Goal: Transaction & Acquisition: Purchase product/service

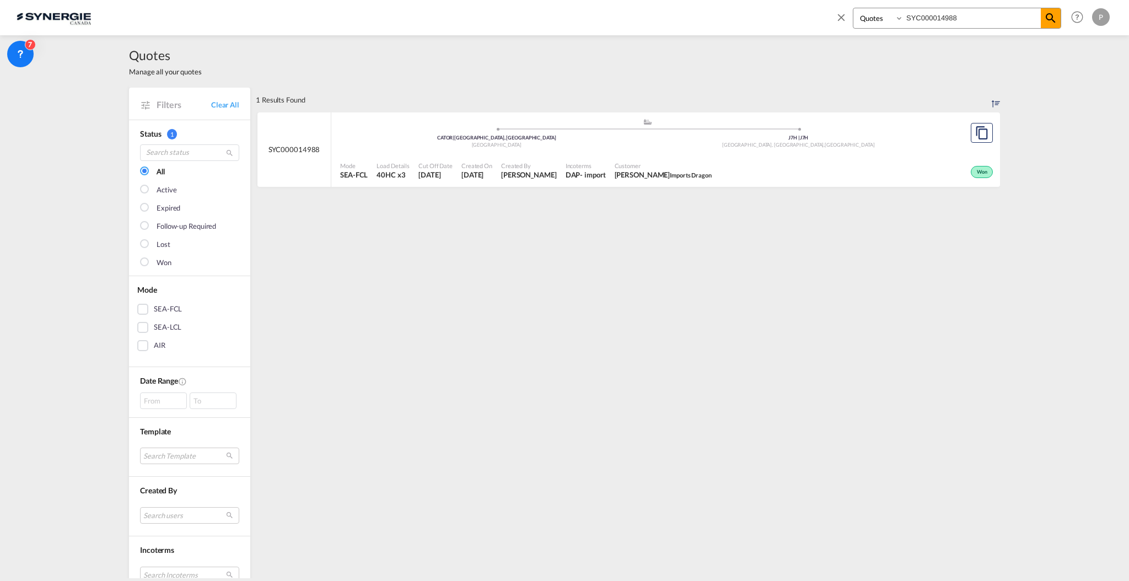
select select "Quotes"
click at [837, 17] on md-icon "icon-close" at bounding box center [841, 17] width 12 height 12
click at [965, 21] on md-icon "icon-plus 400-fg" at bounding box center [960, 16] width 13 height 13
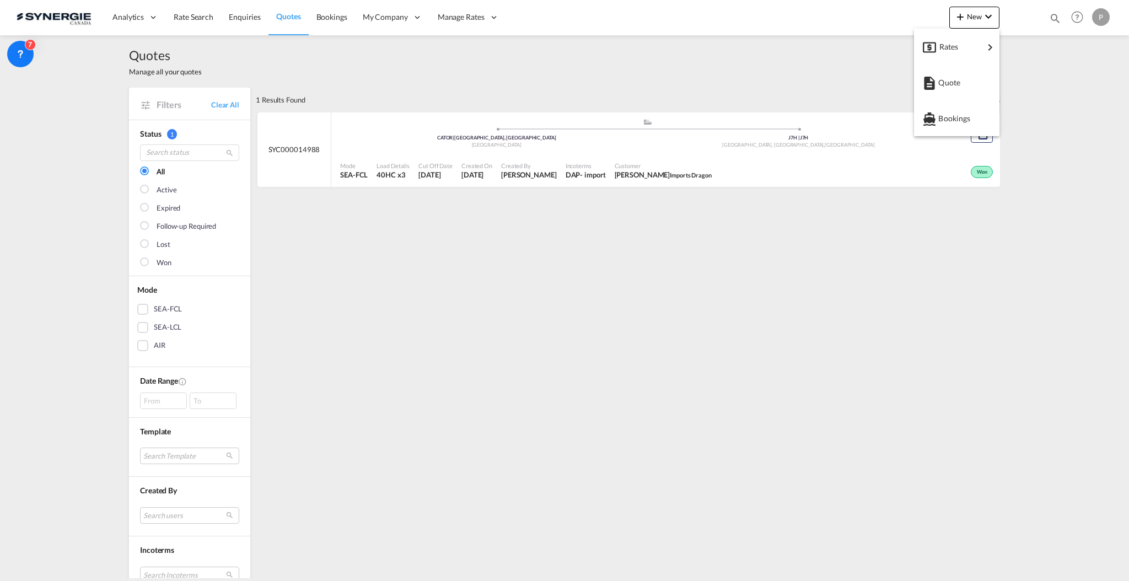
click at [683, 358] on md-backdrop at bounding box center [564, 290] width 1129 height 581
click at [226, 105] on link "Clear All" at bounding box center [225, 105] width 28 height 10
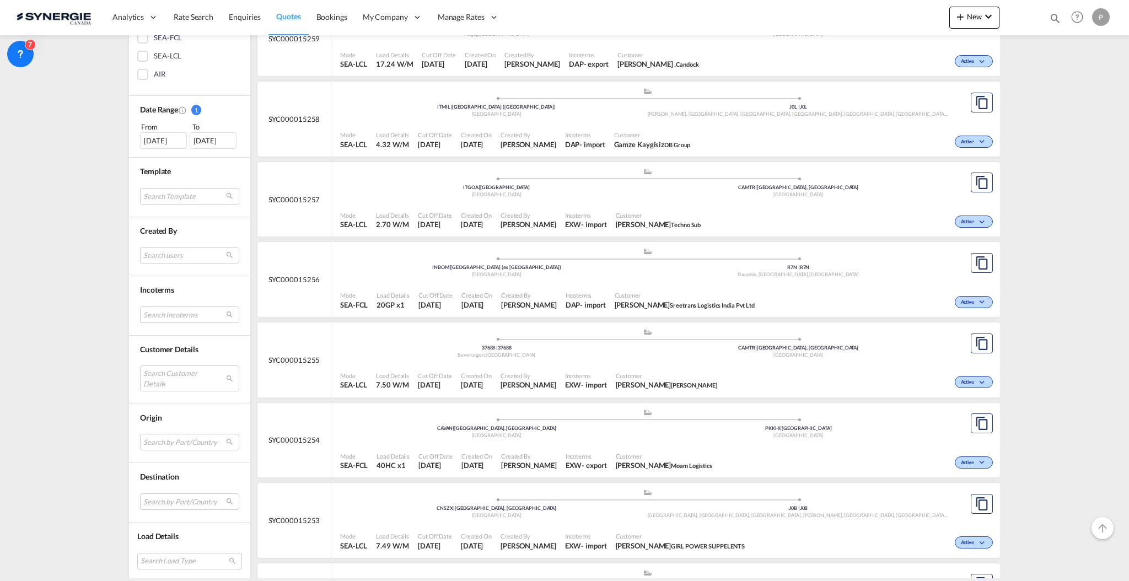
scroll to position [294, 0]
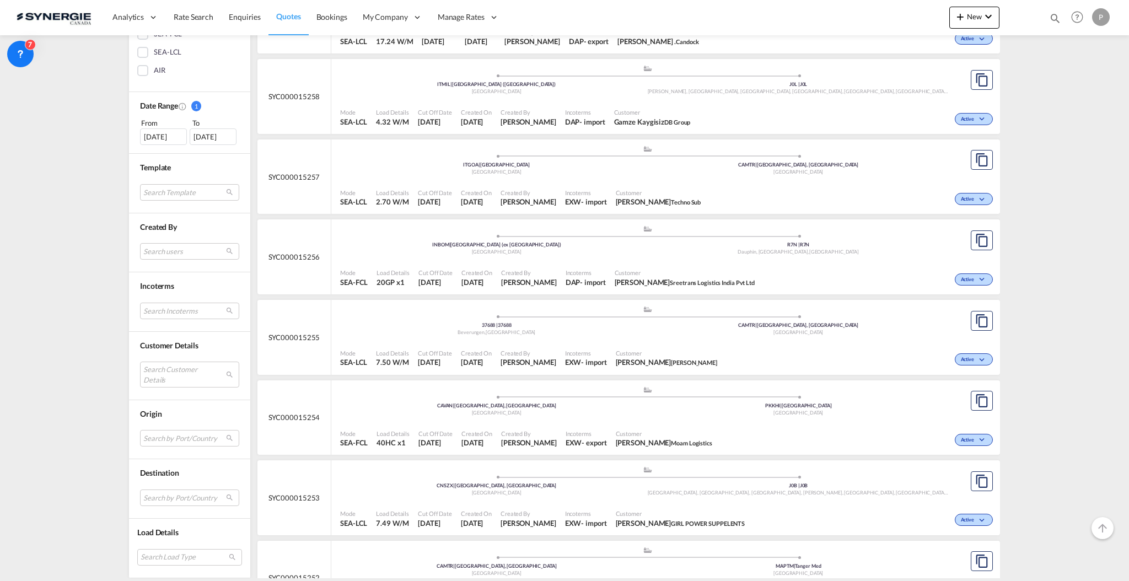
click at [194, 365] on md-select "Search Customer Details user name user david Lavigne lavigned@technosub.net | t…" at bounding box center [189, 374] width 99 height 25
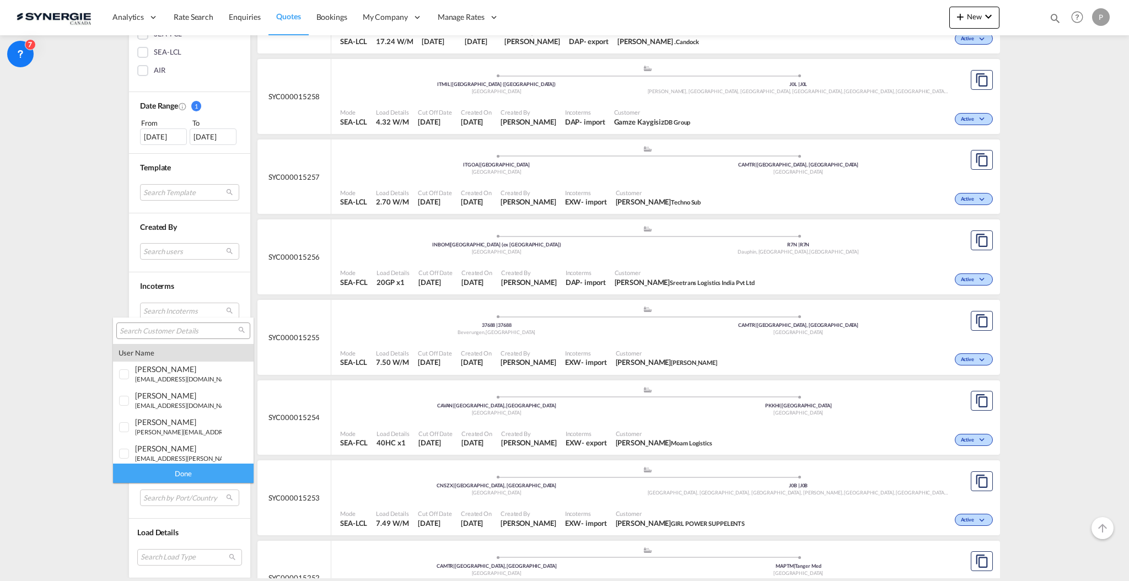
click at [173, 333] on input "search" at bounding box center [179, 331] width 118 height 10
type input "metro"
click at [171, 435] on md-option "company métropolitain popcorn" at bounding box center [183, 424] width 141 height 26
click at [163, 458] on md-option "company metro" at bounding box center [183, 450] width 141 height 26
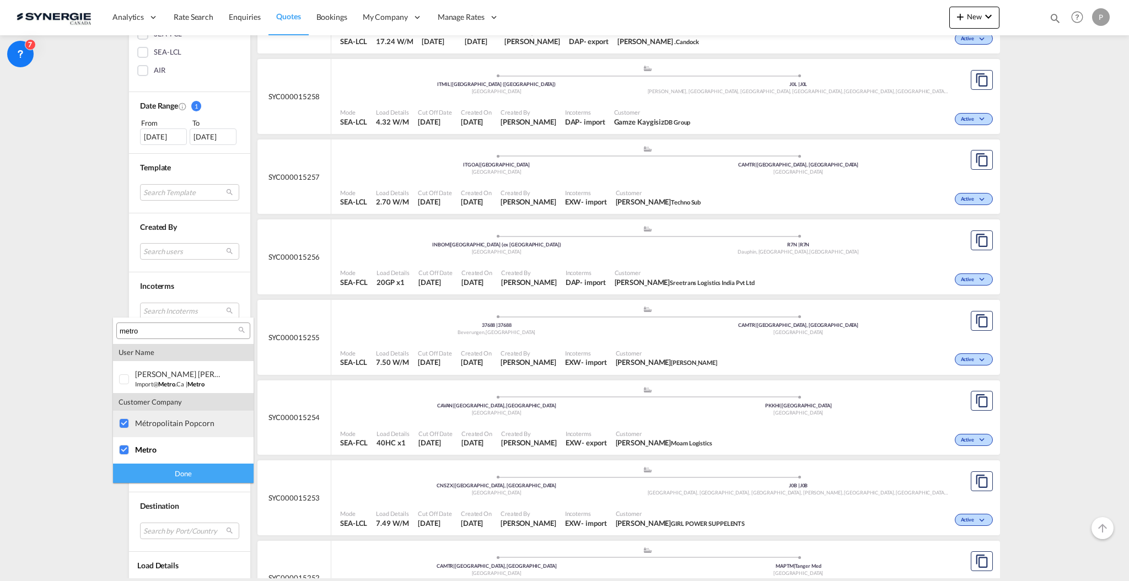
click at [171, 424] on div "métropolitain popcorn" at bounding box center [178, 422] width 87 height 9
click at [175, 476] on div "Done" at bounding box center [183, 473] width 141 height 19
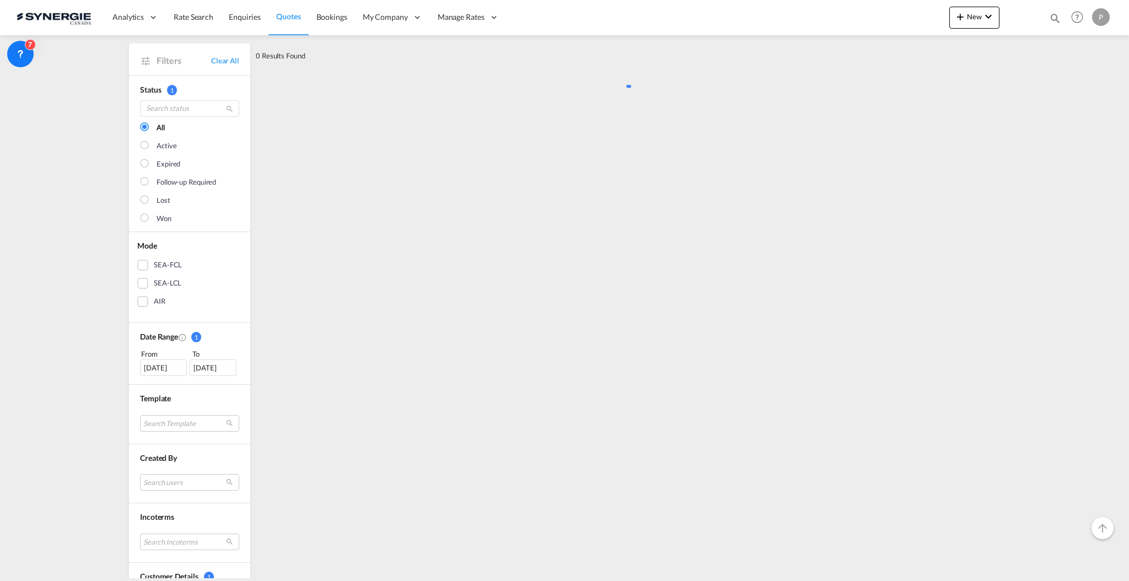
scroll to position [0, 0]
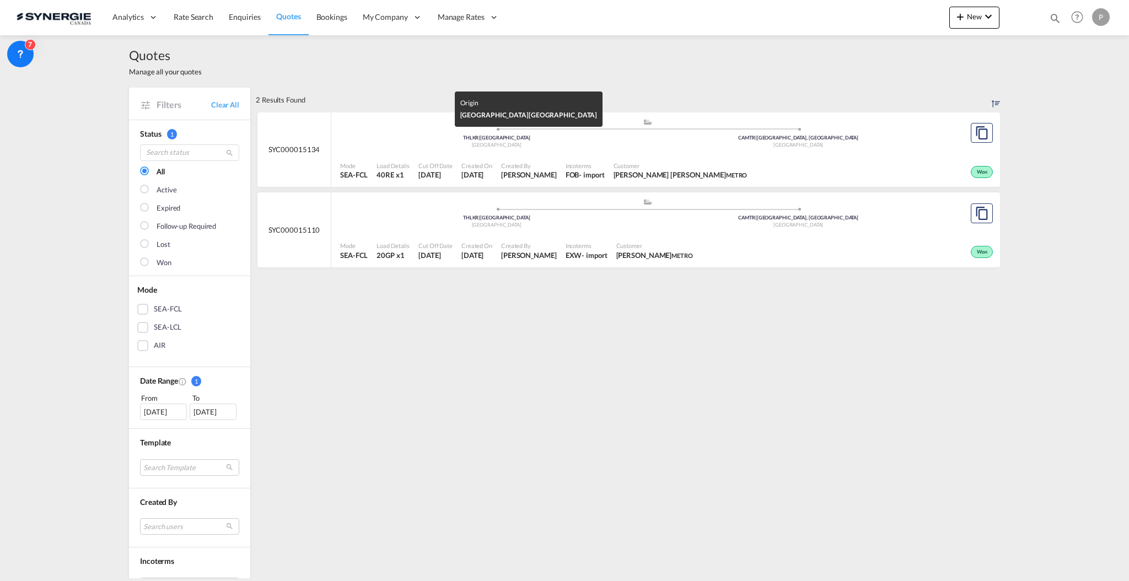
click at [358, 147] on div "Thailand" at bounding box center [497, 145] width 302 height 7
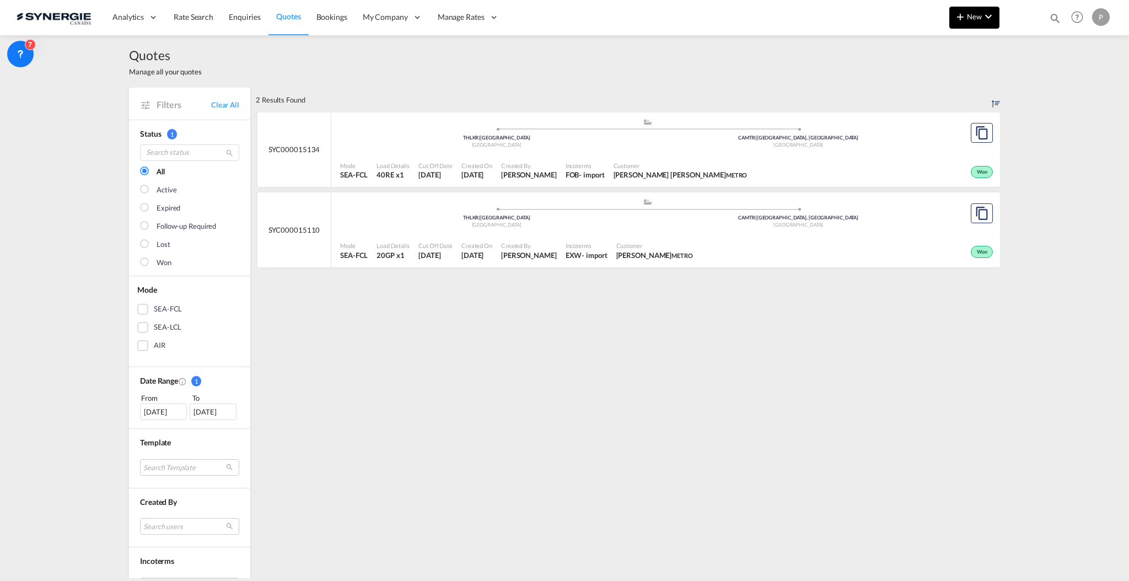
click at [996, 11] on button "New" at bounding box center [974, 18] width 50 height 22
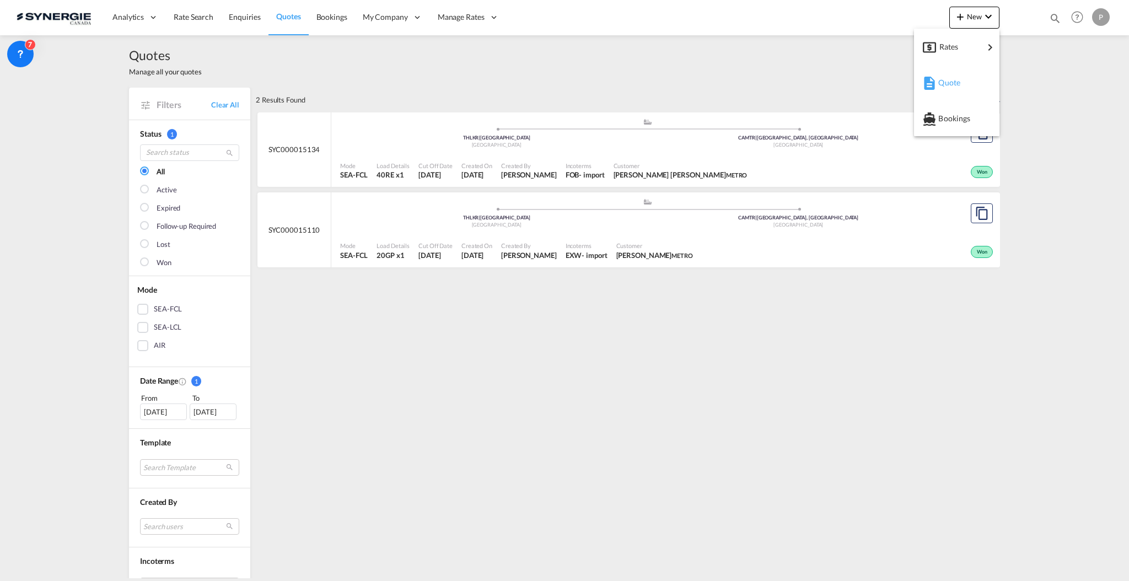
click at [950, 82] on span "Quote" at bounding box center [944, 83] width 12 height 22
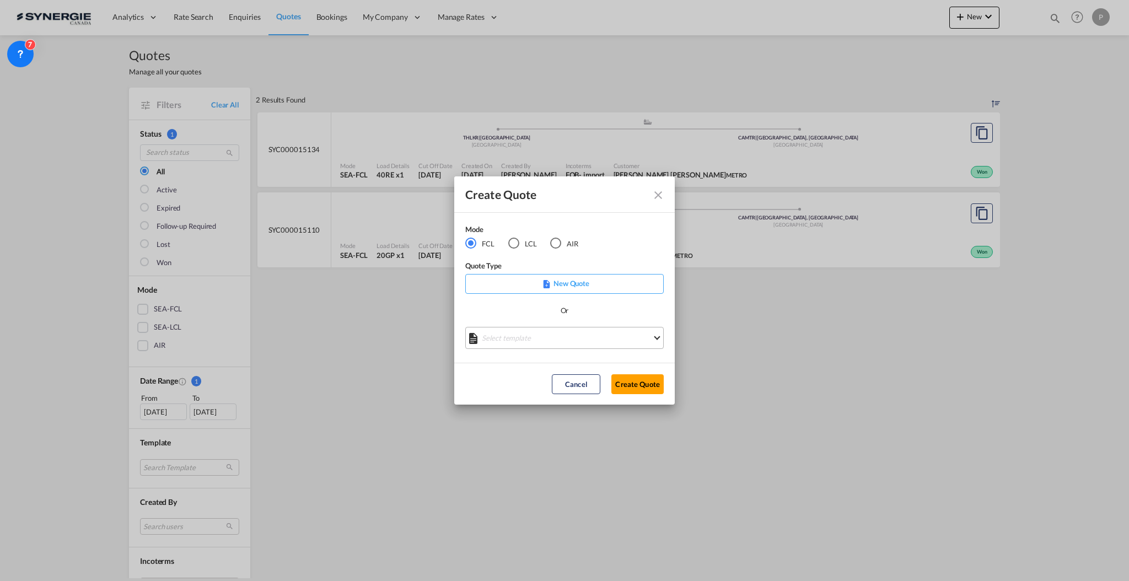
click at [522, 334] on md-select "Select template *NEW* FCL FREEHAND / DAP Pablo Gomez Saldarriaga | 10 Jul 2025 …" at bounding box center [564, 338] width 198 height 22
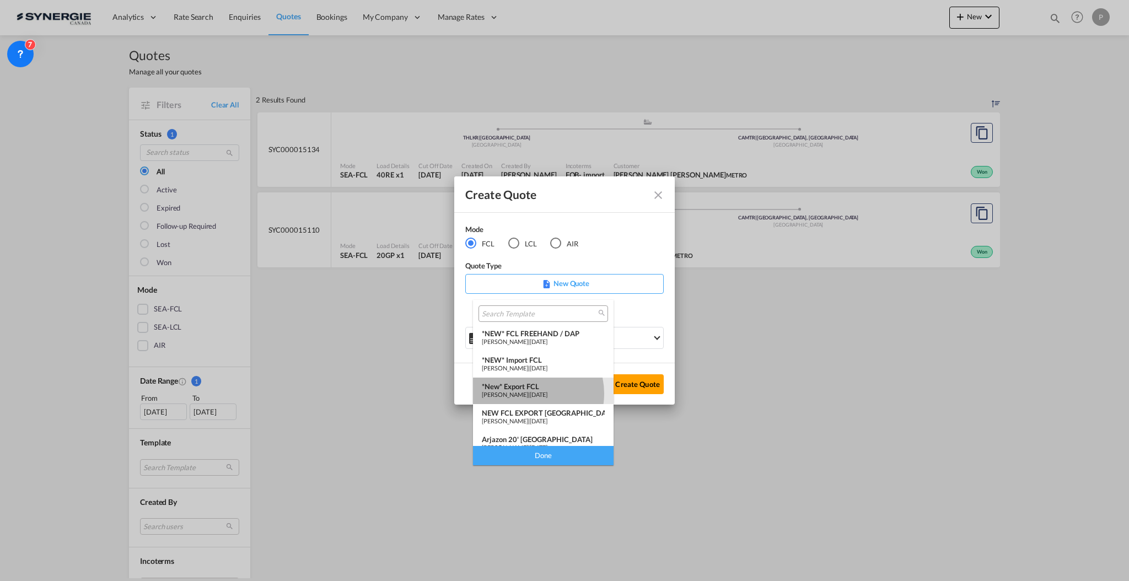
click at [526, 394] on span "[PERSON_NAME]" at bounding box center [505, 394] width 46 height 7
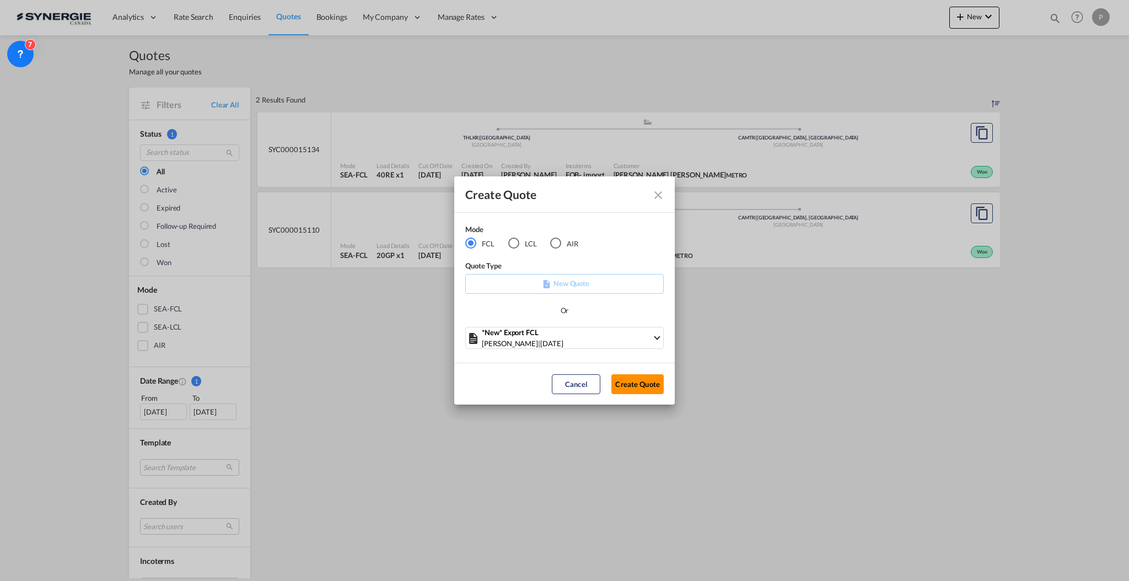
click at [634, 385] on button "Create Quote" at bounding box center [637, 384] width 52 height 20
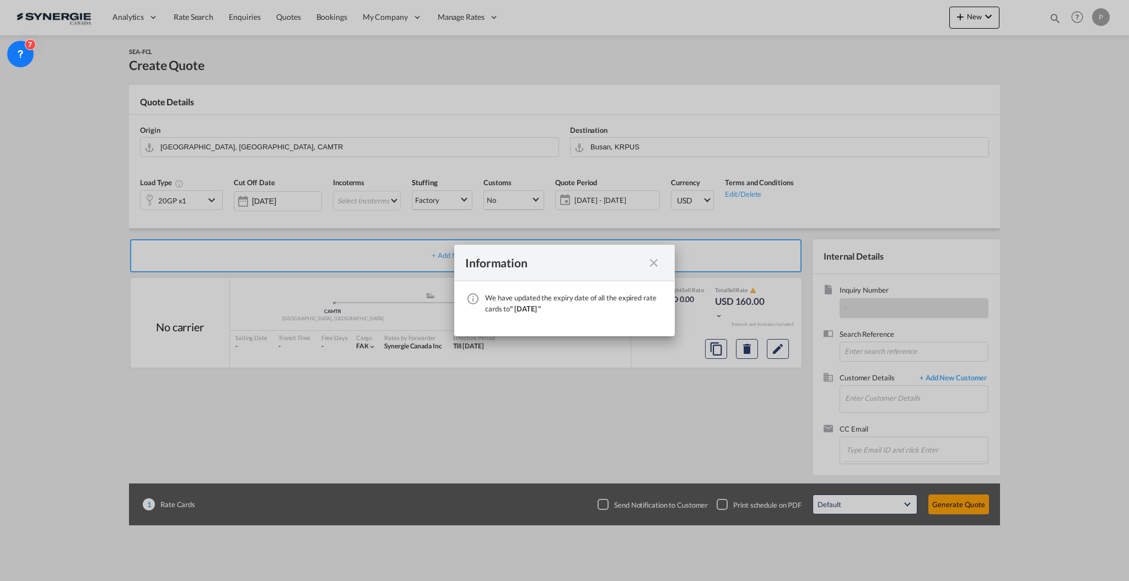
click at [650, 267] on md-icon "icon-close fg-AAA8AD cursor" at bounding box center [653, 262] width 13 height 13
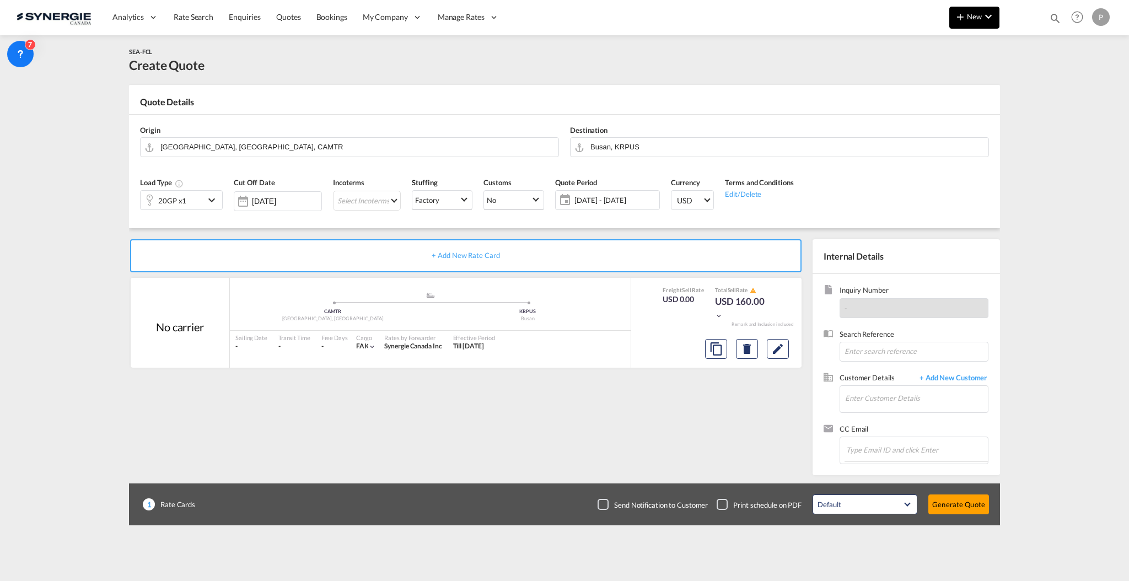
click at [972, 21] on button "New" at bounding box center [974, 18] width 50 height 22
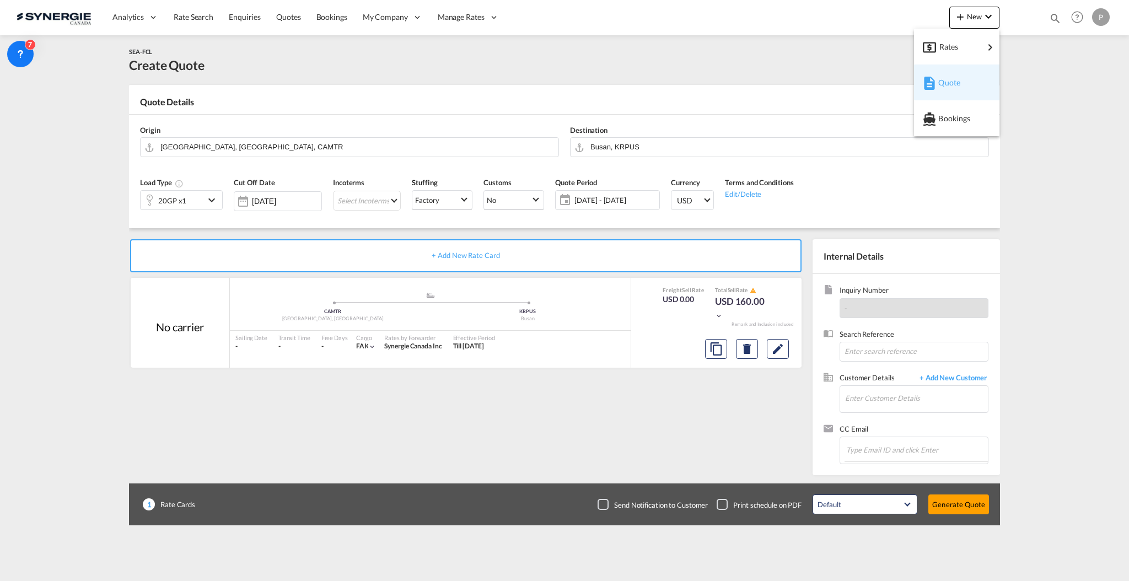
click at [931, 72] on div "button" at bounding box center [928, 83] width 10 height 28
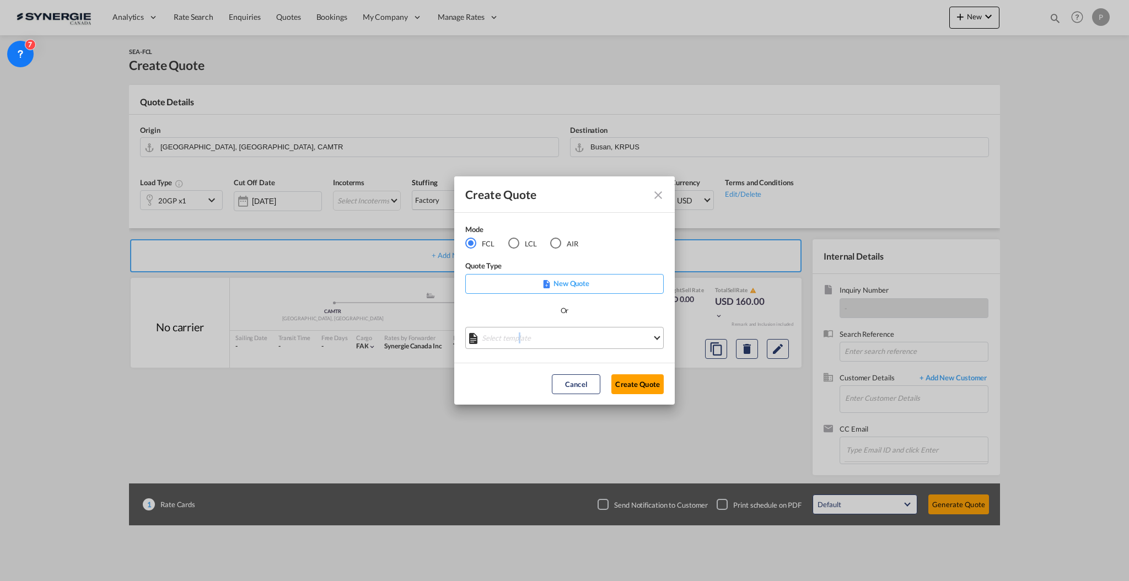
click at [519, 332] on md-select "Select template *NEW* FCL FREEHAND / DAP Pablo Gomez Saldarriaga | 10 Jul 2025 …" at bounding box center [564, 338] width 198 height 22
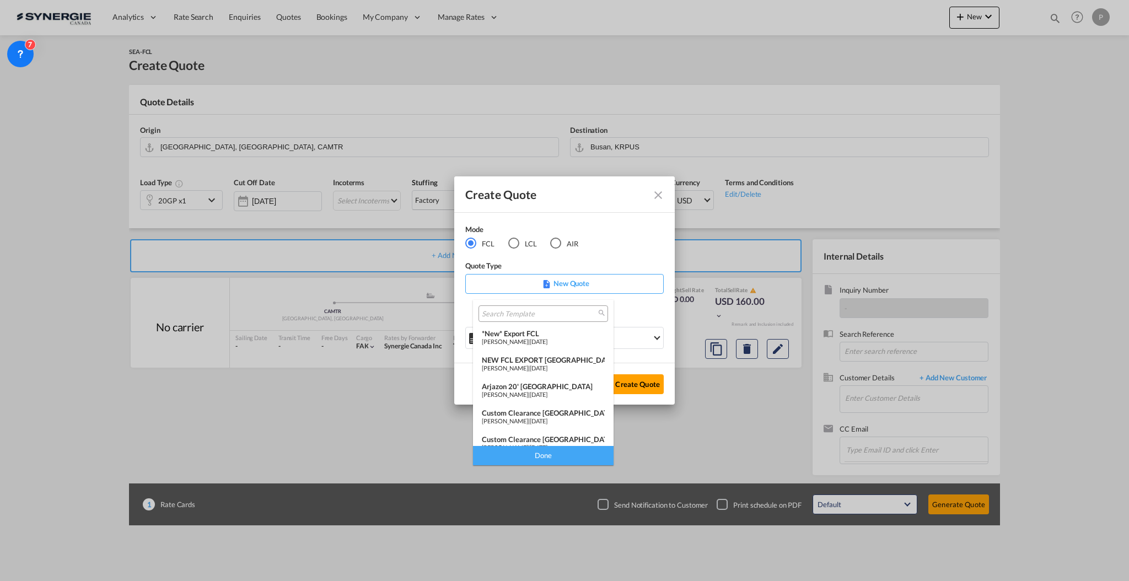
scroll to position [73, 0]
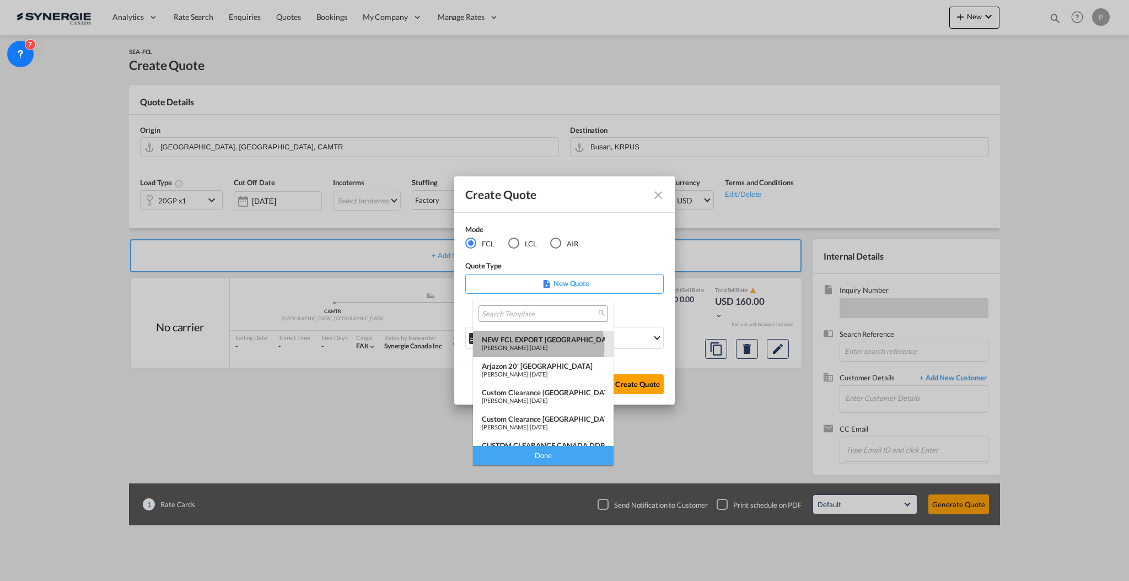
click at [536, 347] on span "05 Mar 2025" at bounding box center [539, 347] width 18 height 7
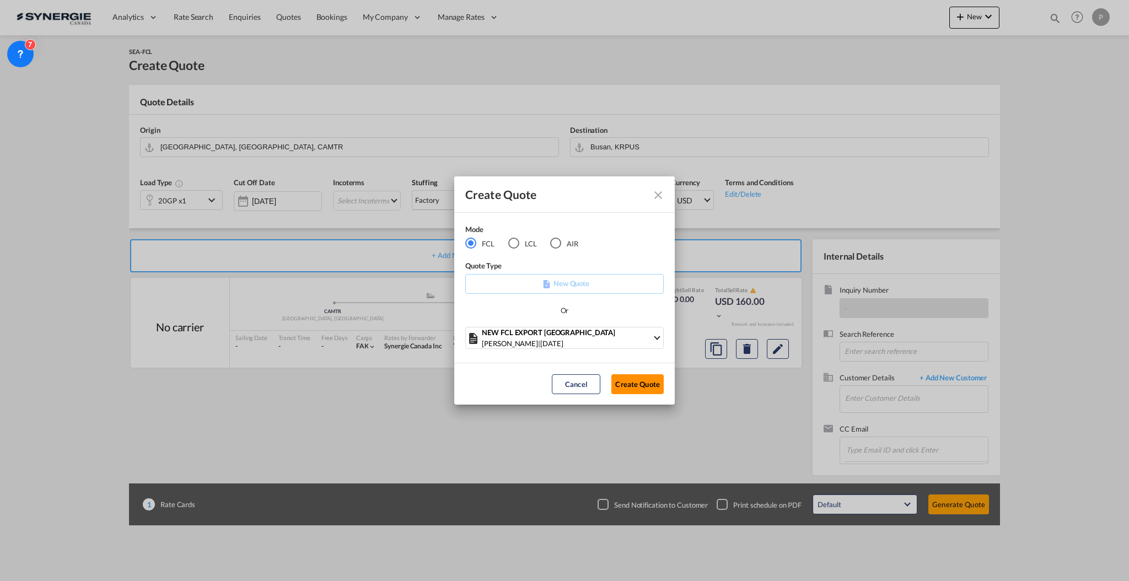
click at [633, 386] on button "Create Quote" at bounding box center [637, 384] width 52 height 20
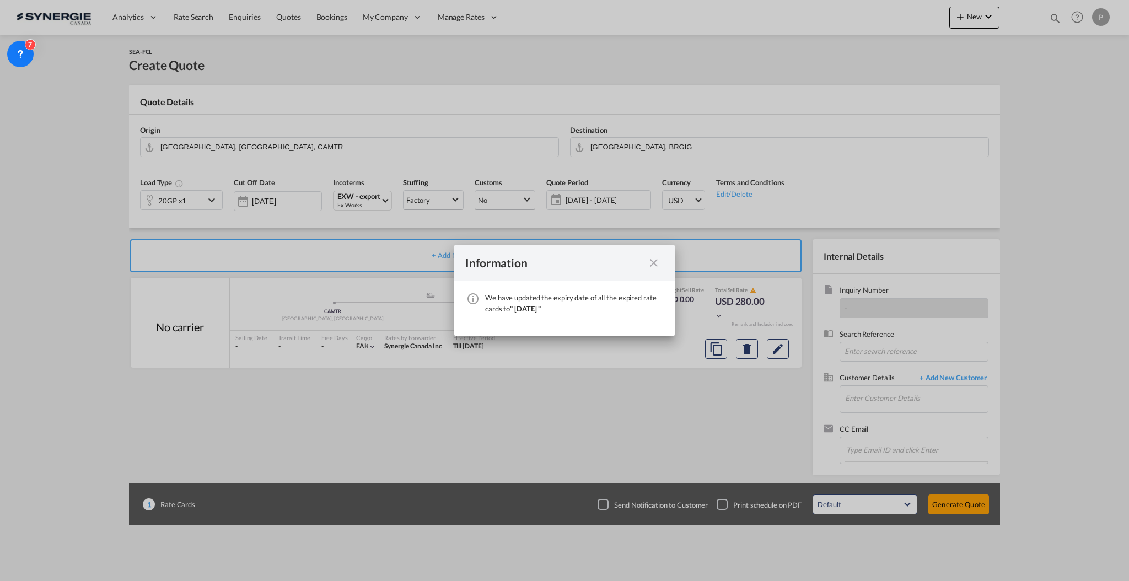
click at [656, 263] on md-icon "icon-close fg-AAA8AD cursor" at bounding box center [653, 262] width 13 height 13
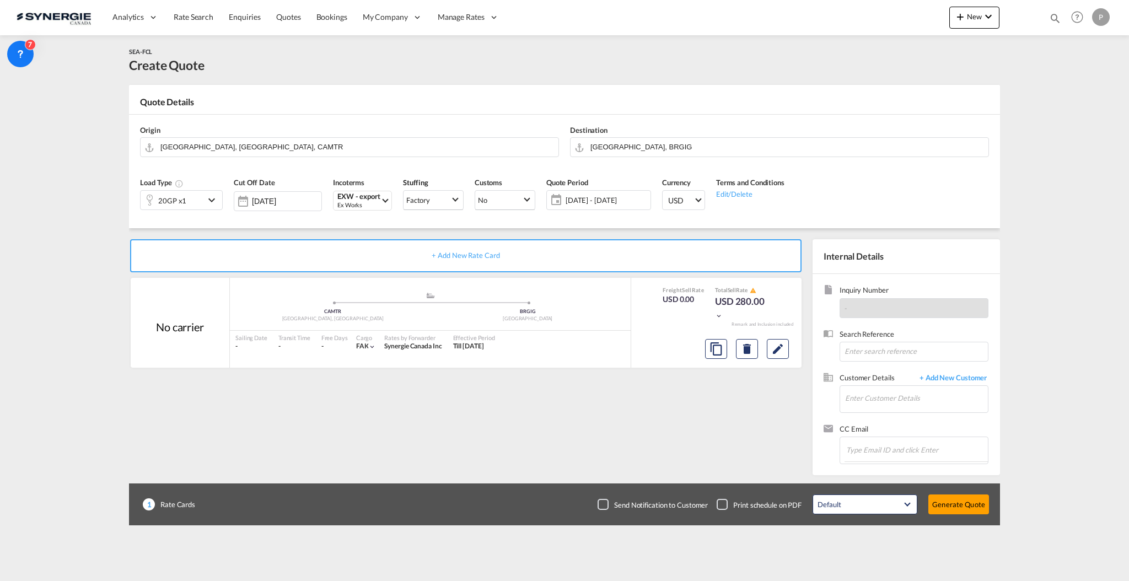
click at [196, 199] on div "20GP x1" at bounding box center [173, 200] width 64 height 19
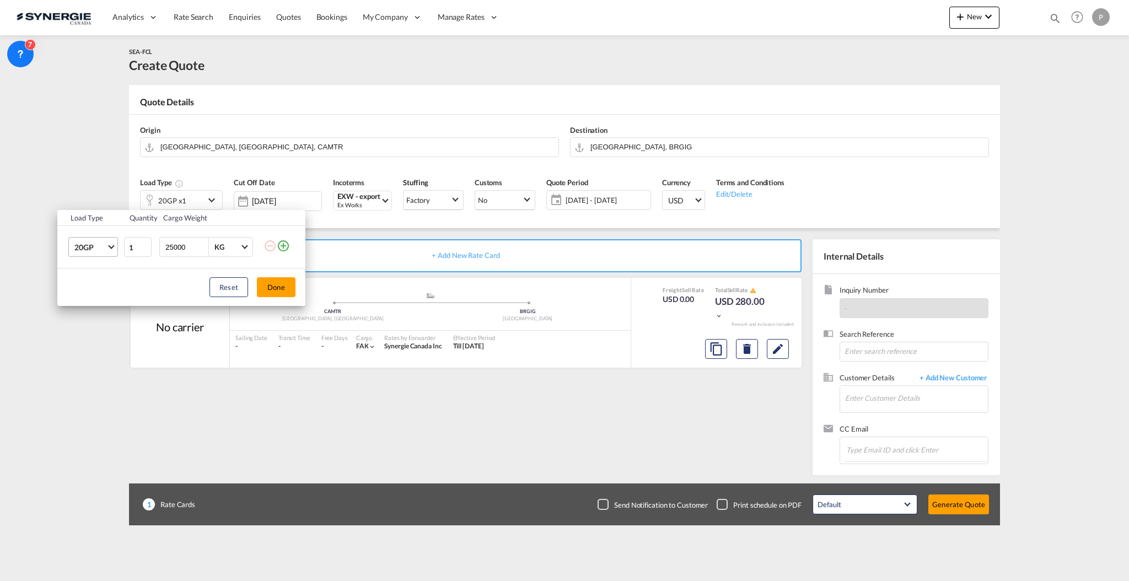
click at [99, 246] on span "20GP" at bounding box center [90, 247] width 32 height 11
click at [106, 361] on md-option "40FR" at bounding box center [103, 365] width 75 height 26
click at [174, 251] on input "25000" at bounding box center [186, 247] width 44 height 19
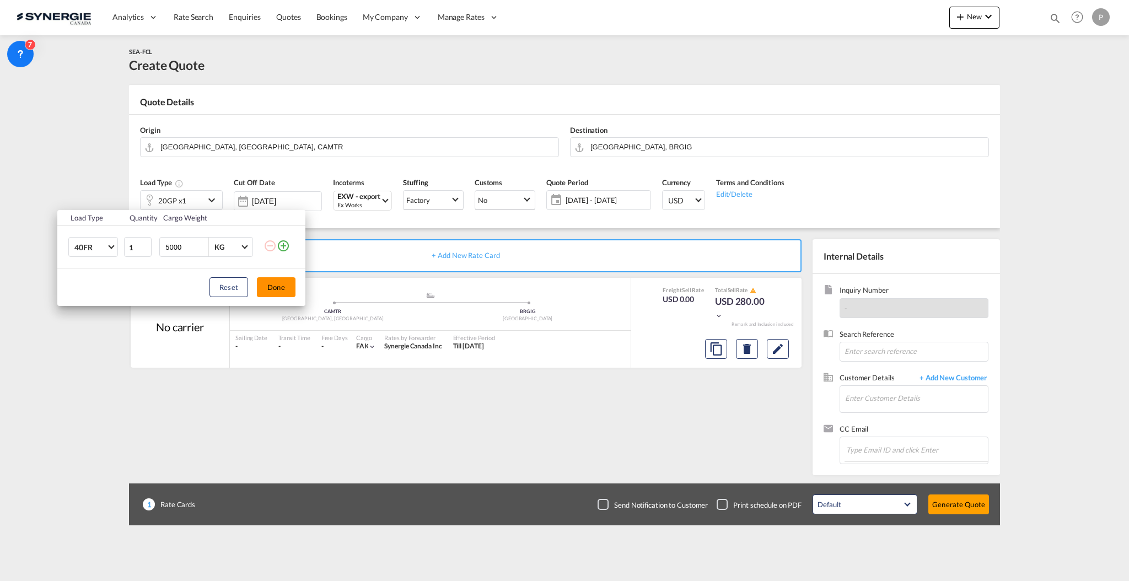
type input "5000"
click at [283, 283] on button "Done" at bounding box center [276, 287] width 39 height 20
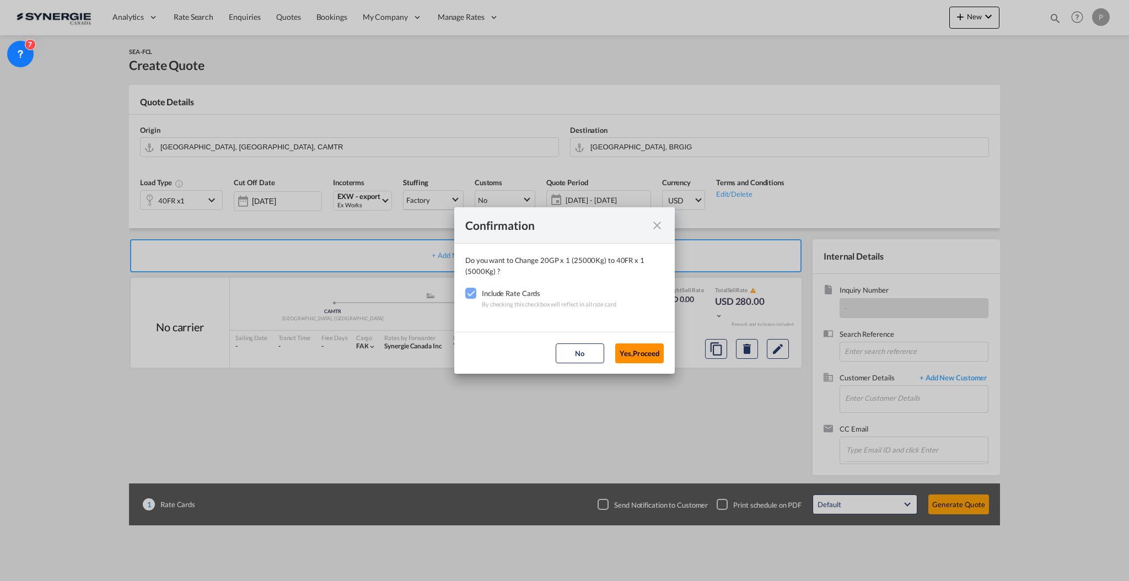
click at [638, 350] on button "Yes,Proceed" at bounding box center [639, 353] width 49 height 20
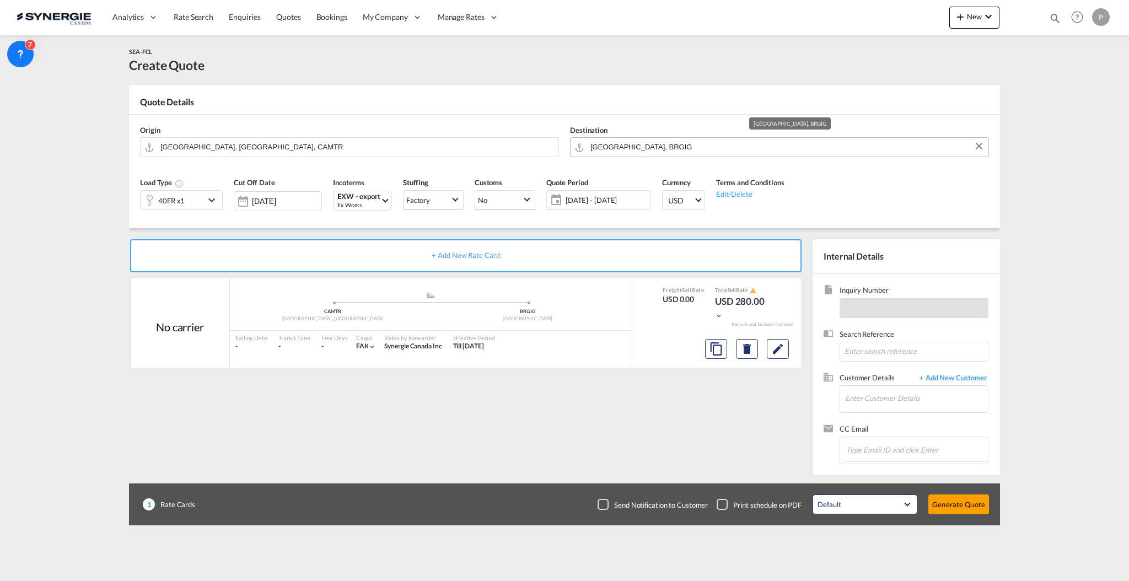
click at [666, 154] on input "Rio de Janeiro, BRGIG" at bounding box center [786, 146] width 392 height 19
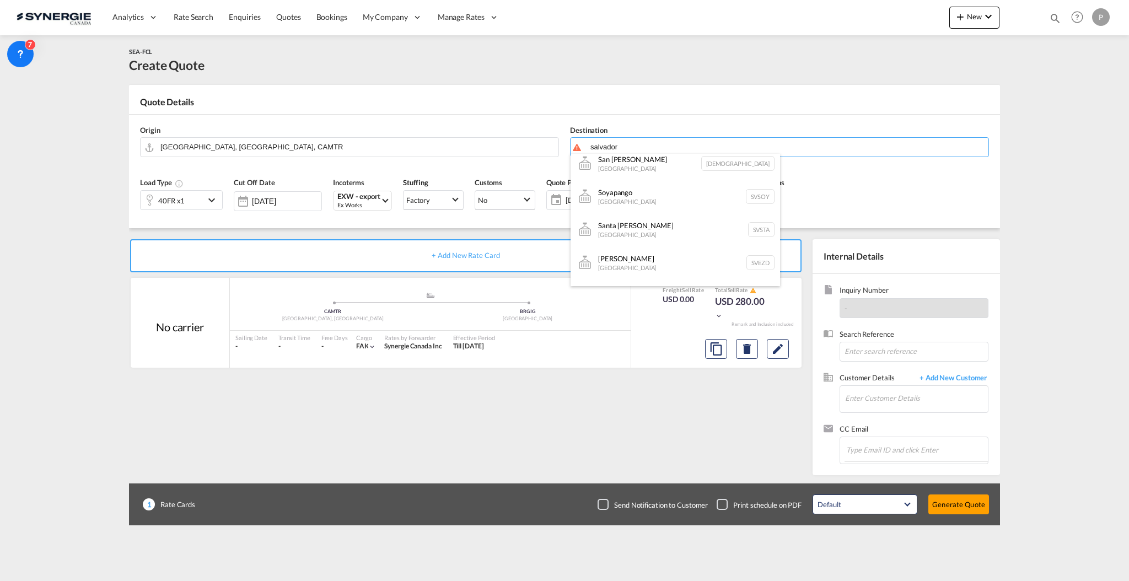
scroll to position [213, 0]
click at [706, 190] on div "Salvador Brazil BRSSA" at bounding box center [674, 189] width 209 height 33
type input "Salvador, BRSSA"
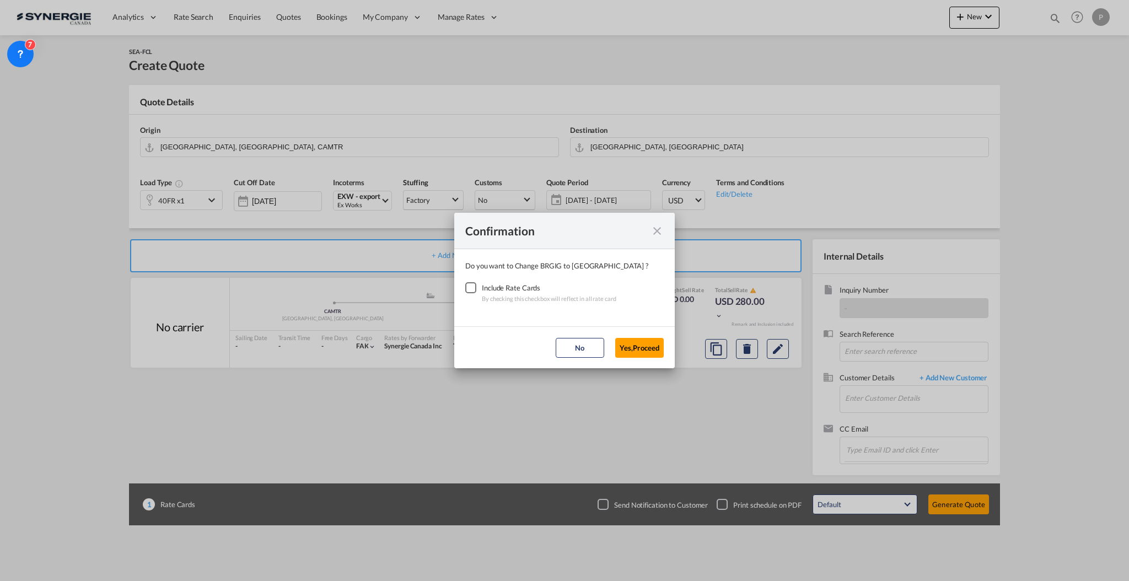
click at [476, 289] on div "Checkbox No Ink" at bounding box center [470, 287] width 11 height 11
click at [644, 346] on button "Yes,Proceed" at bounding box center [639, 348] width 49 height 20
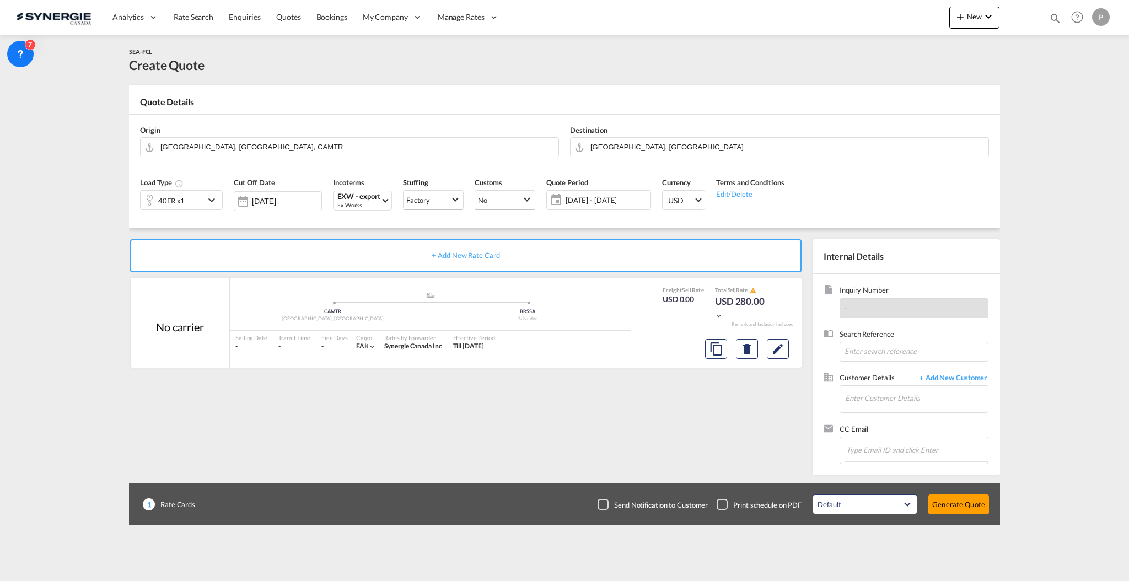
click at [627, 197] on span "06 Oct - 05 Nov 2025" at bounding box center [606, 200] width 82 height 10
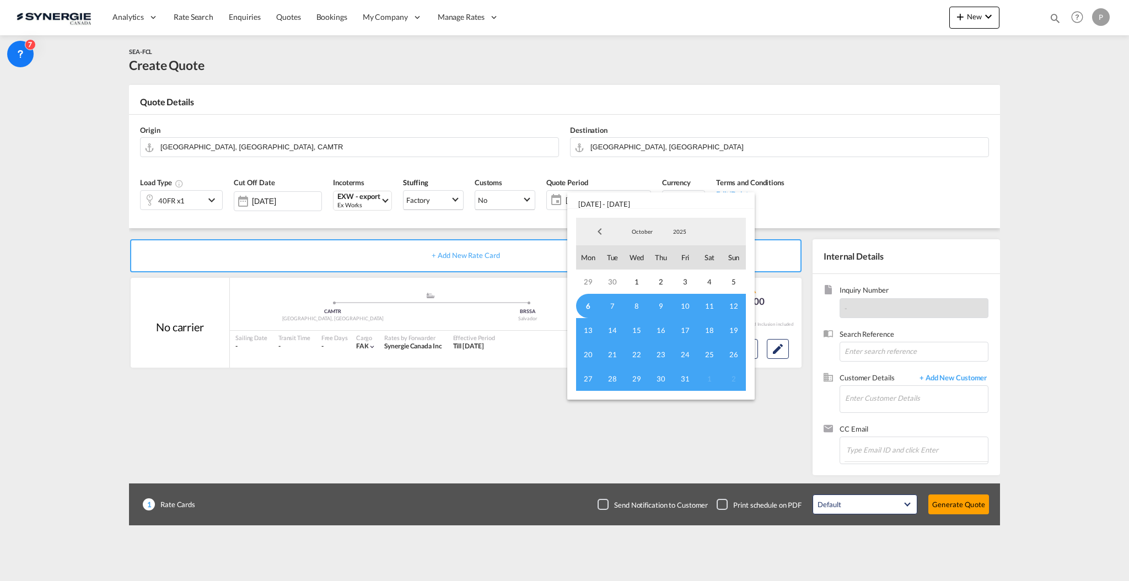
click at [590, 302] on span "6" at bounding box center [588, 306] width 24 height 24
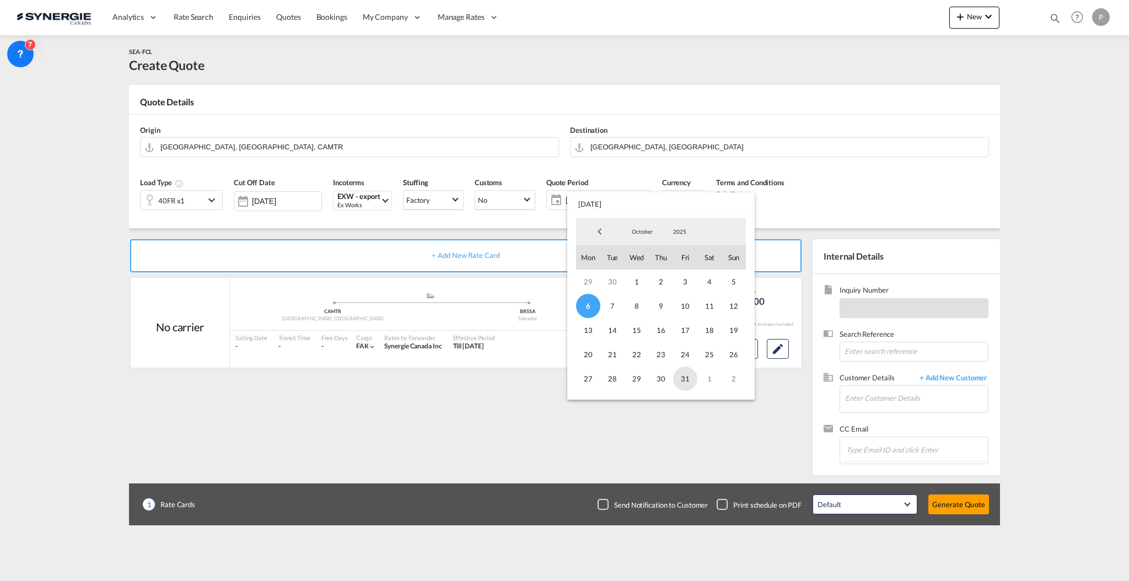
click at [692, 377] on span "31" at bounding box center [685, 379] width 24 height 24
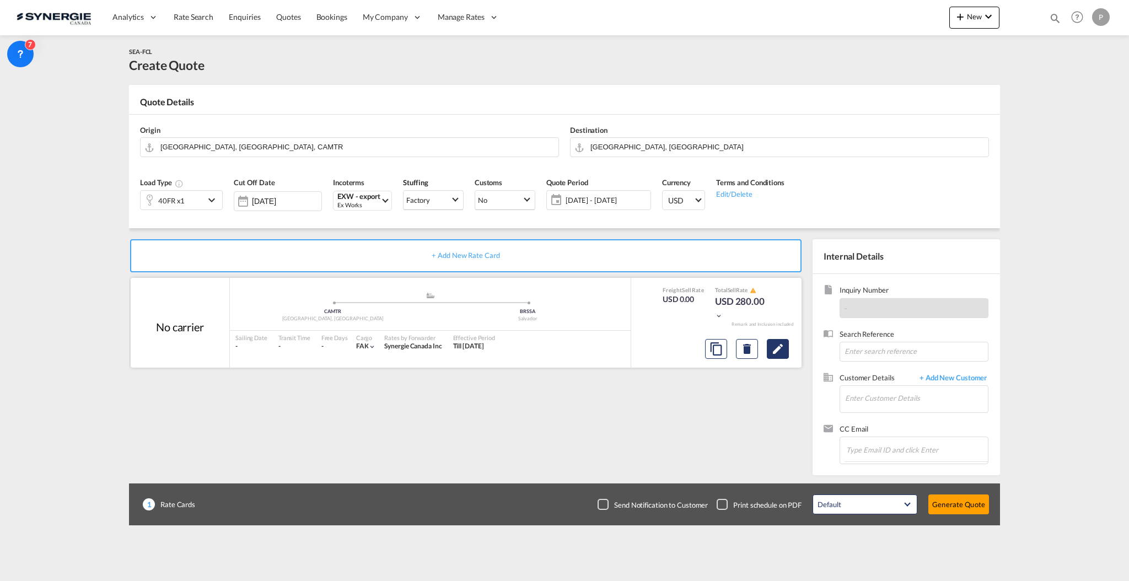
click at [782, 351] on md-icon "Edit" at bounding box center [777, 348] width 13 height 13
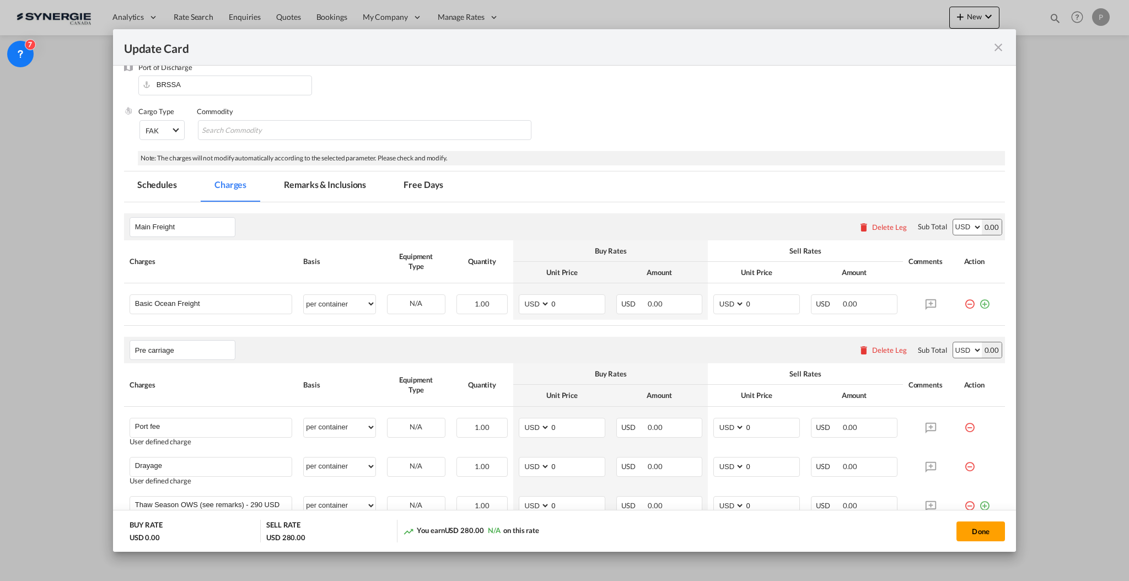
scroll to position [147, 0]
click at [553, 303] on input "0" at bounding box center [577, 303] width 55 height 17
type input "9722"
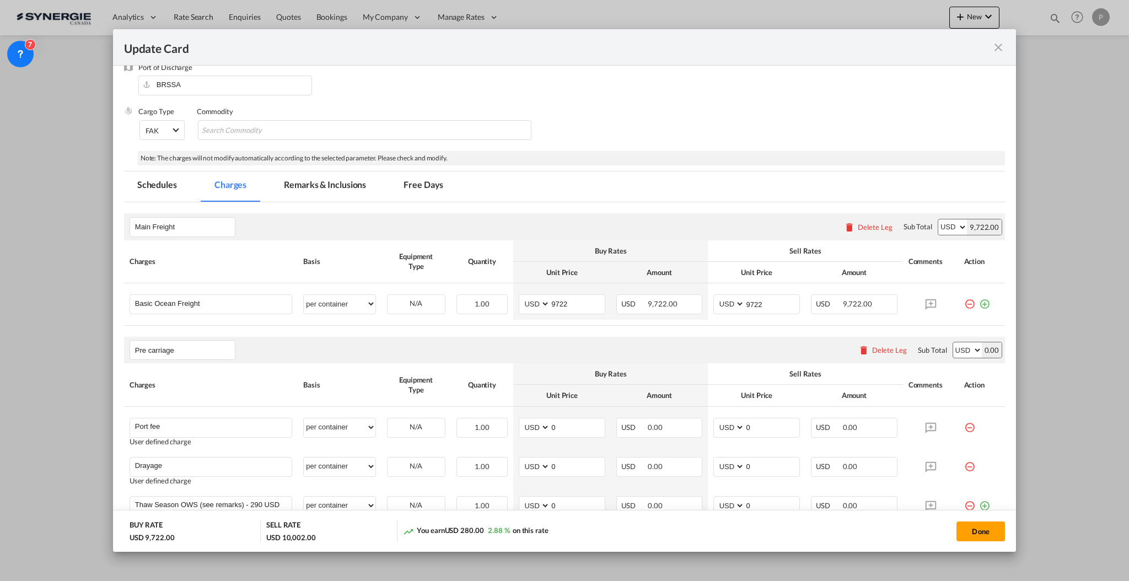
click at [548, 197] on md-tabs-canvas "Schedules Charges Remarks & Inclusions Free Days Schedules Charges Remarks & In…" at bounding box center [564, 186] width 881 height 30
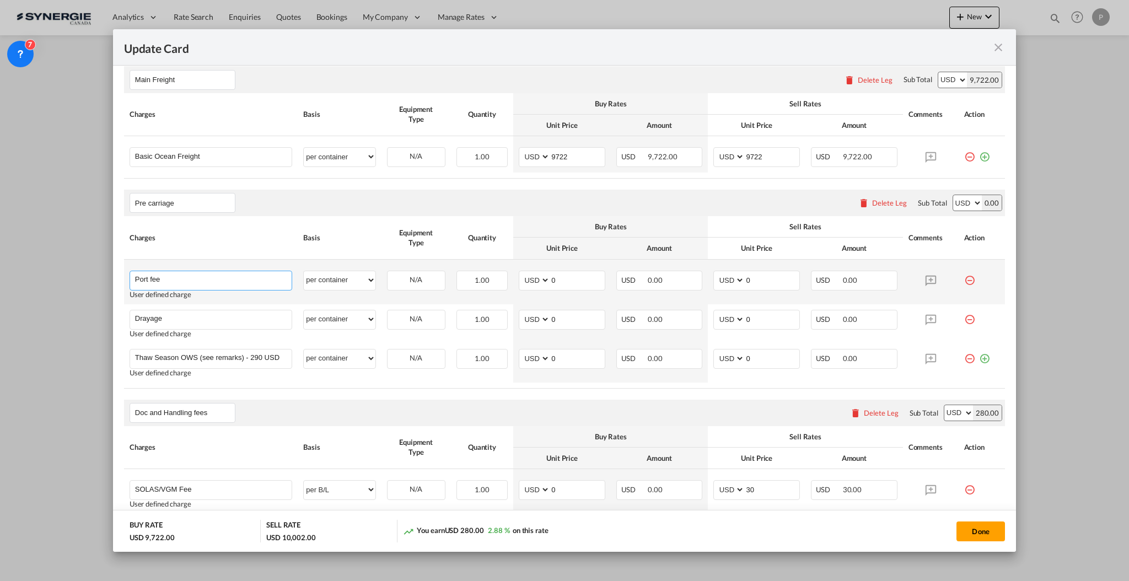
click at [150, 276] on input "Port fee" at bounding box center [213, 279] width 157 height 17
type input "Trucking OOG - 800x400x400 cm"
click at [333, 283] on select "per equipment per container per B/L per shipping bill per shipment per pallet p…" at bounding box center [339, 280] width 71 height 18
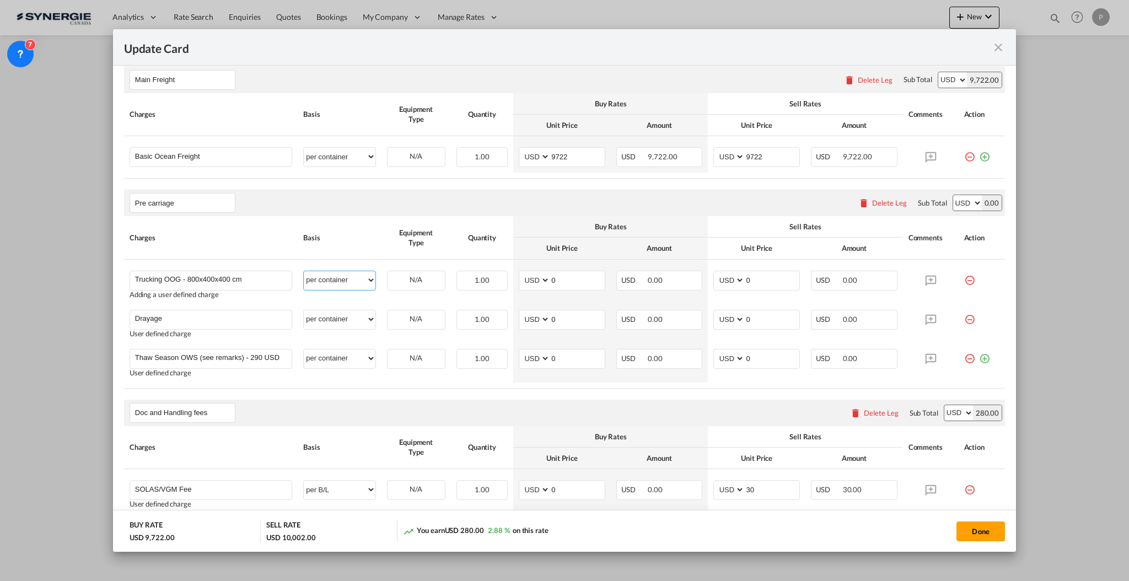
select select "flat"
click at [457, 241] on div "Quantity" at bounding box center [482, 238] width 52 height 10
click at [228, 319] on input "Drayage" at bounding box center [213, 318] width 157 height 17
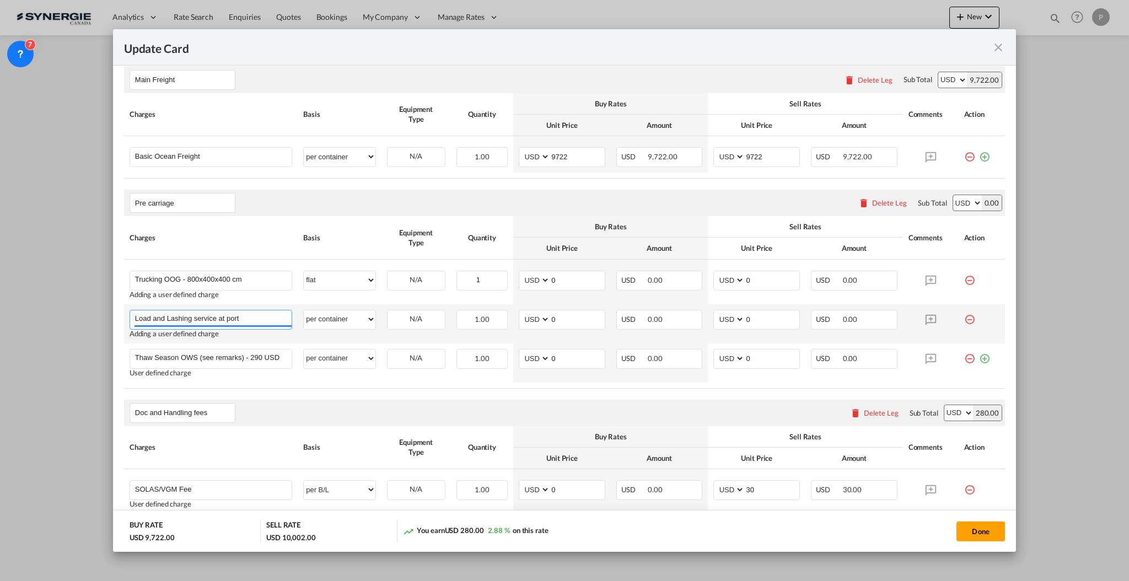
type input "Load and Lashing service at port"
click at [964, 358] on md-icon "icon-minus-circle-outline red-400-fg" at bounding box center [969, 354] width 11 height 11
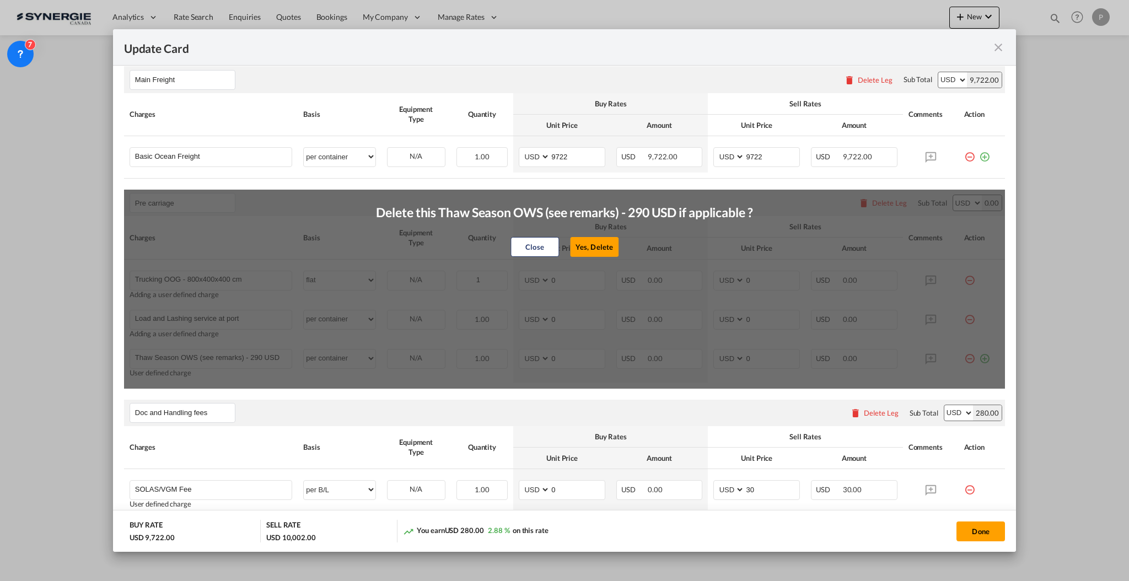
click at [579, 242] on button "Yes, Delete" at bounding box center [594, 247] width 49 height 20
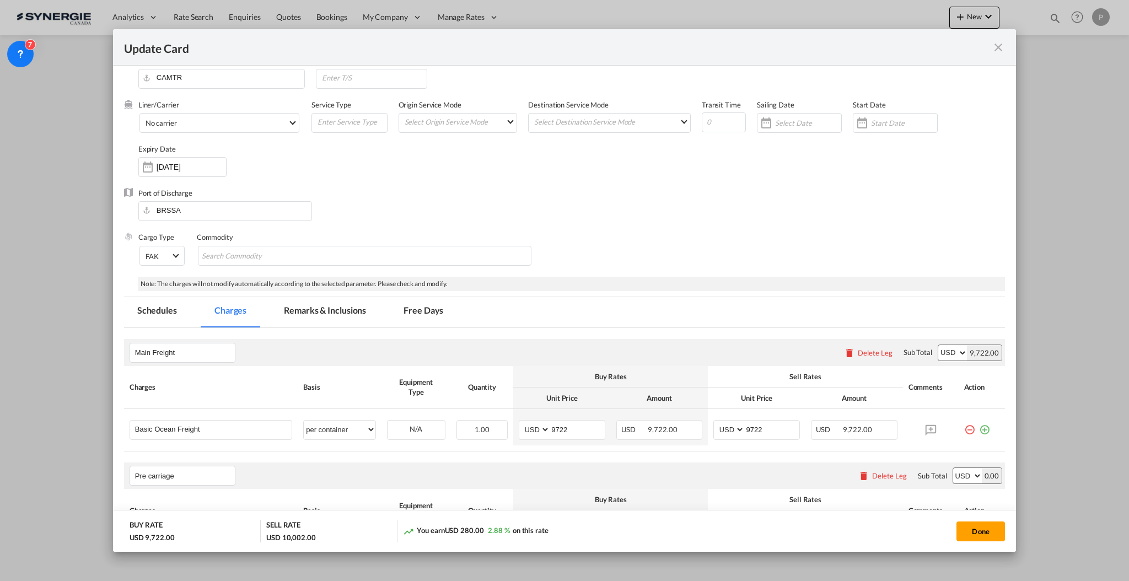
scroll to position [0, 0]
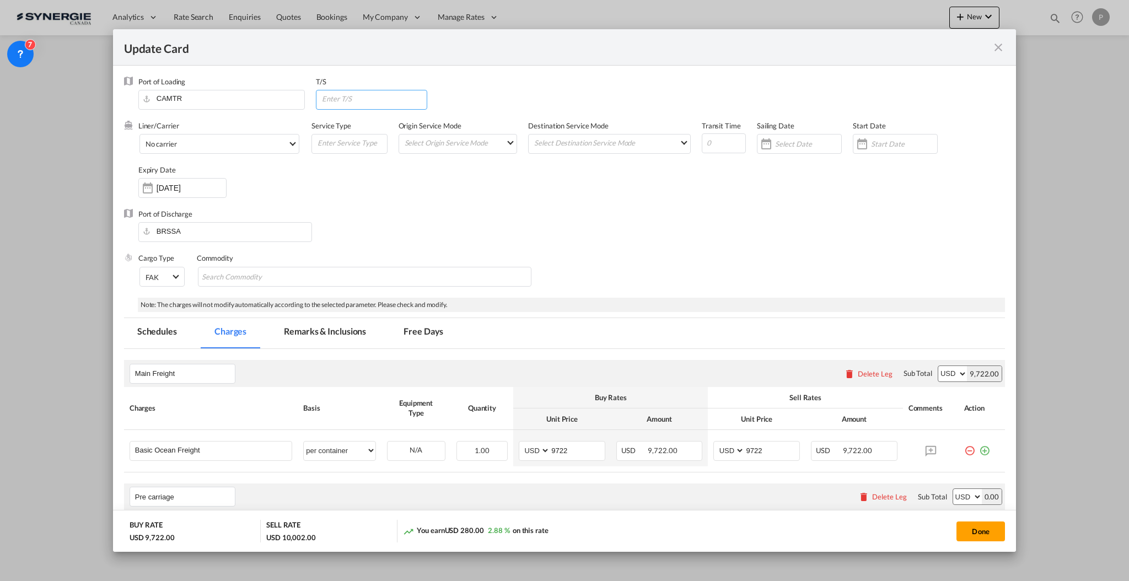
click at [373, 103] on input "Update CardPort of ..." at bounding box center [374, 98] width 106 height 17
type input "DEAHM"
type input "70"
click at [259, 153] on md-select "No carrier Atlantic Container Line (ACL) Baker Transport (GB) | Direct Cargo Wo…" at bounding box center [219, 144] width 160 height 20
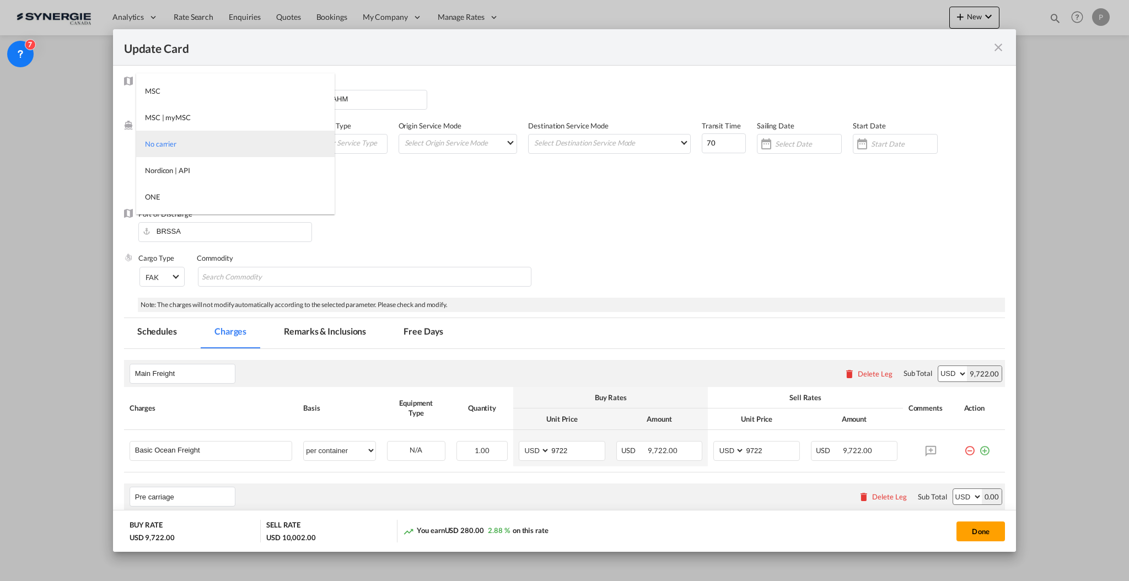
type md-option "1218"
type md-option "12"
click at [258, 145] on md-option "Hapag-Lloyd" at bounding box center [235, 144] width 198 height 26
click at [392, 231] on div "Port of Discharge BRSSA" at bounding box center [564, 231] width 881 height 44
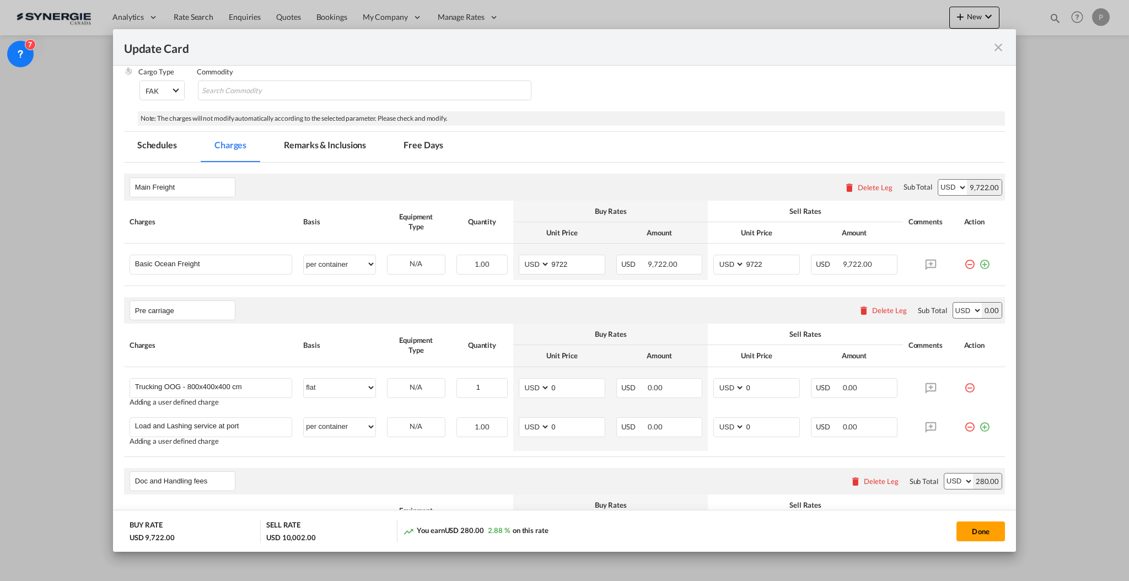
scroll to position [220, 0]
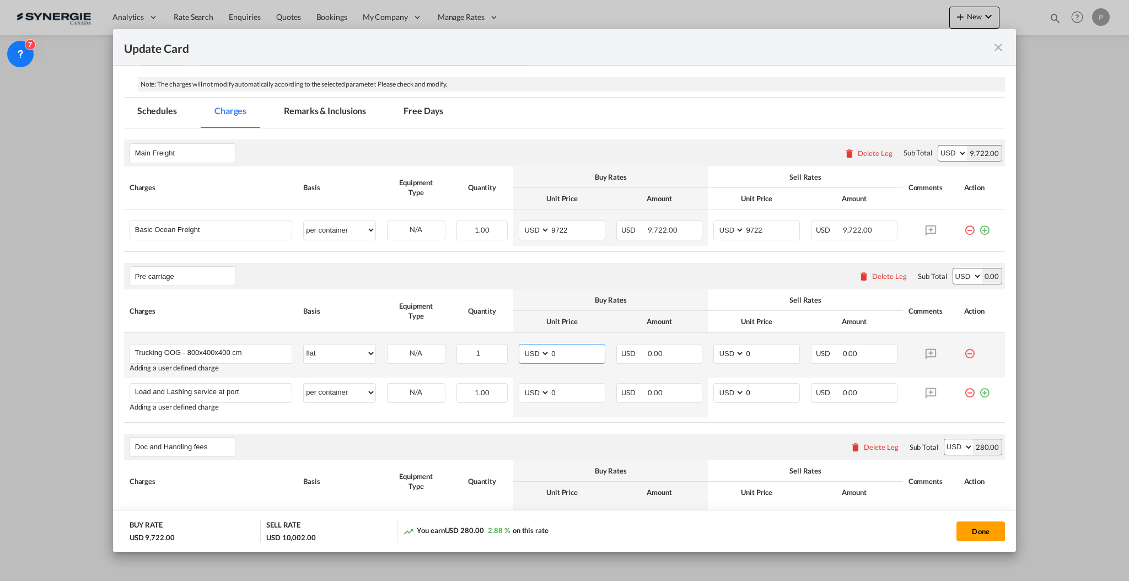
click at [568, 353] on input "0" at bounding box center [577, 352] width 55 height 17
type input "1178"
type input "1500"
click at [556, 390] on input "0" at bounding box center [577, 392] width 55 height 17
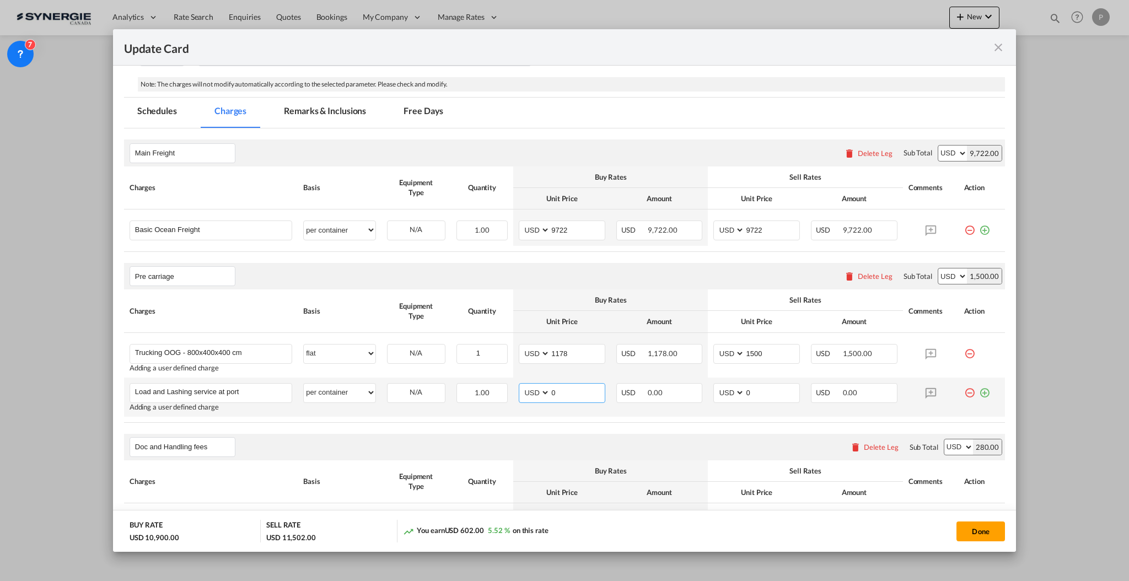
click at [561, 385] on input "0" at bounding box center [577, 392] width 55 height 17
type input "1610"
click at [755, 391] on input "0" at bounding box center [772, 392] width 55 height 17
click at [757, 389] on input "0" at bounding box center [772, 392] width 55 height 17
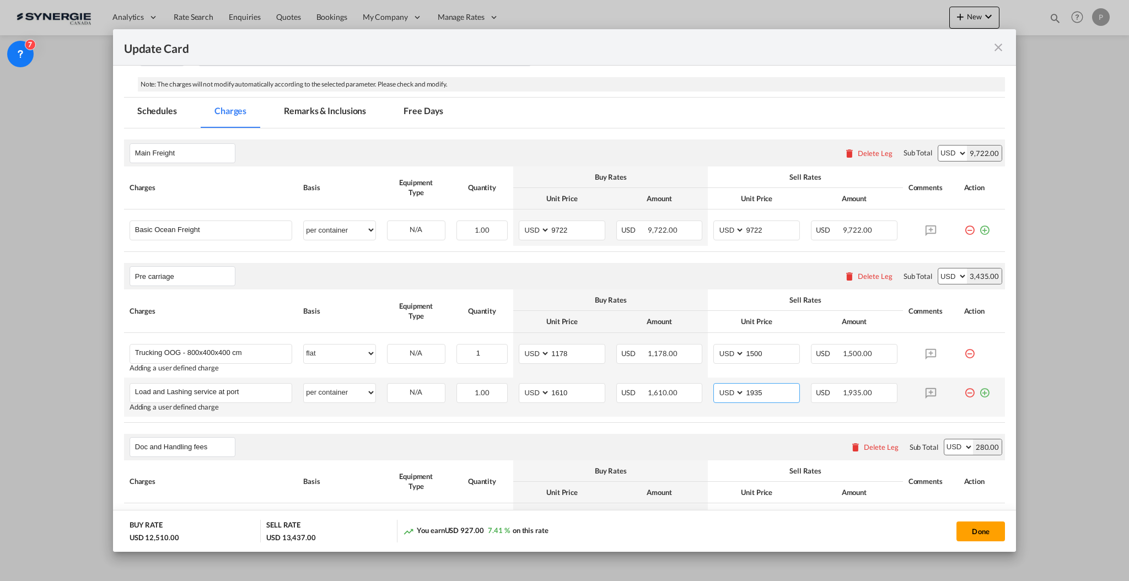
type input "1935"
click at [778, 414] on td "AED AFN ALL AMD ANG AOA ARS AUD AWG AZN BAM BBD BDT BGN BHD BIF BMD BND BOB BRL…" at bounding box center [757, 397] width 98 height 39
click at [719, 274] on div "Pre carriage Please enter leg name Leg Name Already Exists Delete Leg Sub Total…" at bounding box center [564, 276] width 881 height 26
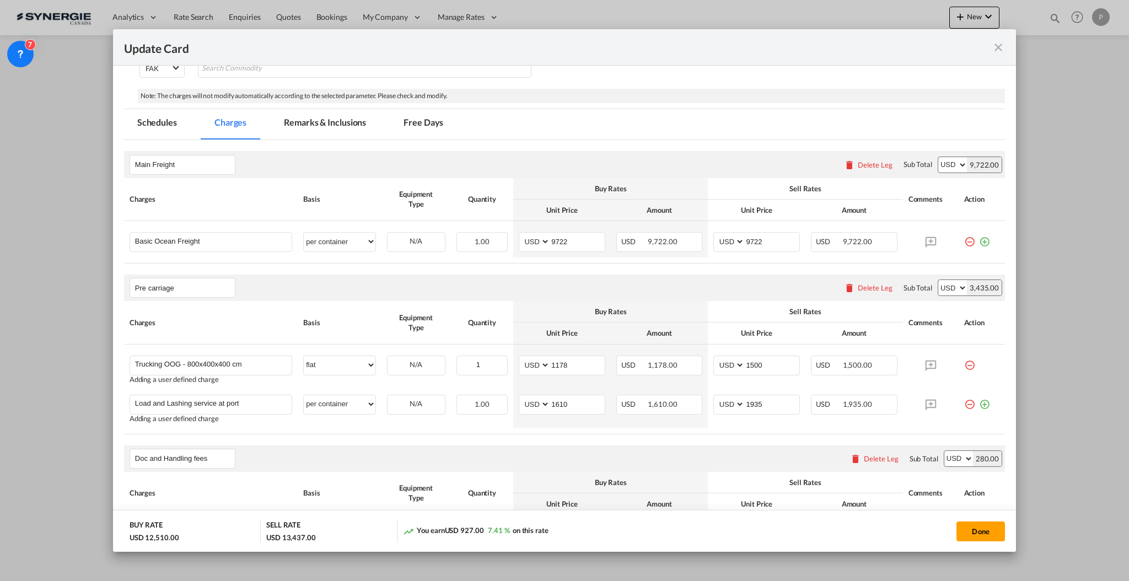
scroll to position [147, 0]
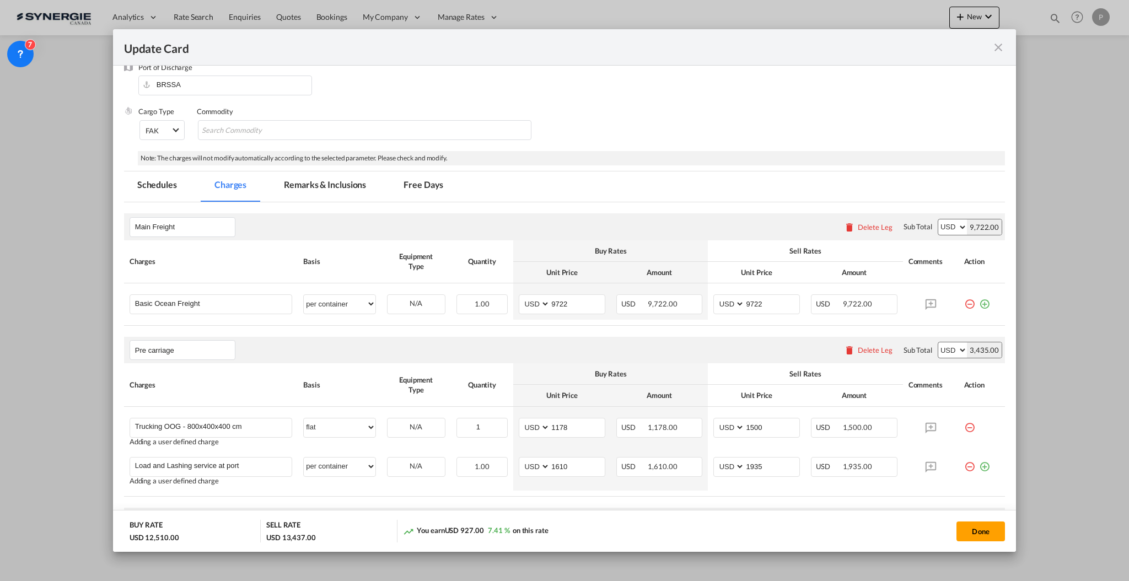
click at [290, 192] on md-tab-item "Remarks & Inclusions" at bounding box center [325, 186] width 109 height 30
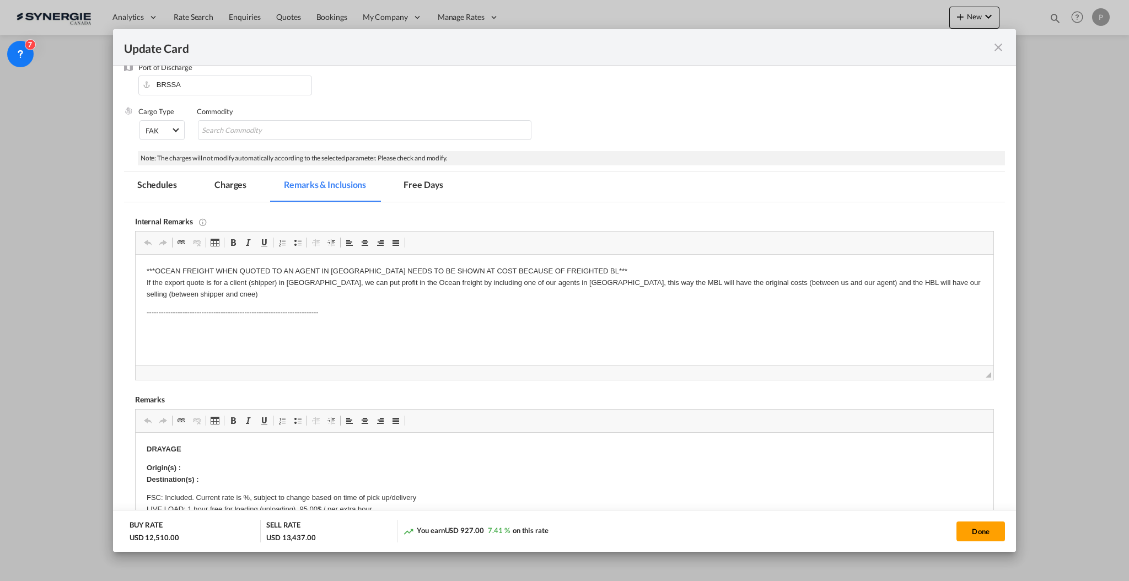
scroll to position [0, 0]
click at [402, 326] on p "Editor, editor4" at bounding box center [564, 332] width 836 height 12
click at [257, 330] on p "OTR cost:" at bounding box center [564, 332] width 836 height 12
click at [355, 347] on p "Based on similar request sent to MGT for anohter load:" at bounding box center [564, 350] width 836 height 12
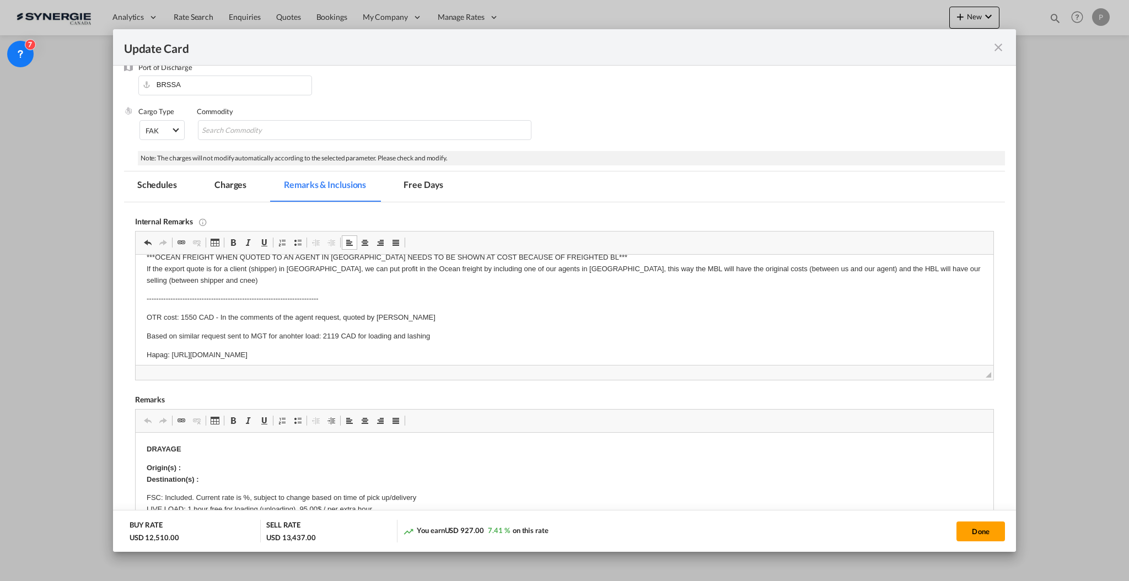
scroll to position [20, 0]
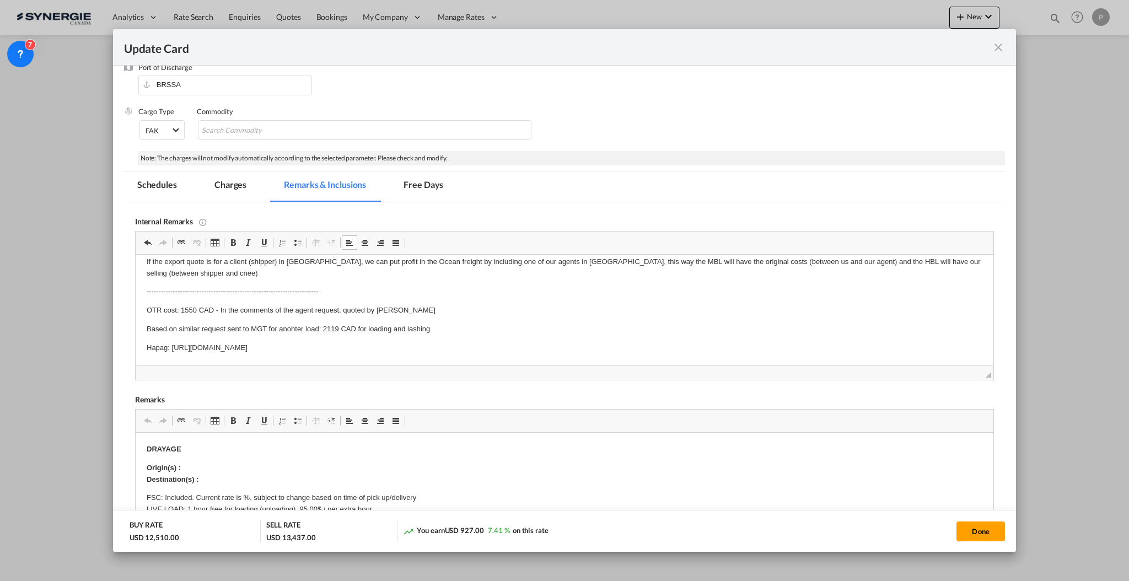
click at [166, 347] on p "Hapag: https://app.frontapp.com/open/msg_1hy18p8v?key=QoE15Fa-ilV3KjWsU1L0IzDKV…" at bounding box center [564, 348] width 836 height 12
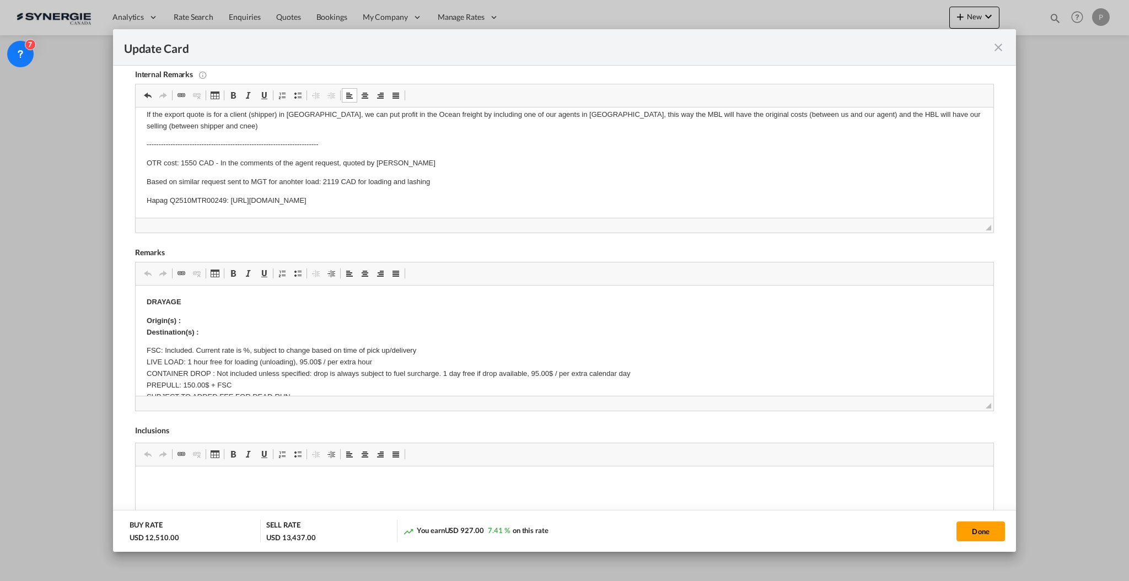
scroll to position [0, 0]
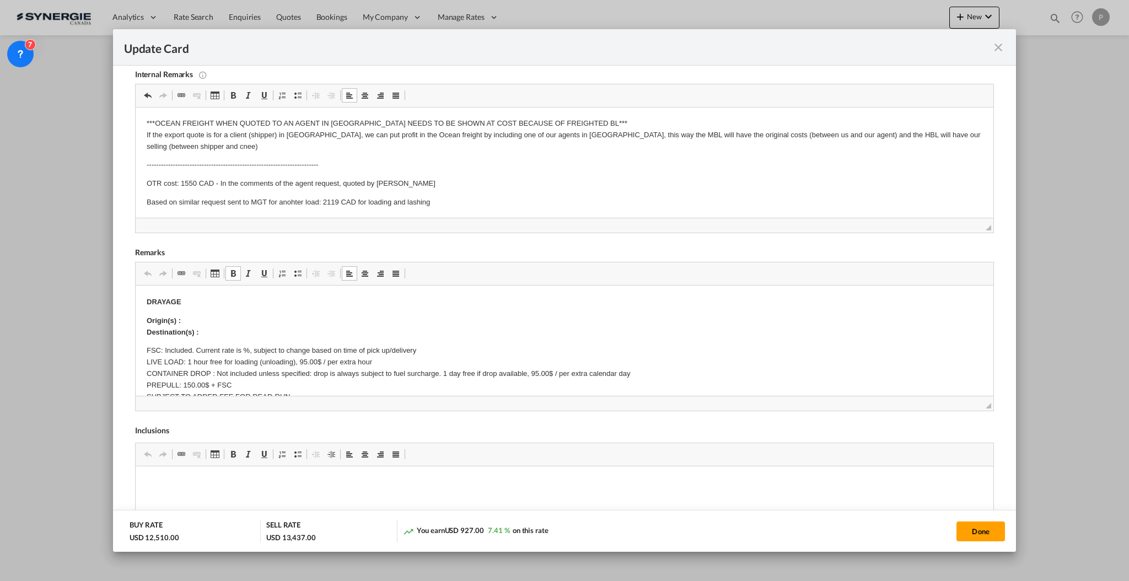
click at [204, 318] on p "Origin(s) : Destination(s) :" at bounding box center [564, 326] width 836 height 23
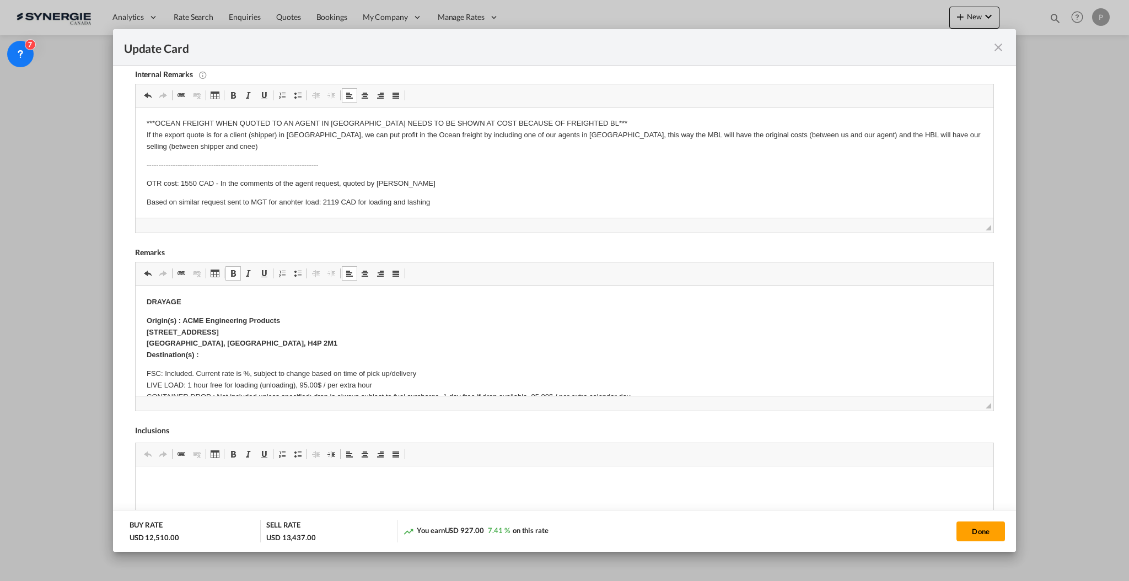
click at [290, 315] on p "Origin(s) : ACME Engineering Products 5540 Pare Street Montreal, Quebec, H4P 2M…" at bounding box center [564, 338] width 836 height 46
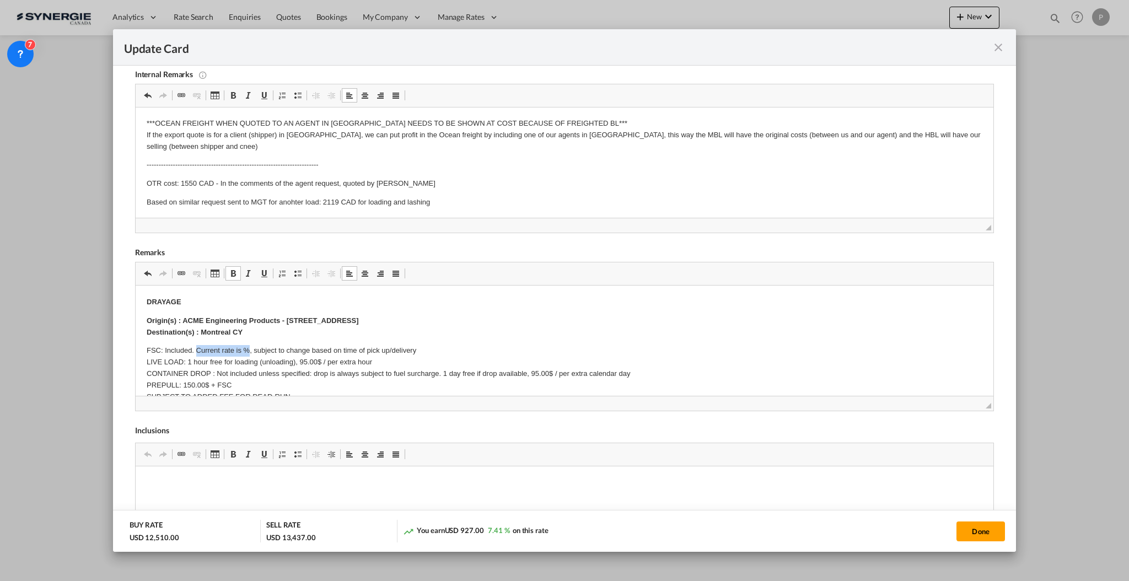
drag, startPoint x: 197, startPoint y: 348, endPoint x: 247, endPoint y: 349, distance: 50.7
click at [247, 349] on p "FSC: Included. Current rate is %, subject to change based on time of pick up/de…" at bounding box center [564, 379] width 836 height 69
click at [299, 359] on p "FSC: Included, subject to change based on time of pick up/delivery LIVE LOAD: 1…" at bounding box center [564, 379] width 836 height 69
click at [283, 374] on p "FSC: Included, subject to change based on time of pick up/delivery LIVE LOAD: 1…" at bounding box center [564, 379] width 836 height 69
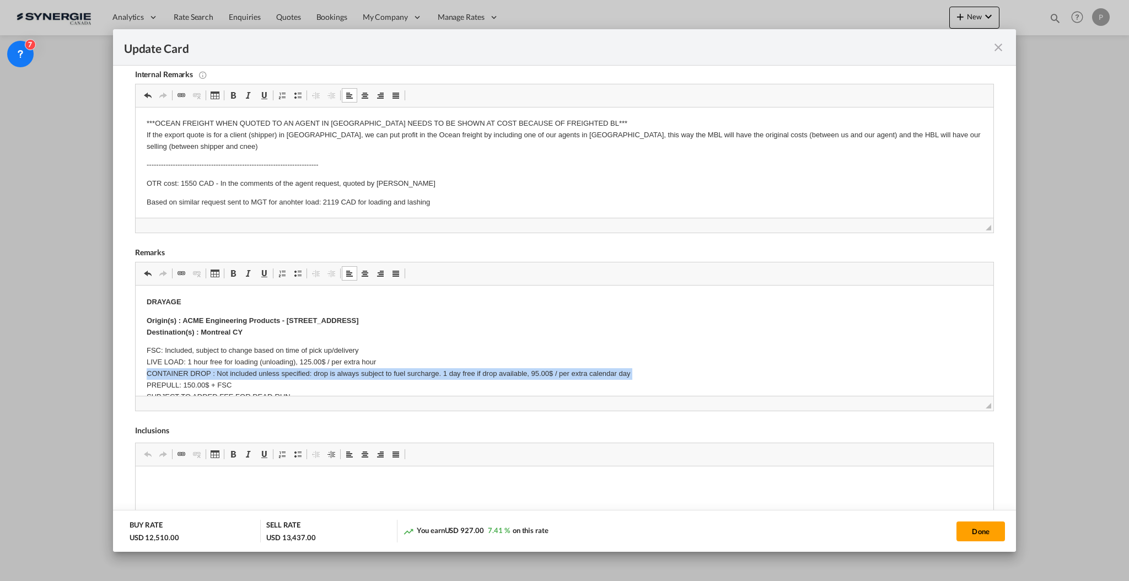
click at [283, 374] on p "FSC: Included, subject to change based on time of pick up/delivery LIVE LOAD: 1…" at bounding box center [564, 379] width 836 height 69
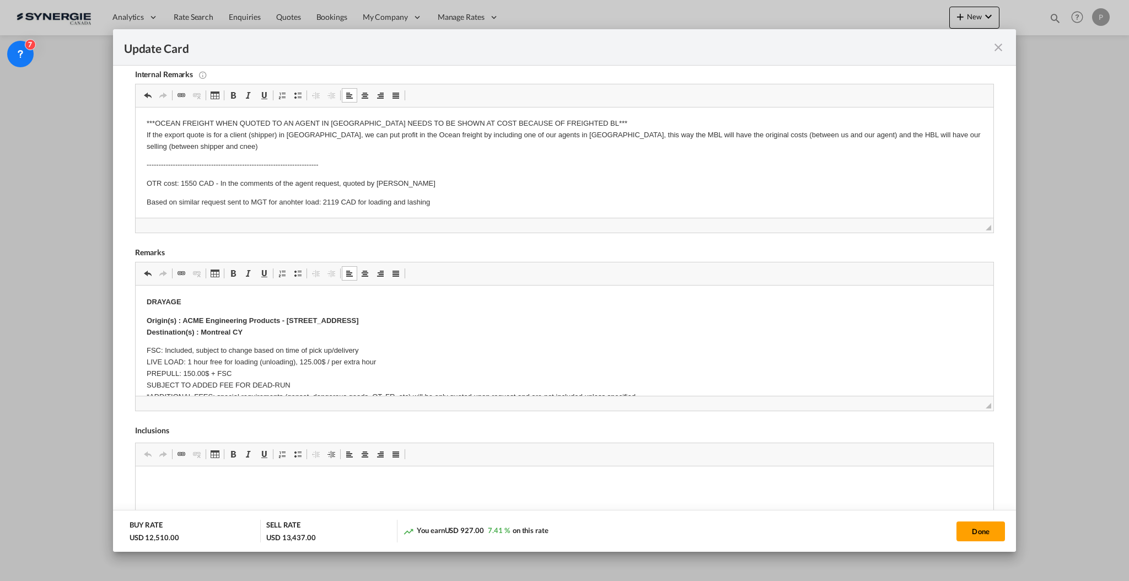
click at [186, 371] on p "FSC: Included, subject to change based on time of pick up/delivery LIVE LOAD: 1…" at bounding box center [564, 373] width 836 height 57
click at [165, 297] on p "DRAYAGE" at bounding box center [564, 303] width 836 height 12
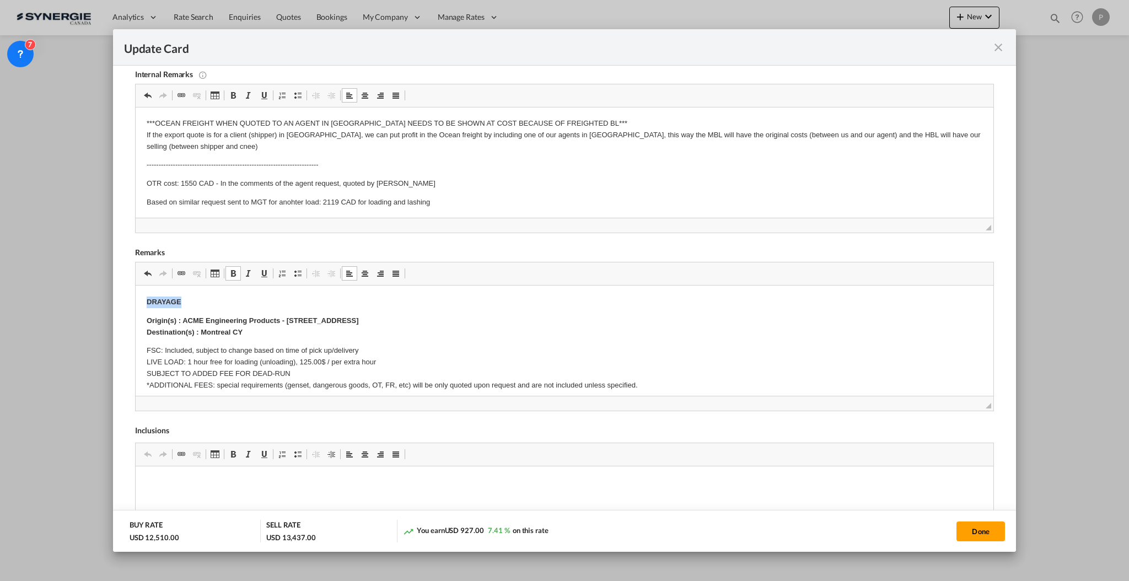
click at [160, 300] on strong "Trucking" at bounding box center [161, 302] width 30 height 8
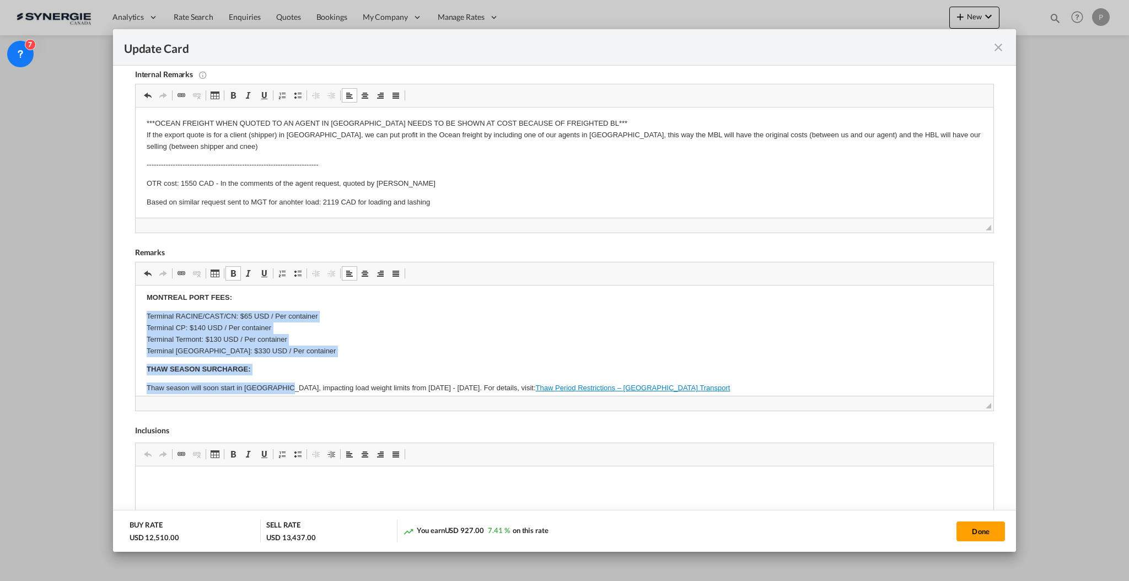
scroll to position [126, 0]
drag, startPoint x: 146, startPoint y: 364, endPoint x: 330, endPoint y: 347, distance: 185.4
click at [330, 347] on p "Terminal RACINE/CAST/CN: $65 USD / Per container Terminal CP: $140 USD / Per co…" at bounding box center [564, 332] width 836 height 46
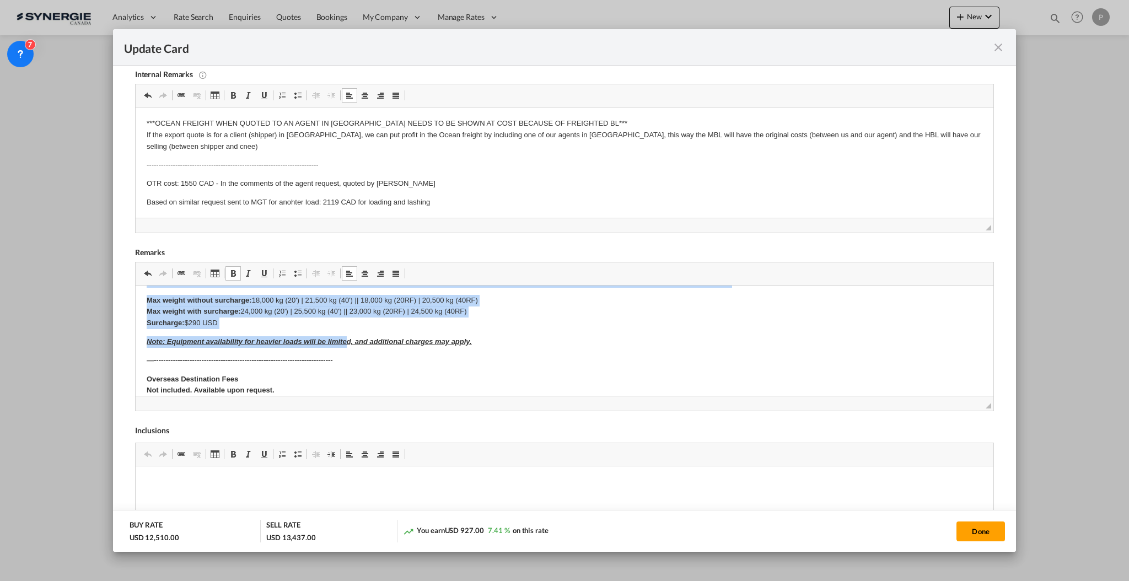
scroll to position [200, 0]
drag, startPoint x: 143, startPoint y: 330, endPoint x: 535, endPoint y: 344, distance: 392.1
click at [535, 344] on html "TRUCKING Origin(s) : ACME Engineering Products - 5540 Pare Street, Montreal, Qu…" at bounding box center [564, 408] width 858 height 645
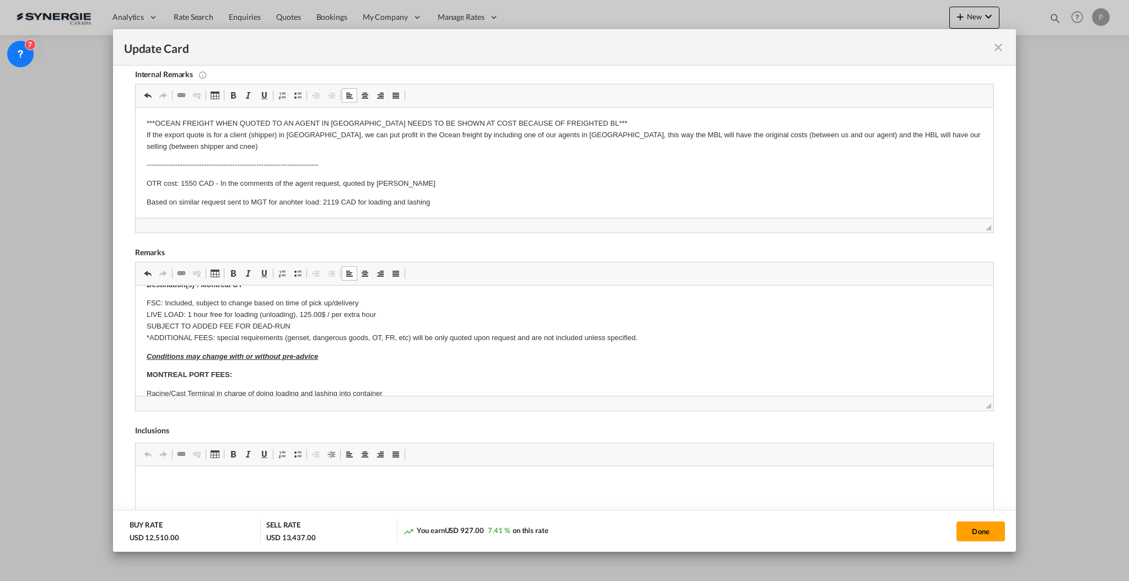
scroll to position [0, 0]
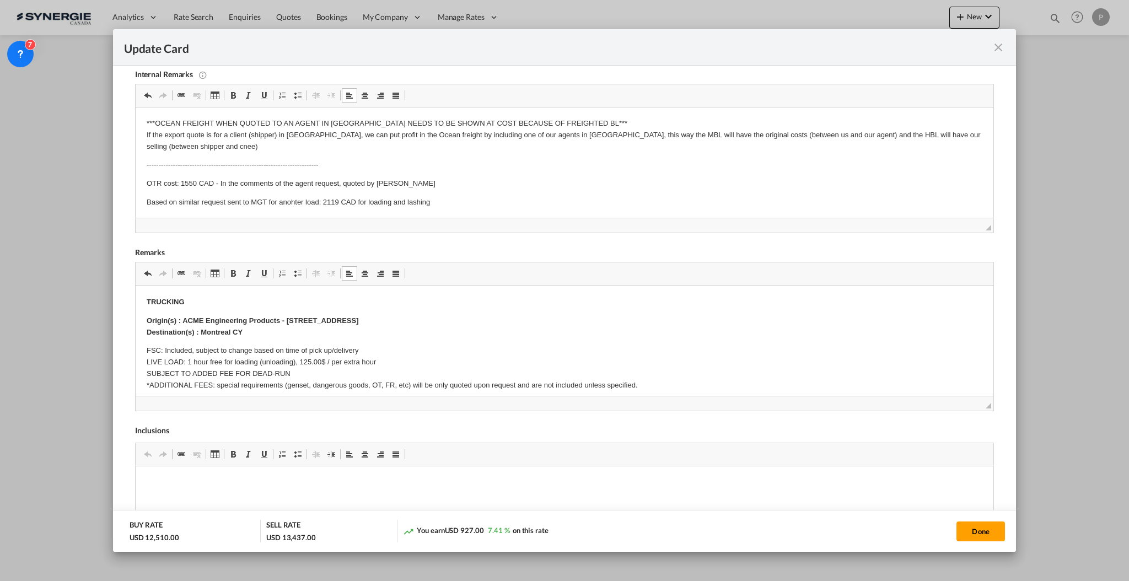
click at [147, 297] on p "TRUCKING" at bounding box center [564, 303] width 836 height 12
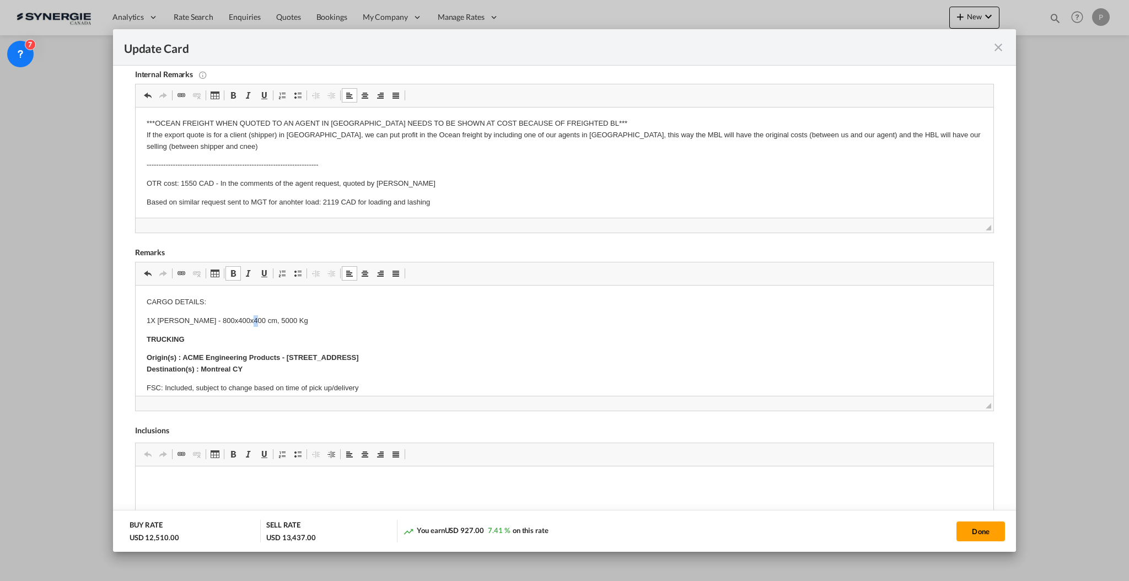
click at [250, 319] on body "CARGO DETAILS: 1X BOLER - 800x400x400 cm, 5000 Kg TRUCKING Origin(s) : ACME Eng…" at bounding box center [564, 578] width 836 height 563
click at [400, 336] on p "TRUCKING" at bounding box center [564, 340] width 836 height 12
drag, startPoint x: 404, startPoint y: 313, endPoint x: 409, endPoint y: 315, distance: 5.7
click at [404, 312] on body "CARGO DETAILS: 1X BOLER - 800x400x400 cm, 8500 Kg TRUCKING Origin(s) : ACME Eng…" at bounding box center [564, 578] width 836 height 563
click at [170, 287] on html "CARGO DETAILS: 1X BOLER - 800x400x400 cm, 8500 Kg TRUCKING Origin(s) : ACME Eng…" at bounding box center [564, 577] width 858 height 585
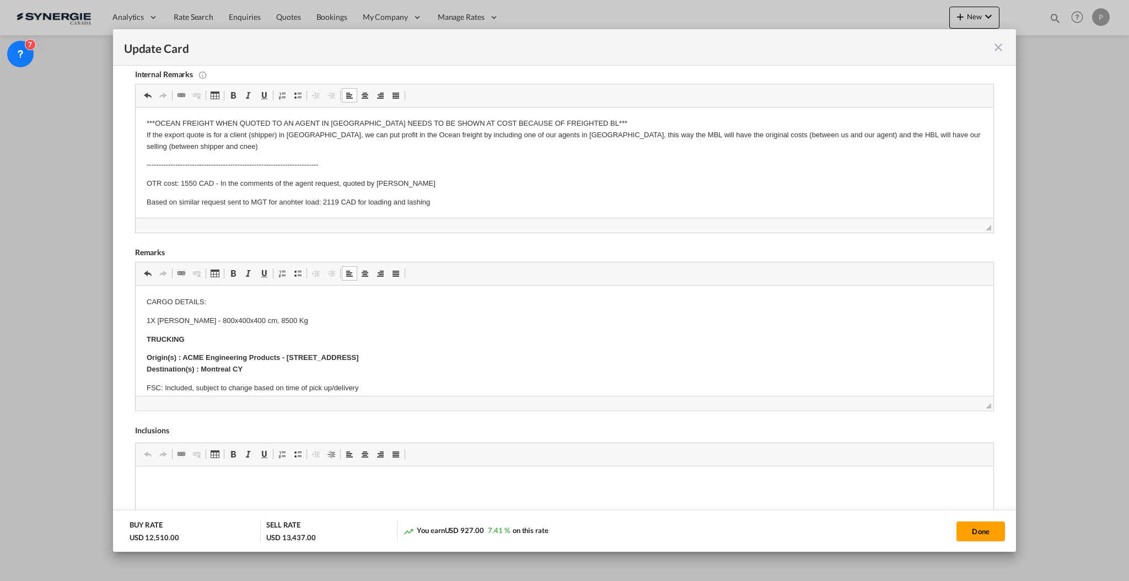
click at [168, 304] on p "CARGO DETAILS:" at bounding box center [564, 303] width 836 height 12
click at [167, 303] on p "CARGO DETAILS:" at bounding box center [564, 303] width 836 height 12
click at [330, 324] on p "1X BOLER - 800x400x400 cm, 8500 Kg" at bounding box center [564, 321] width 836 height 12
click at [176, 293] on html "CARGO DETAILS: 1X BOLER - 800x400x400 cm, 8500 Kg TRUCKING Origin(s) : ACME Eng…" at bounding box center [564, 577] width 858 height 585
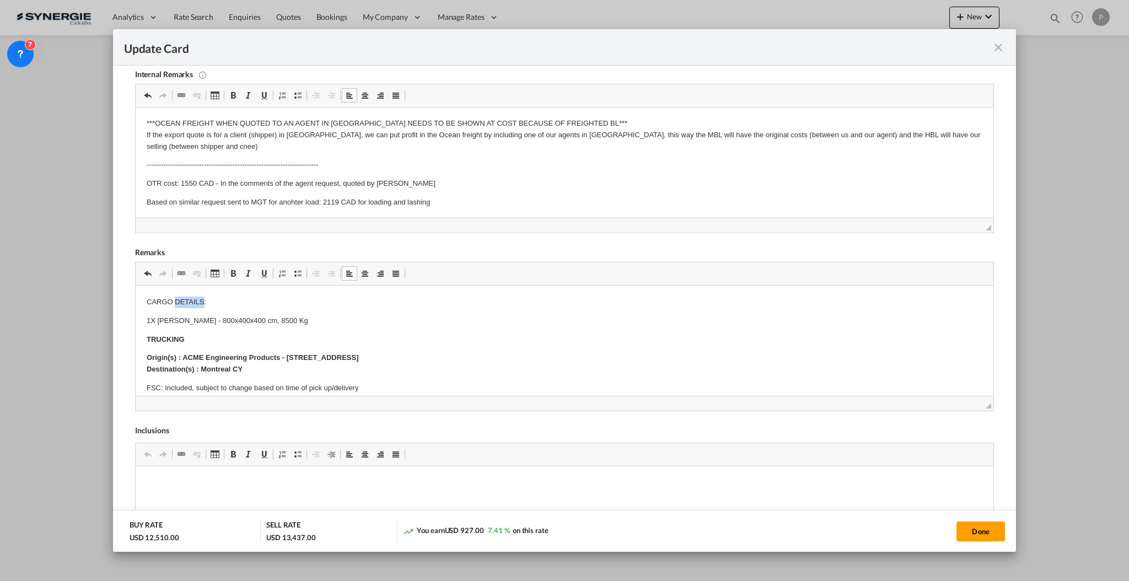
click at [176, 293] on html "CARGO DETAILS: 1X BOLER - 800x400x400 cm, 8500 Kg TRUCKING Origin(s) : ACME Eng…" at bounding box center [564, 577] width 858 height 585
click at [304, 322] on p "1X BOLER - 800x400x400 cm, 8500 Kg" at bounding box center [564, 321] width 836 height 12
click at [972, 532] on button "Done" at bounding box center [980, 531] width 49 height 20
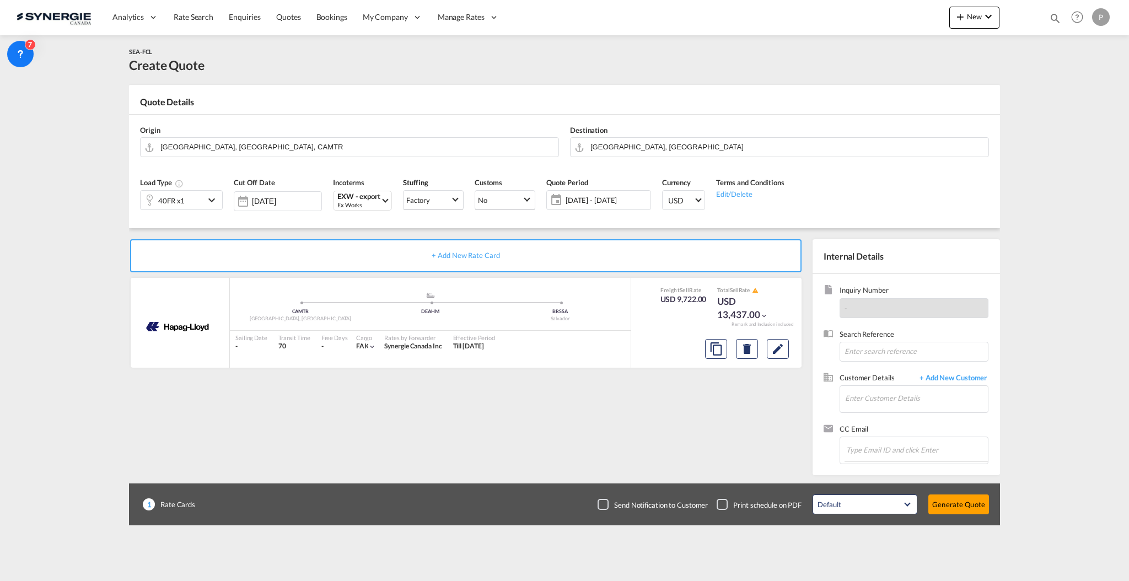
type input "04 Nov 2025"
click at [909, 401] on input "Enter Customer Details" at bounding box center [916, 398] width 143 height 25
paste input "ricardo.delgado@windlog.com.br"
click at [903, 421] on div "Ricardo Delgado ricardo.delgado@windlog.com.br | Windlog" at bounding box center [948, 417] width 209 height 30
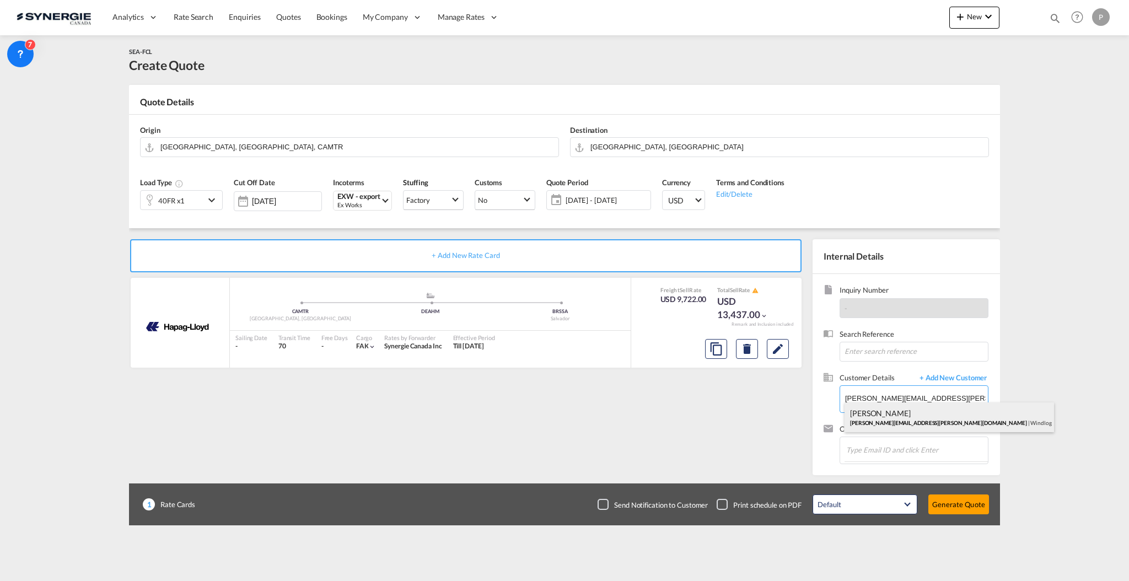
type input "Windlog, Ricardo Delgado, ricardo.delgado@windlog.com.br"
click at [960, 507] on button "Generate Quote" at bounding box center [958, 504] width 61 height 20
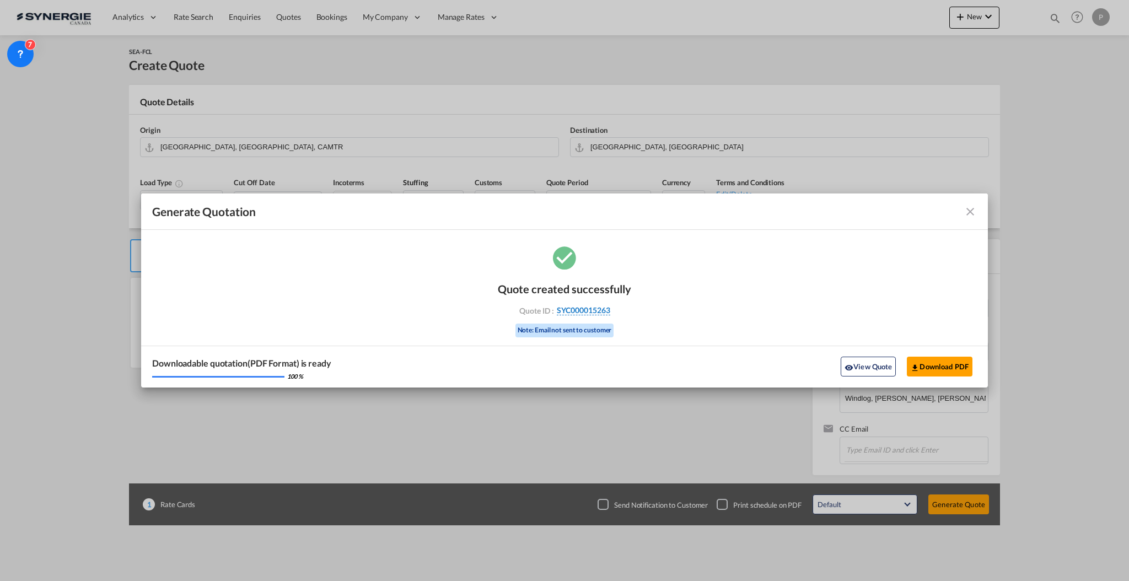
drag, startPoint x: 622, startPoint y: 310, endPoint x: 609, endPoint y: 311, distance: 13.3
click at [609, 311] on div "Quote ID : SYC000015263" at bounding box center [564, 310] width 128 height 10
copy div "SYC000015263"
click at [936, 373] on button "Download PDF" at bounding box center [940, 367] width 66 height 20
click at [967, 212] on md-icon "icon-close fg-AAA8AD cursor m-0" at bounding box center [969, 211] width 13 height 13
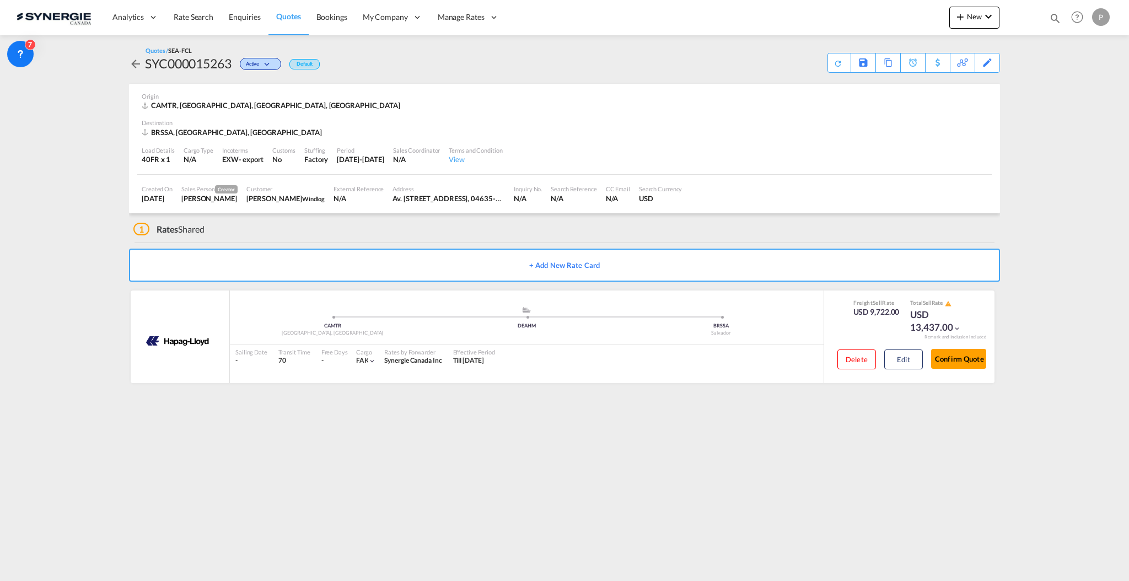
click at [1052, 21] on md-icon "icon-magnify" at bounding box center [1055, 18] width 12 height 12
click at [868, 19] on select "Bookings Quotes Enquiries" at bounding box center [879, 18] width 52 height 20
click at [853, 8] on select "Bookings Quotes Enquiries" at bounding box center [879, 18] width 52 height 20
click at [922, 21] on input at bounding box center [971, 17] width 137 height 19
paste input "SYC00014918"
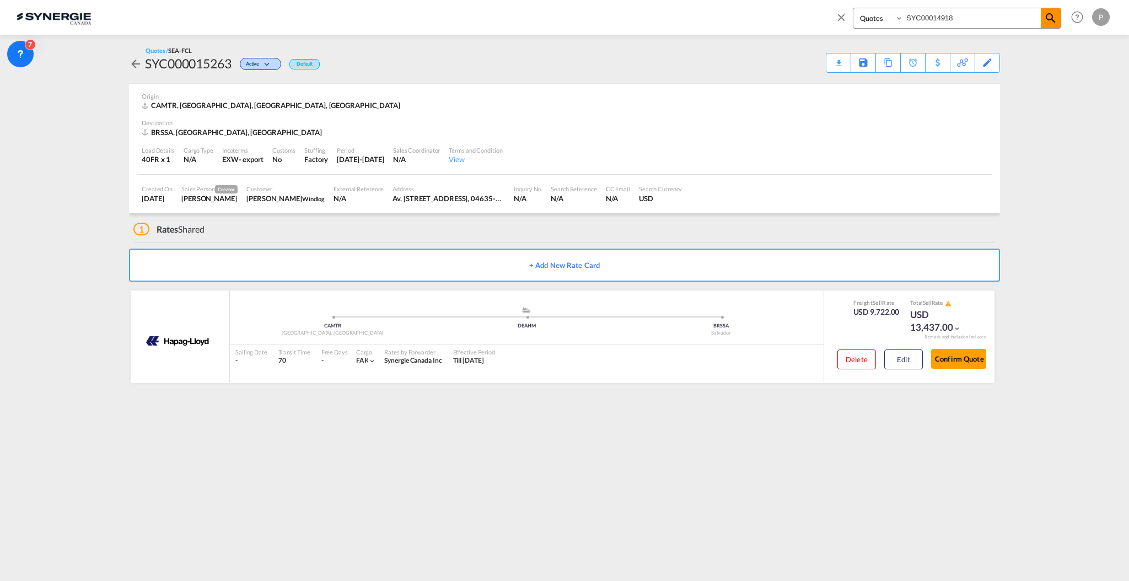
type input "SYC00014918"
click at [1050, 20] on md-icon "icon-magnify" at bounding box center [1050, 18] width 13 height 13
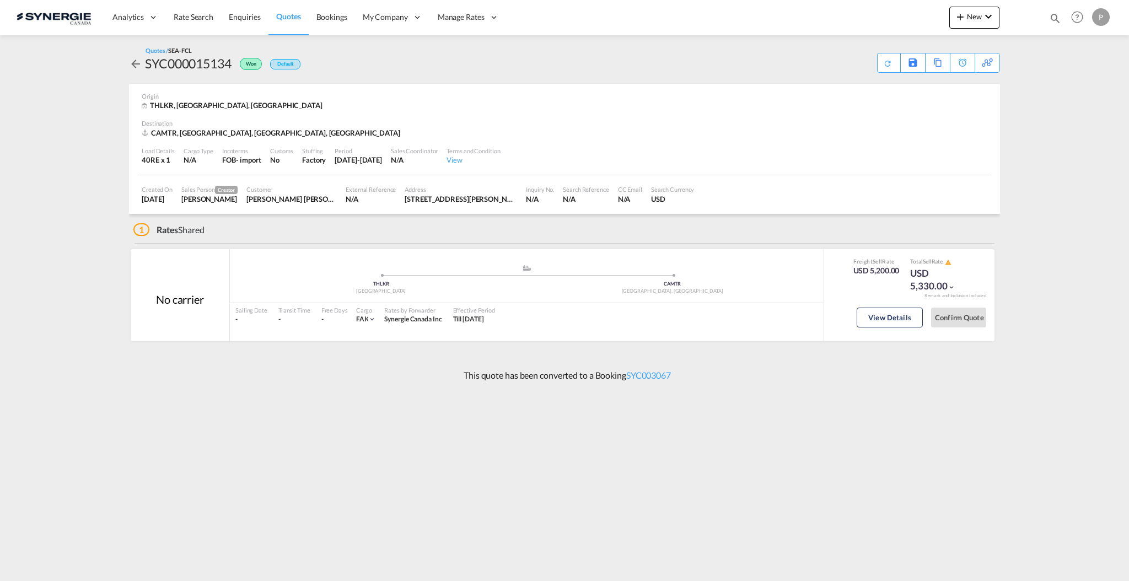
click at [217, 65] on div "SYC000015134" at bounding box center [188, 64] width 87 height 18
copy div "SYC000015134"
click at [885, 325] on button "View Details" at bounding box center [889, 318] width 66 height 20
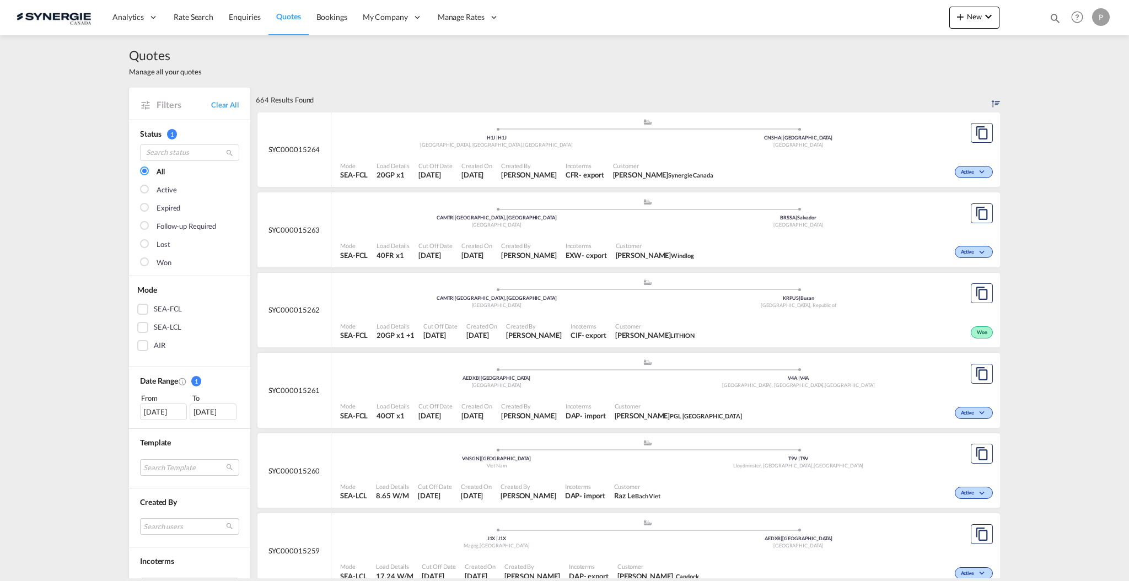
click at [1051, 19] on md-icon "icon-magnify" at bounding box center [1055, 18] width 12 height 12
click at [882, 17] on select "Bookings Quotes Enquiries" at bounding box center [879, 18] width 52 height 20
select select "Quotes"
click at [853, 8] on select "Bookings Quotes Enquiries" at bounding box center [879, 18] width 52 height 20
click at [937, 18] on input at bounding box center [971, 17] width 137 height 19
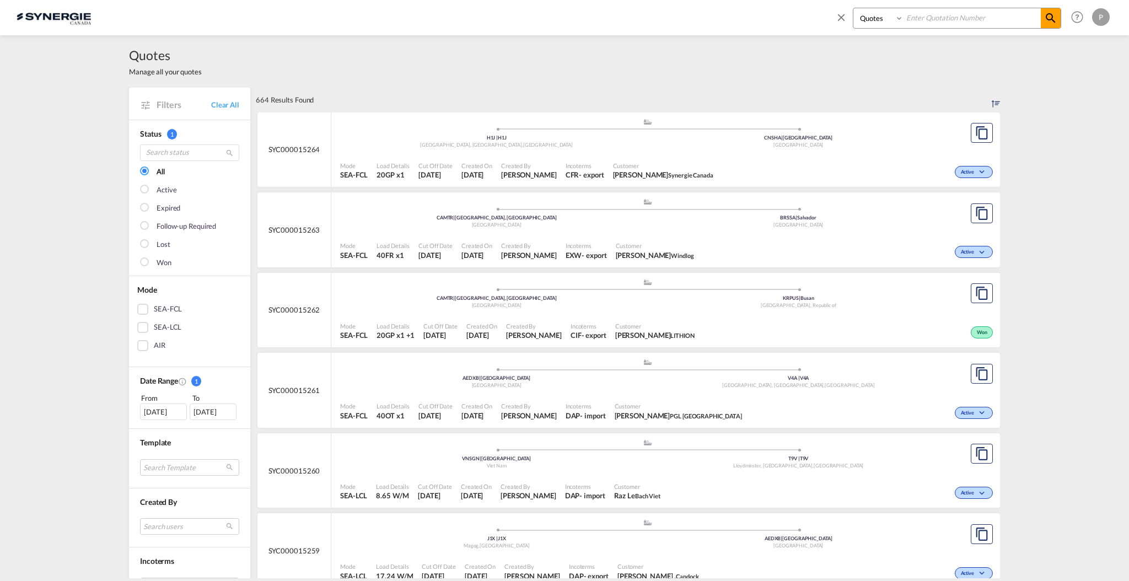
paste input "14918"
click at [1046, 18] on md-icon "icon-magnify" at bounding box center [1050, 18] width 13 height 13
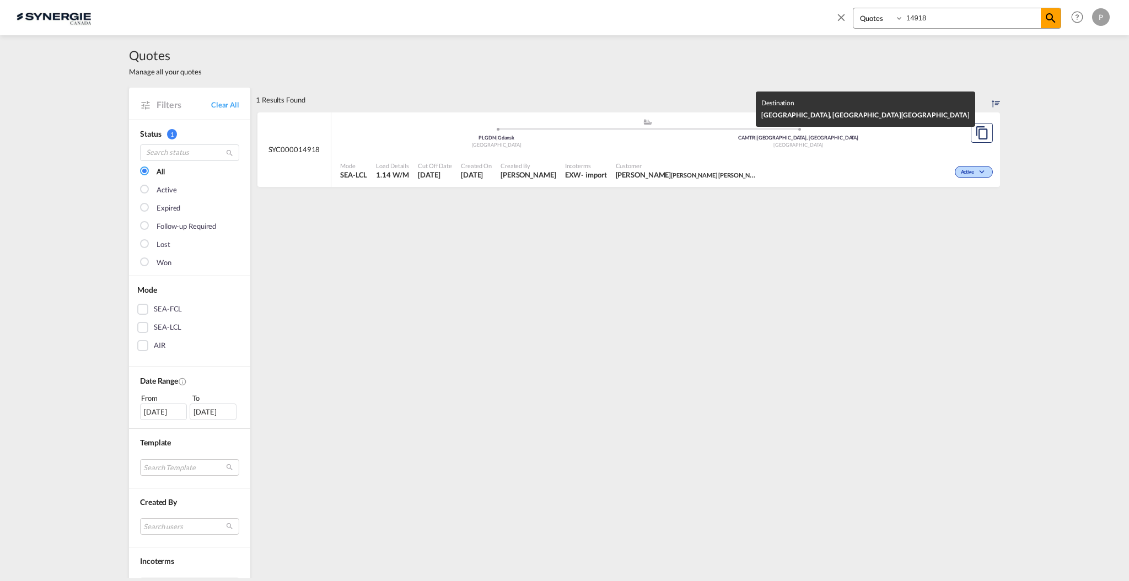
click at [869, 142] on div "[GEOGRAPHIC_DATA]" at bounding box center [799, 145] width 302 height 7
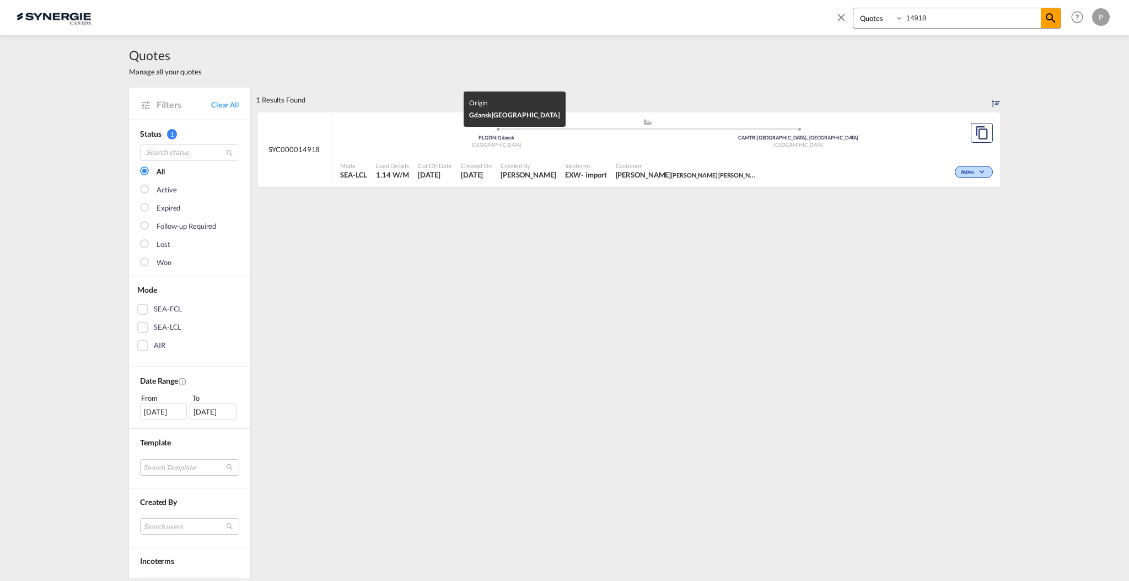
click at [569, 137] on div "PLGDN | Gdansk" at bounding box center [497, 137] width 302 height 7
click at [1046, 17] on md-icon "icon-magnify" at bounding box center [1050, 18] width 13 height 13
click at [1048, 22] on md-icon "icon-magnify" at bounding box center [1050, 18] width 13 height 13
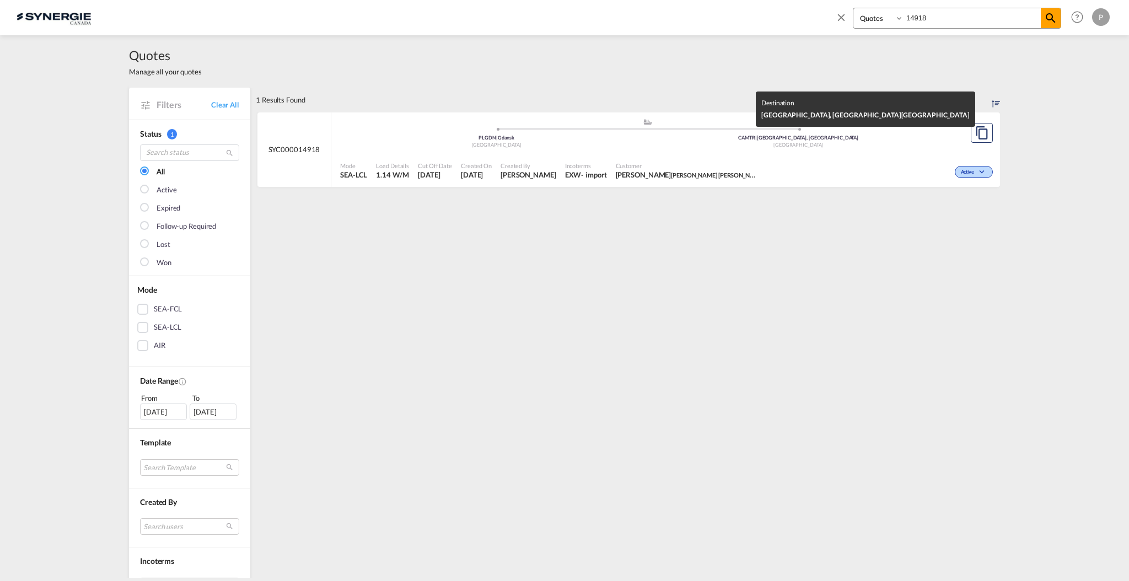
click at [672, 147] on div "[GEOGRAPHIC_DATA]" at bounding box center [799, 145] width 302 height 7
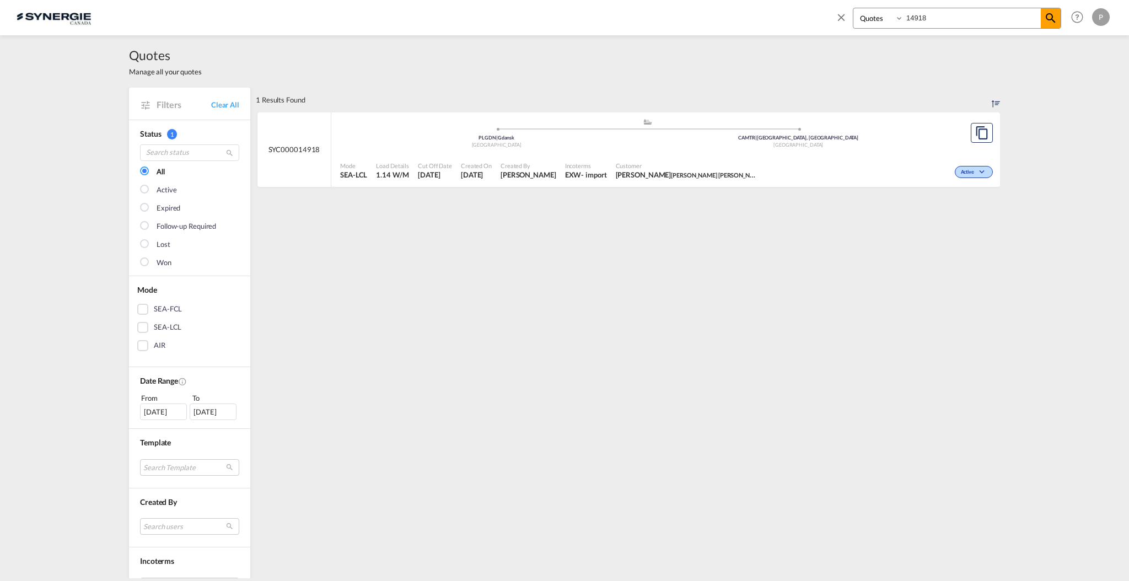
click at [947, 25] on input "14918" at bounding box center [971, 17] width 137 height 19
type input "14918-a"
click at [494, 158] on div "Created On 22 Sep 2025" at bounding box center [476, 171] width 40 height 28
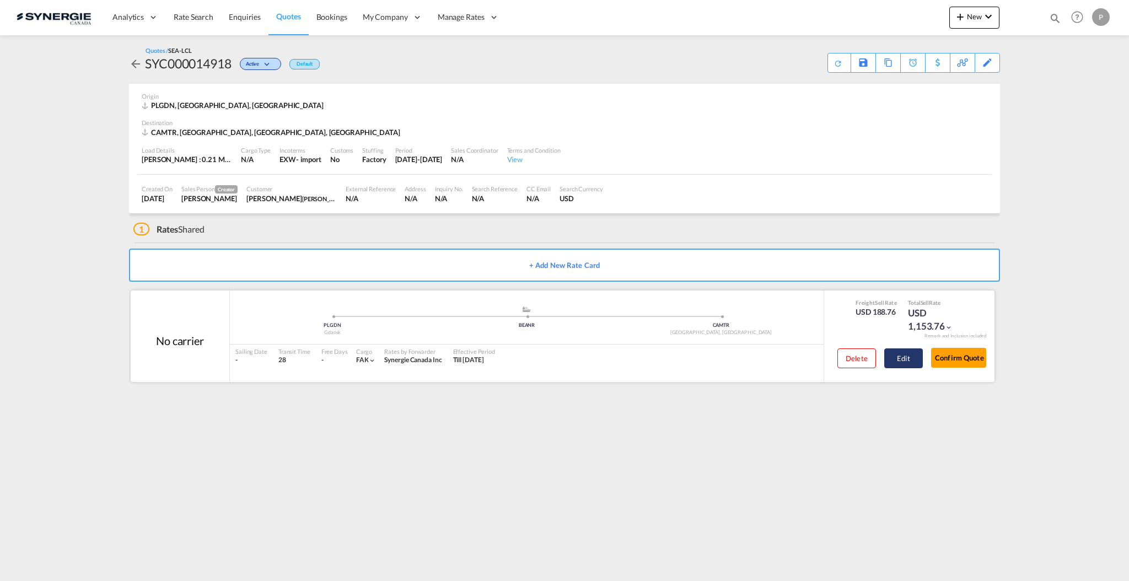
click at [892, 368] on button "Edit" at bounding box center [903, 358] width 39 height 20
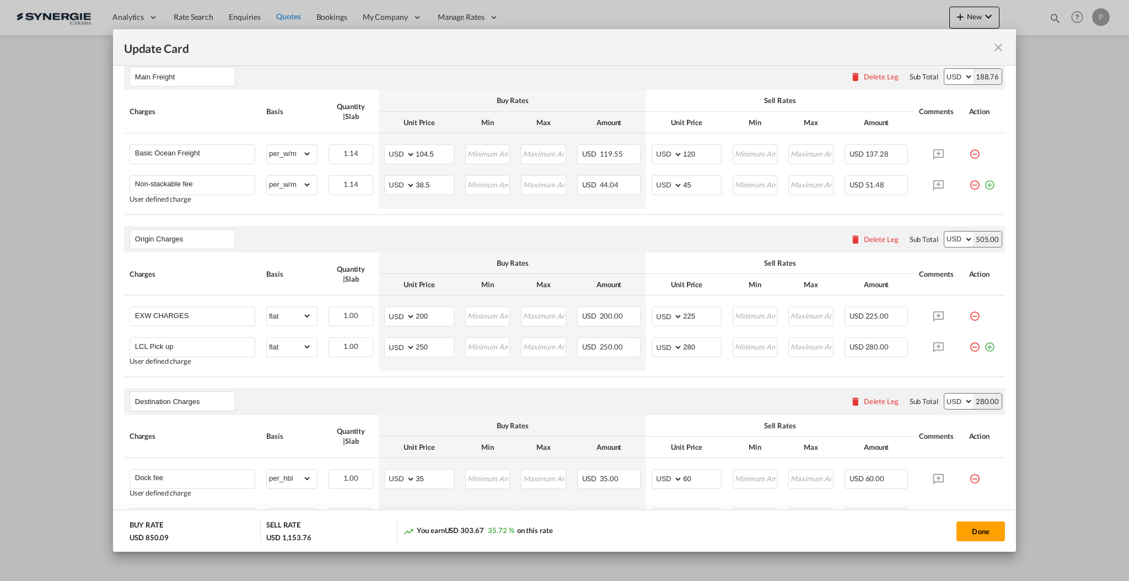
scroll to position [294, 0]
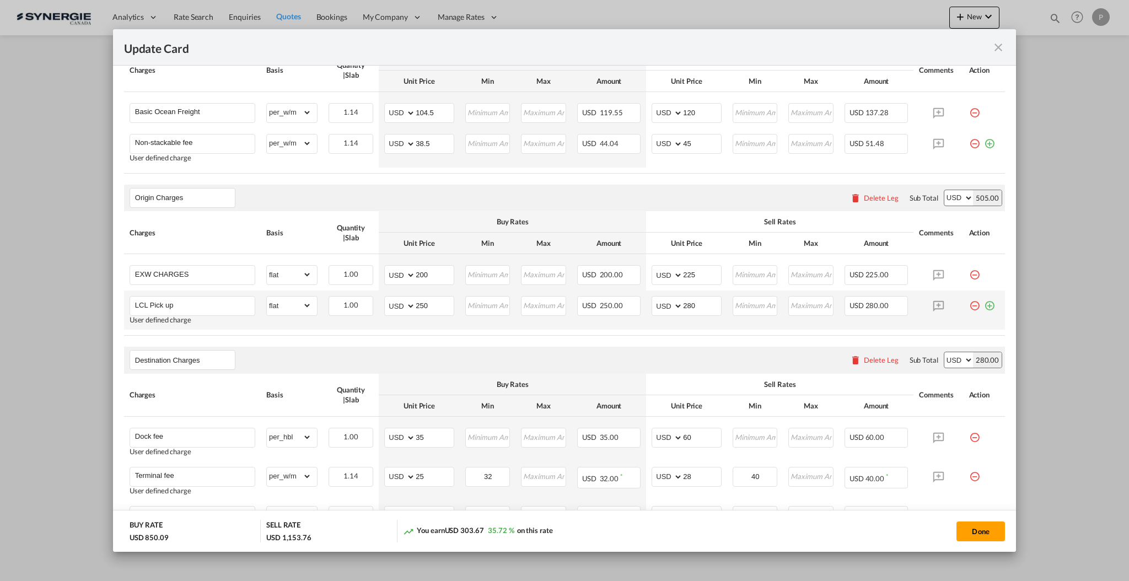
click at [976, 311] on td "Update CardPort of ..." at bounding box center [984, 309] width 42 height 39
click at [984, 304] on md-icon "icon-plus-circle-outline green-400-fg" at bounding box center [989, 301] width 11 height 11
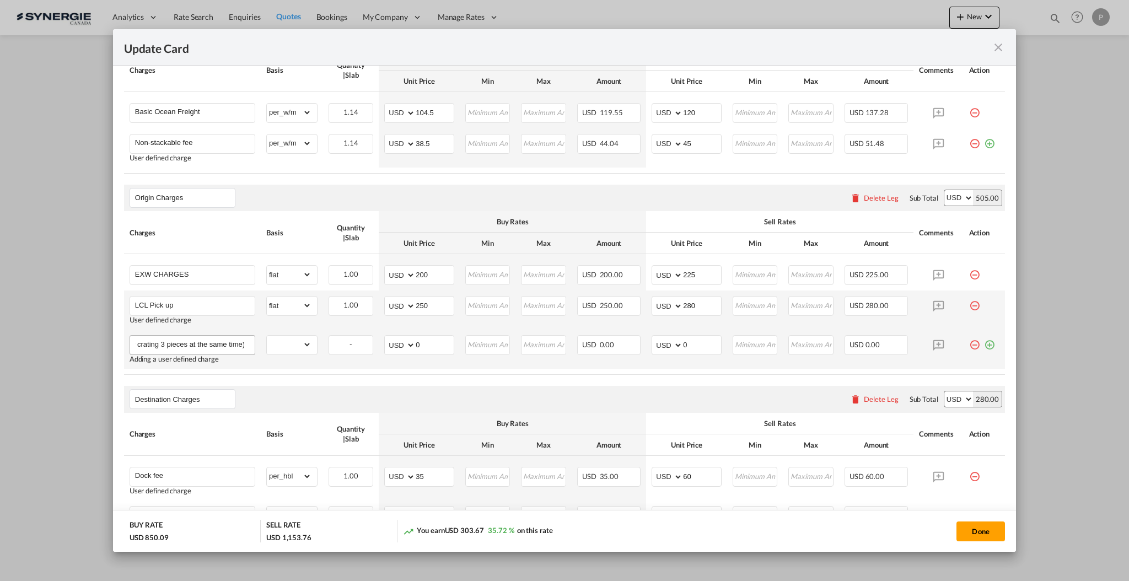
scroll to position [0, 55]
type input "Crating (Valid for crating 3 pieces at the same time)"
select select "flat"
type input "467"
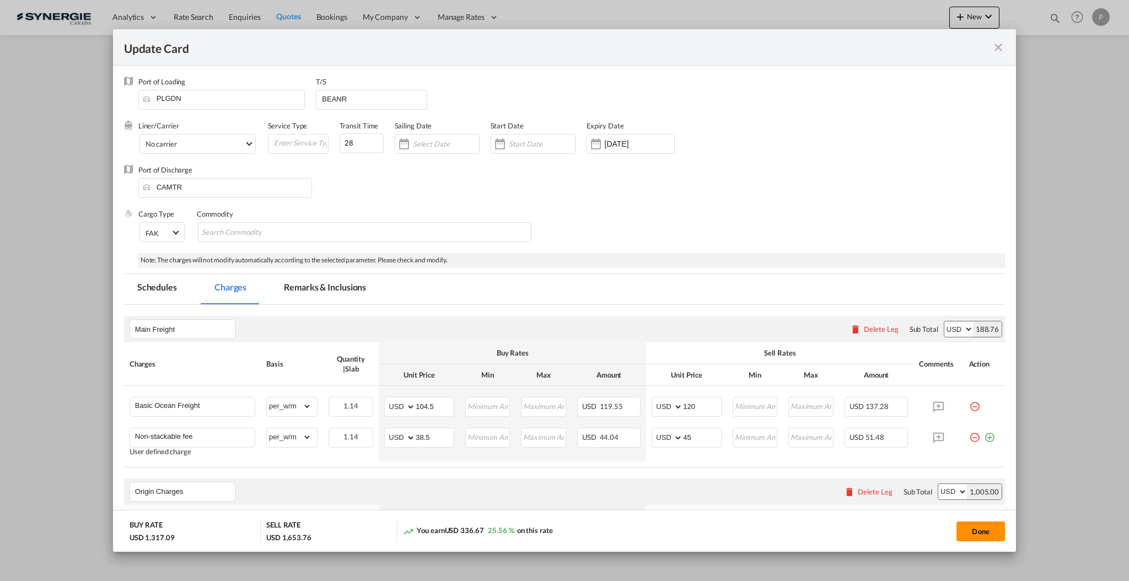
type input "500"
click at [989, 527] on button "Done" at bounding box center [980, 531] width 49 height 20
type input "[DATE]"
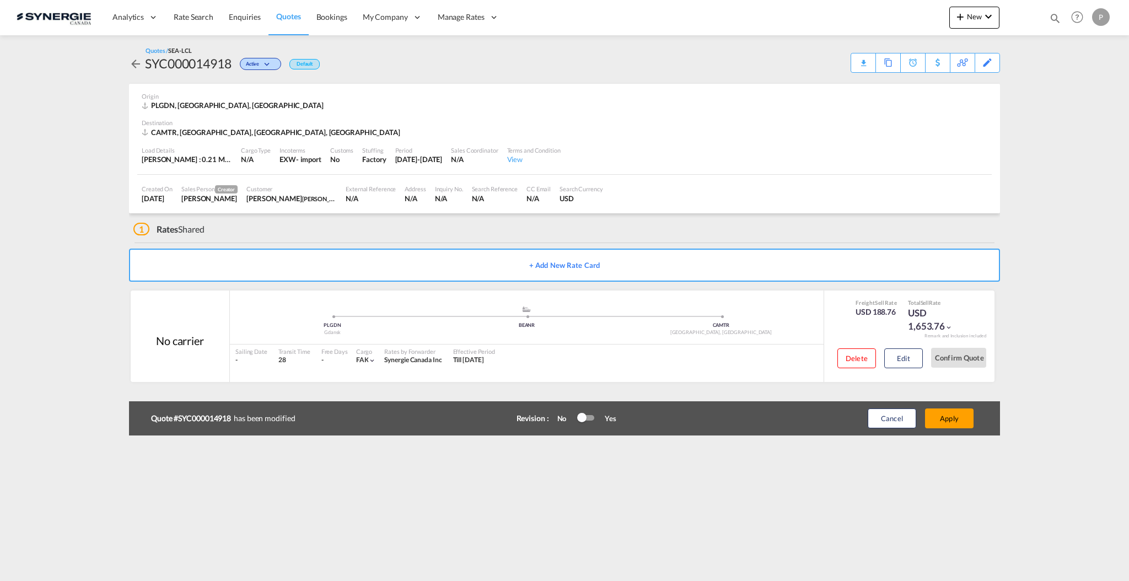
click at [579, 415] on div at bounding box center [581, 417] width 9 height 9
click at [956, 417] on button "Apply" at bounding box center [949, 418] width 49 height 20
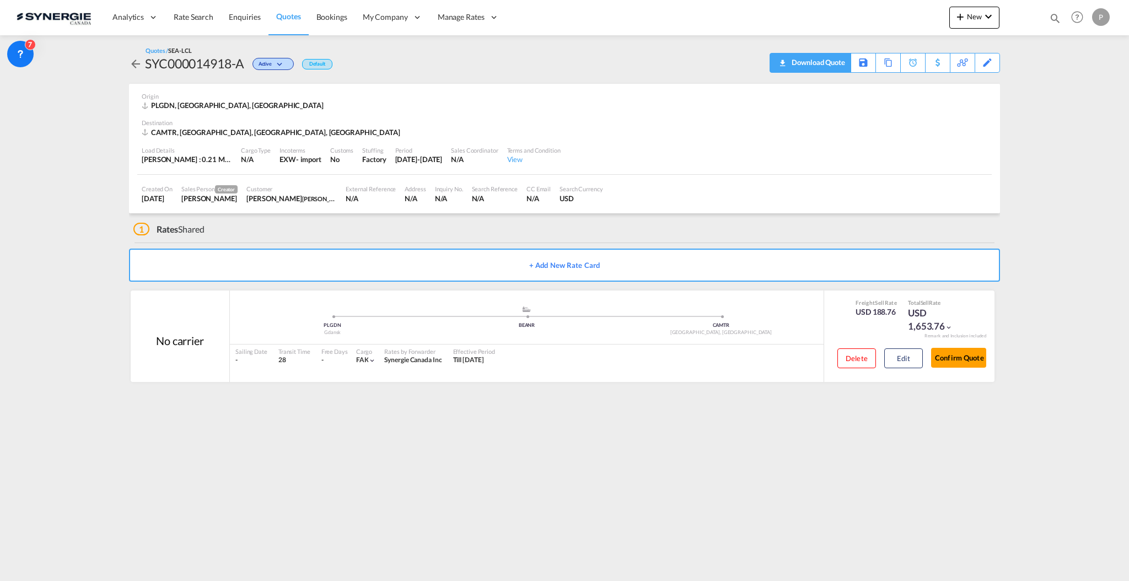
click at [833, 68] on div "Download Quote" at bounding box center [817, 62] width 56 height 18
drag, startPoint x: 245, startPoint y: 60, endPoint x: 143, endPoint y: 66, distance: 102.7
click at [143, 65] on div "SYC000014918-A Active Default" at bounding box center [230, 64] width 203 height 18
copy div "SYC000014918-A"
click at [889, 67] on div "Copy Quote" at bounding box center [875, 62] width 37 height 19
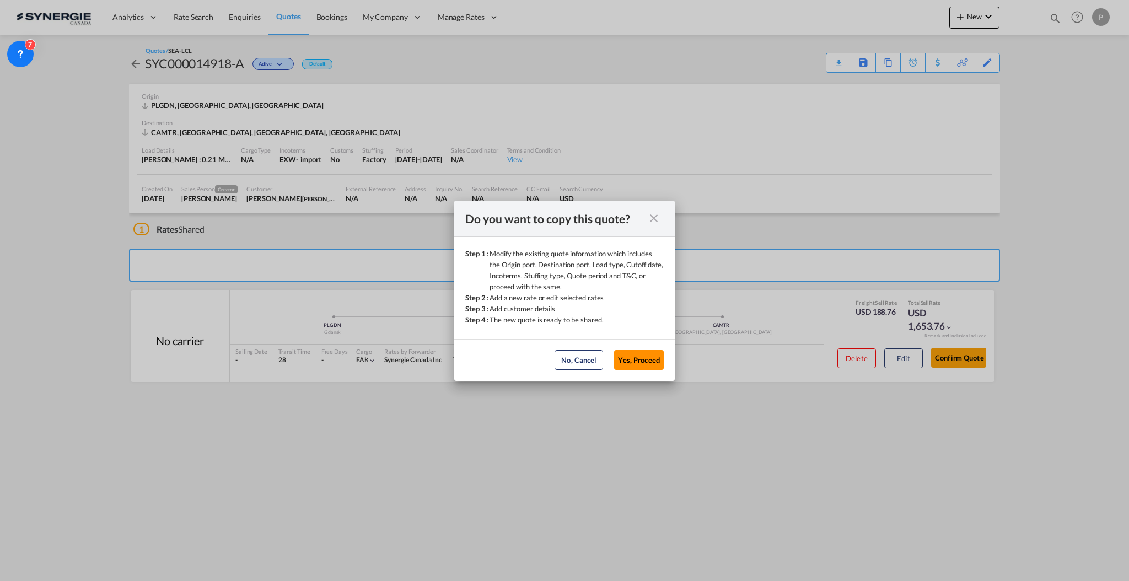
click at [637, 355] on button "Yes, Proceed" at bounding box center [639, 360] width 50 height 20
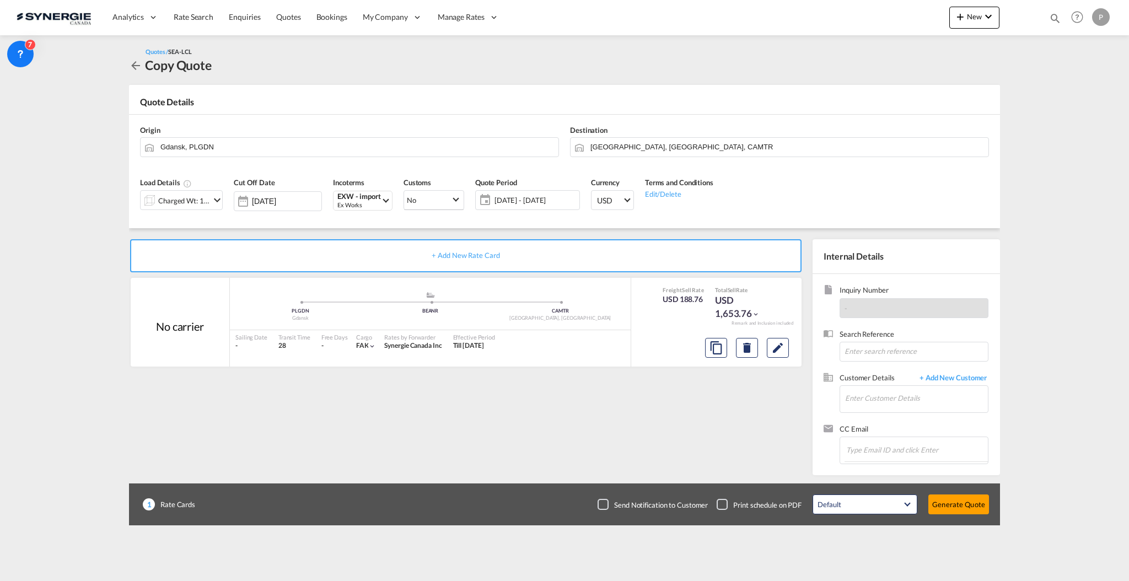
click at [213, 198] on md-icon "icon-chevron-down" at bounding box center [217, 199] width 13 height 13
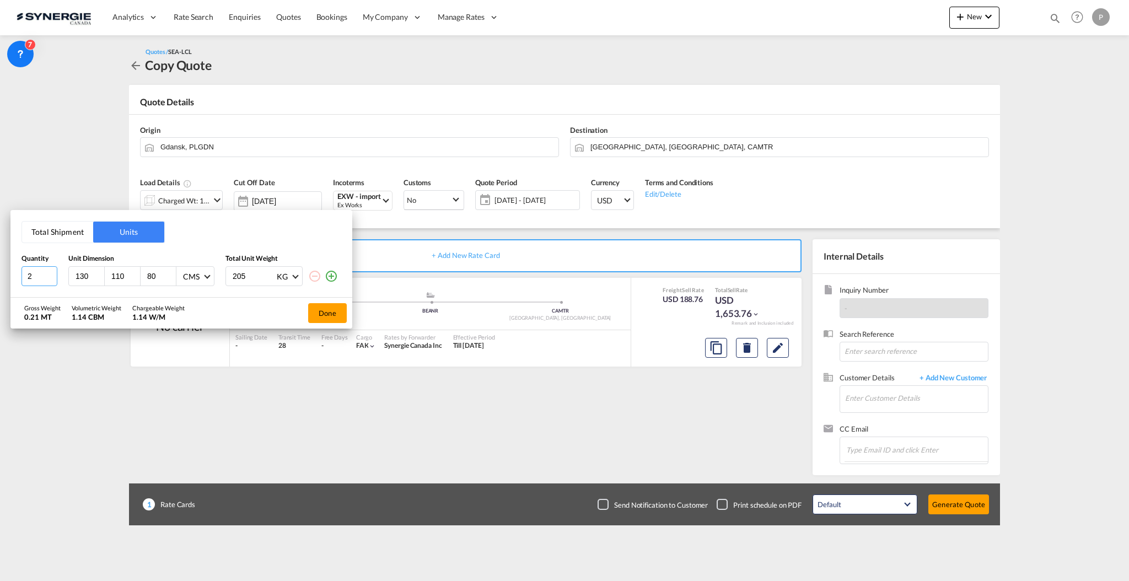
click at [53, 272] on input "2" at bounding box center [39, 276] width 36 height 20
type input "3"
click at [53, 272] on input "3" at bounding box center [39, 276] width 36 height 20
click at [316, 309] on button "Done" at bounding box center [327, 313] width 39 height 20
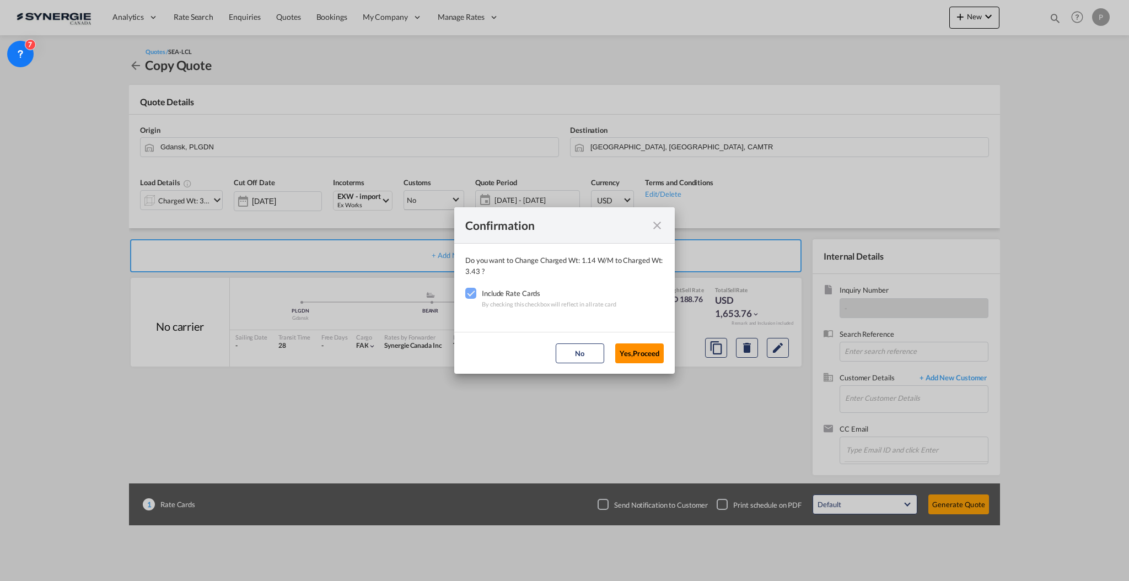
click at [633, 354] on button "Yes,Proceed" at bounding box center [639, 353] width 49 height 20
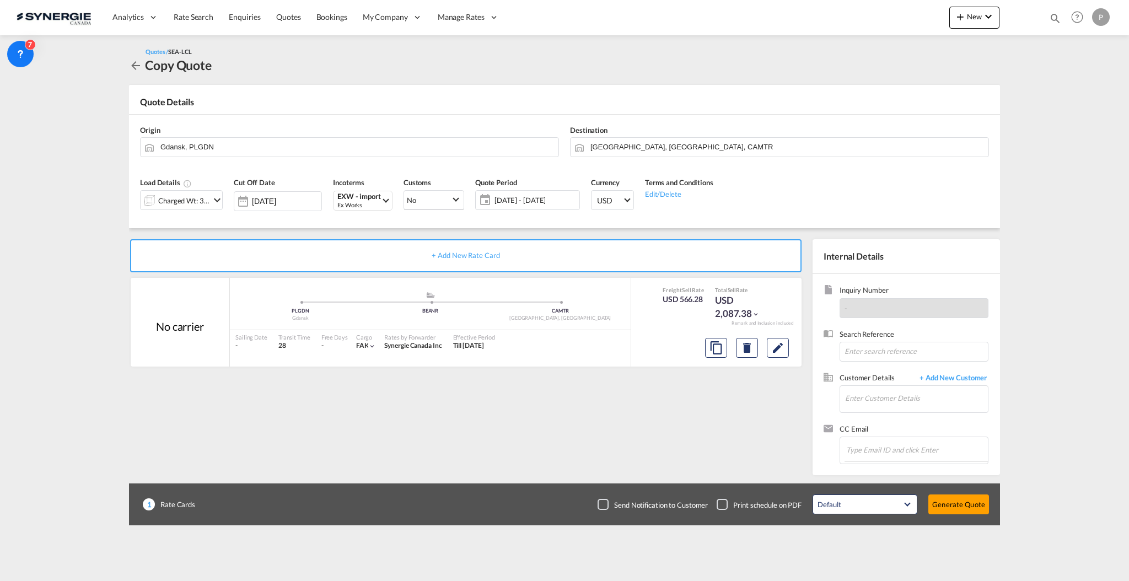
click at [513, 200] on span "[DATE] - [DATE]" at bounding box center [535, 200] width 82 height 10
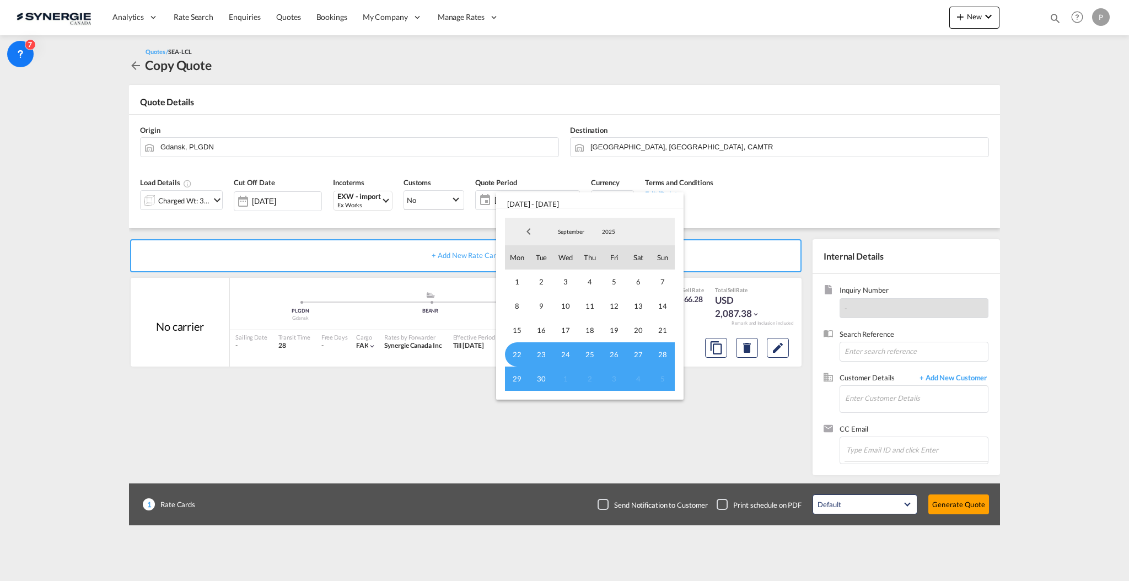
click at [517, 348] on span "22" at bounding box center [517, 354] width 24 height 24
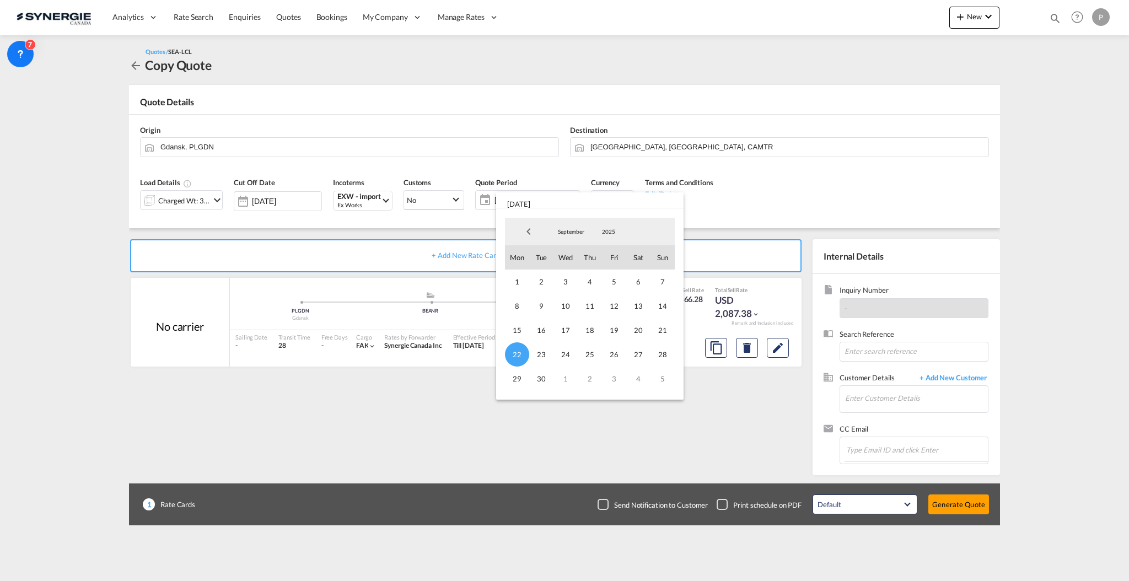
click at [565, 229] on span "September" at bounding box center [570, 232] width 35 height 8
click at [581, 251] on md-option "October" at bounding box center [582, 258] width 75 height 26
click at [507, 300] on span "6" at bounding box center [517, 306] width 24 height 24
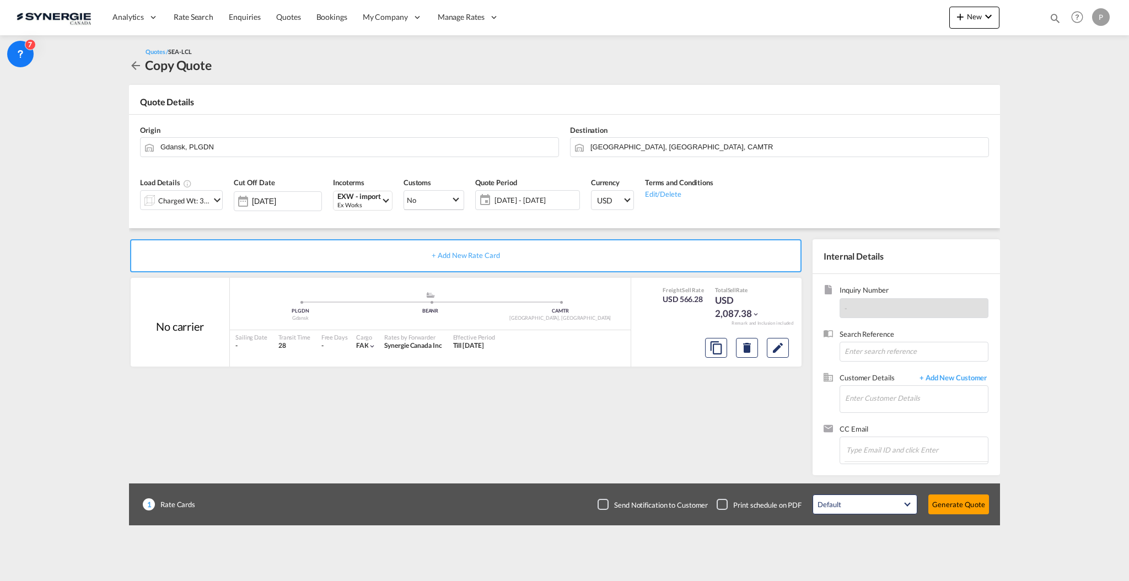
click at [564, 203] on span "22 Sep - 06 Oct 2025" at bounding box center [535, 200] width 82 height 10
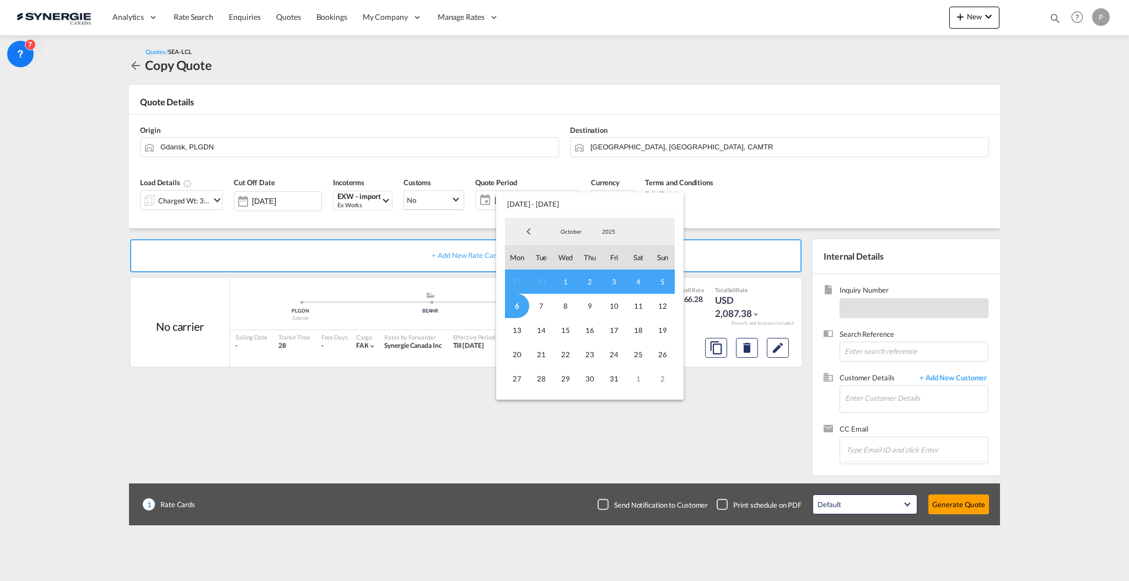
click at [519, 306] on span "6" at bounding box center [517, 306] width 24 height 24
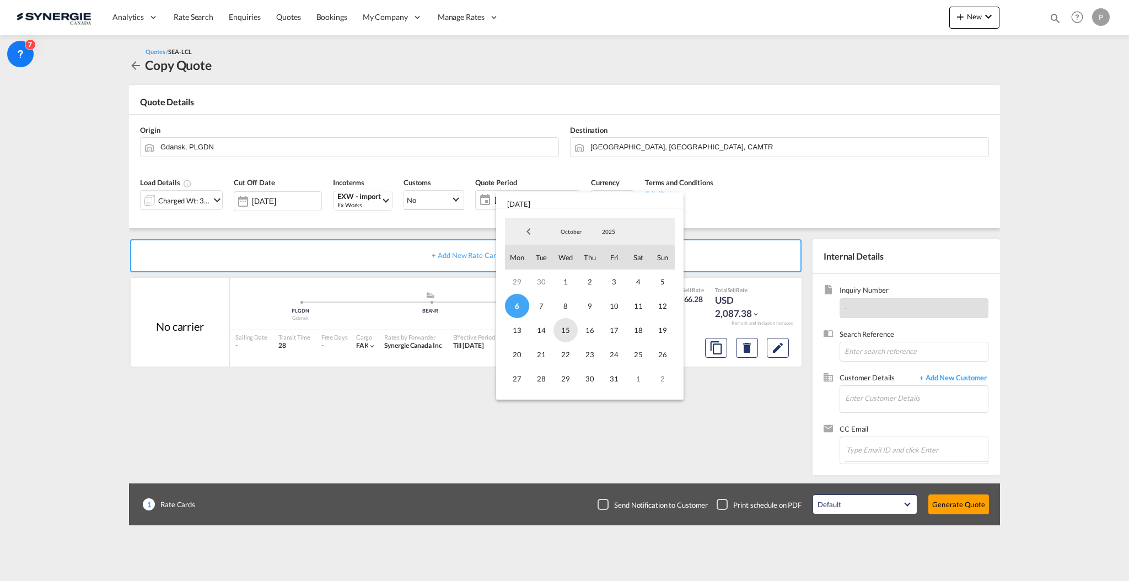
click at [570, 328] on span "15" at bounding box center [565, 330] width 24 height 24
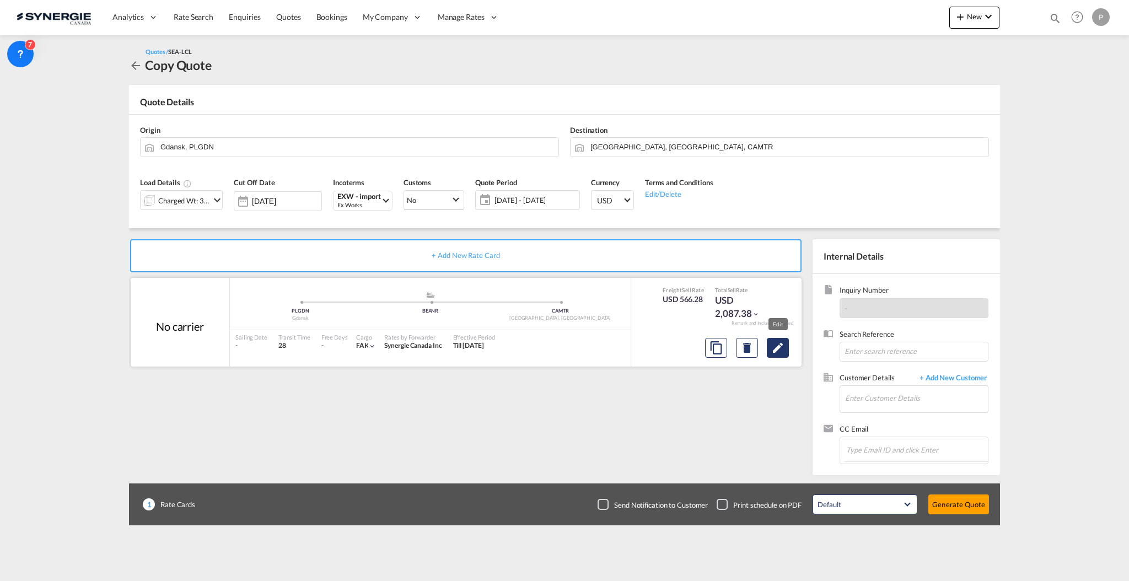
click at [777, 344] on md-icon "Edit" at bounding box center [777, 347] width 13 height 13
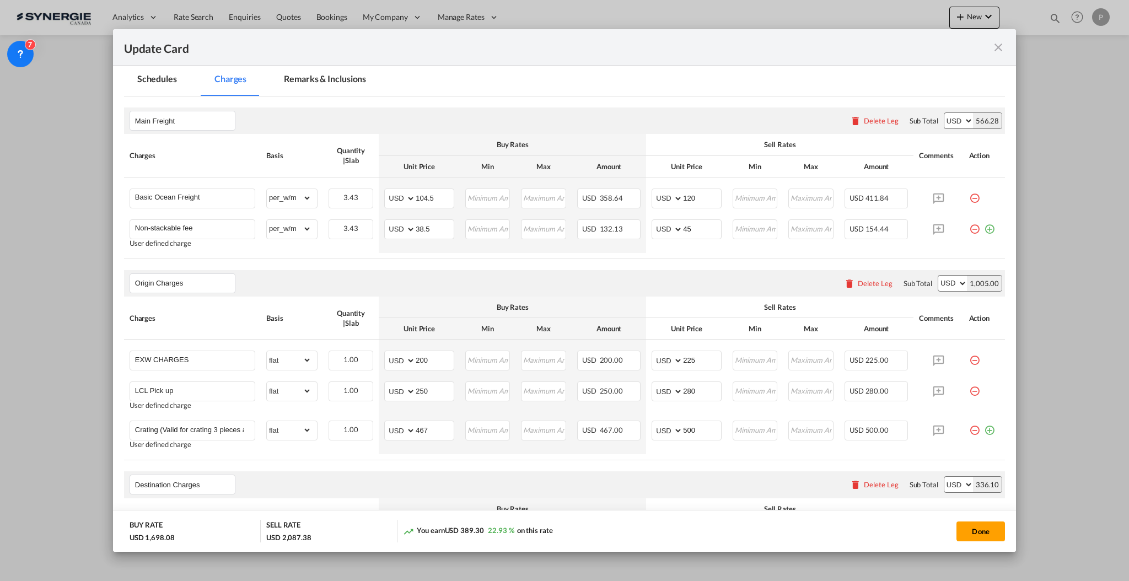
scroll to position [220, 0]
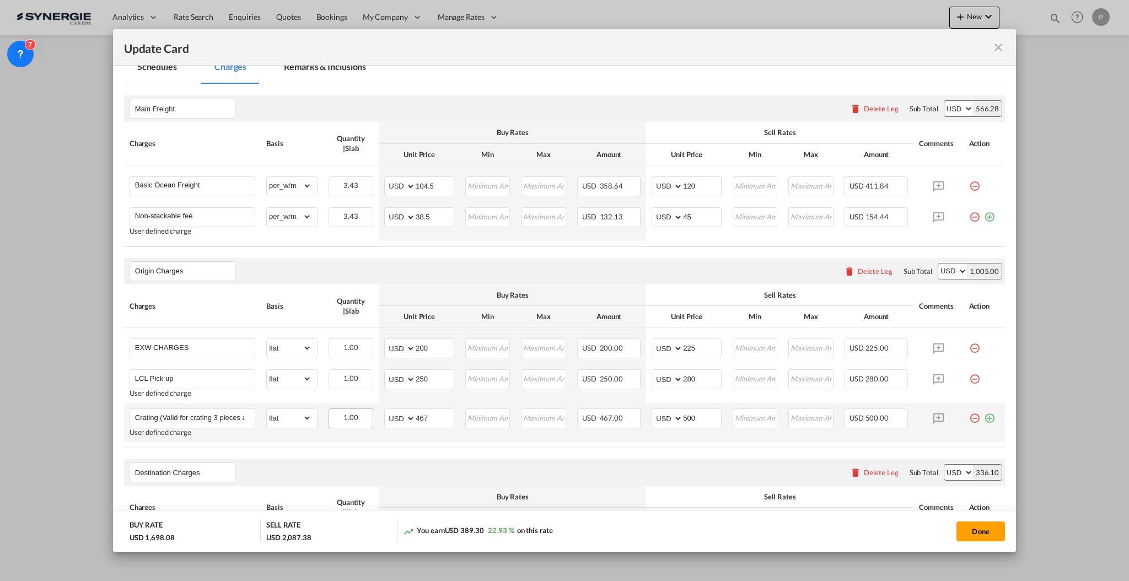
click at [363, 417] on div "1.00" at bounding box center [350, 418] width 45 height 20
click at [285, 417] on select "gross_weight volumetric_weight per_shipment per_bl per_km per_hawb per_kg flat …" at bounding box center [289, 418] width 45 height 18
select select "per_package"
click at [267, 410] on select "gross_weight volumetric_weight per_shipment per_bl per_km per_hawb per_kg flat …" at bounding box center [289, 418] width 45 height 18
click at [360, 416] on input "2" at bounding box center [352, 417] width 44 height 17
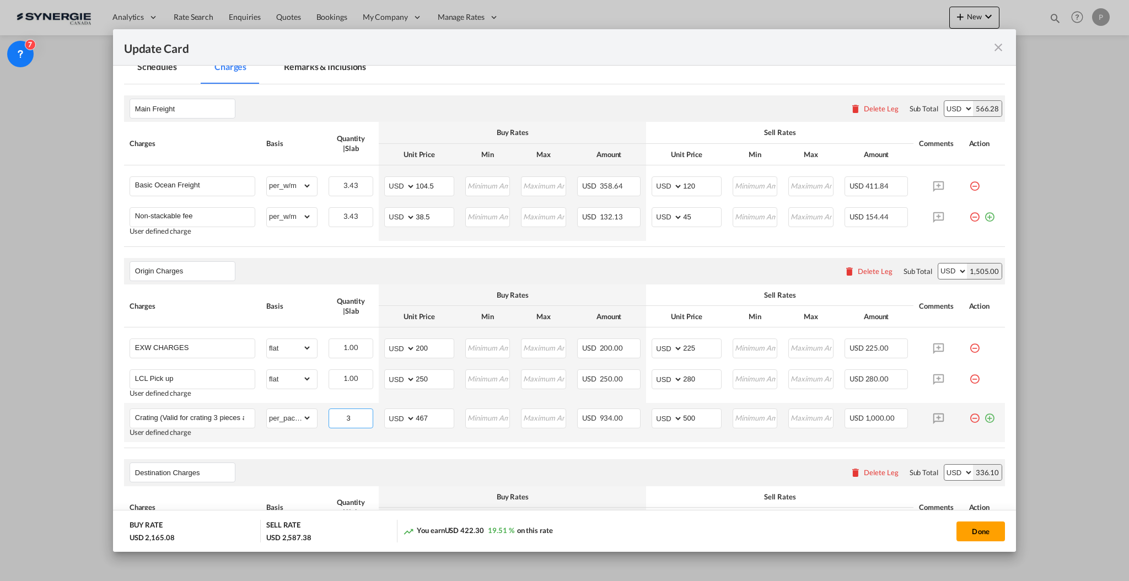
type input "3"
click at [360, 416] on input "3" at bounding box center [352, 417] width 44 height 17
click at [443, 441] on td "AED AFN ALL AMD ANG AOA ARS AUD AWG AZN BAM BBD BDT BGN BHD BIF BMD BND BOB BRL…" at bounding box center [419, 422] width 81 height 39
click at [436, 181] on input "104.5" at bounding box center [435, 185] width 38 height 17
click at [436, 180] on input "104.5" at bounding box center [435, 185] width 38 height 17
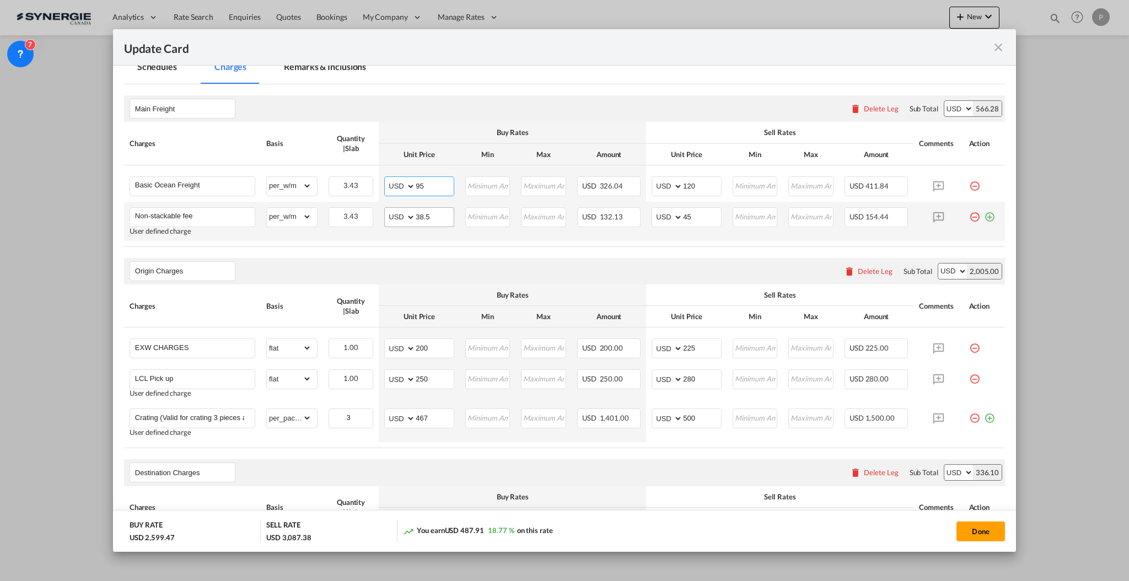
type input "95"
click at [427, 218] on input "38.5" at bounding box center [435, 216] width 38 height 17
type input "35"
click at [433, 375] on input "250" at bounding box center [435, 378] width 38 height 17
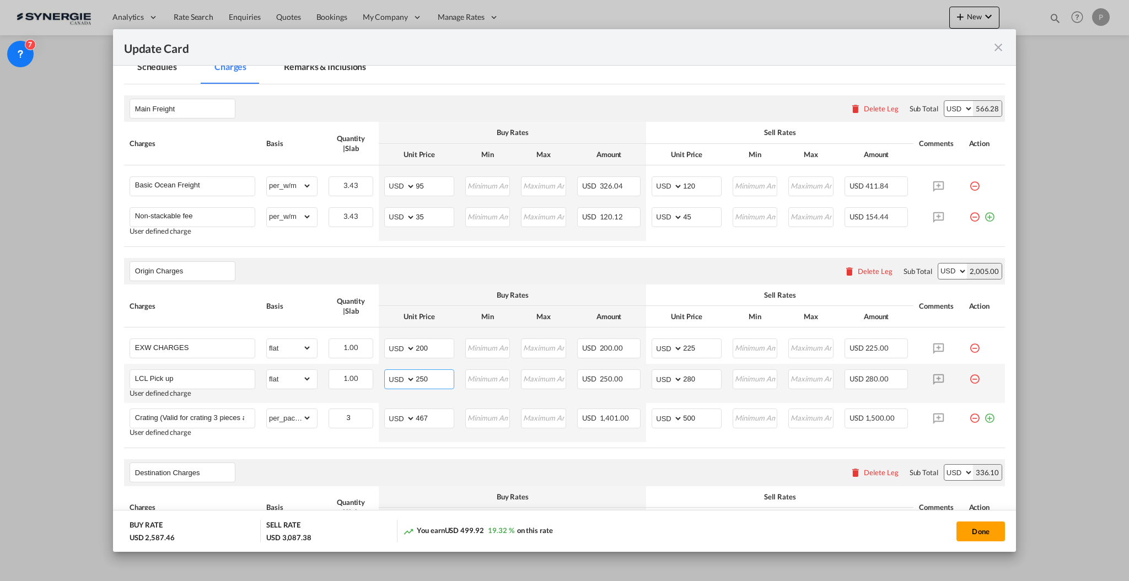
click at [433, 375] on input "250" at bounding box center [435, 378] width 38 height 17
type input "300"
click at [683, 385] on input "280" at bounding box center [702, 378] width 38 height 17
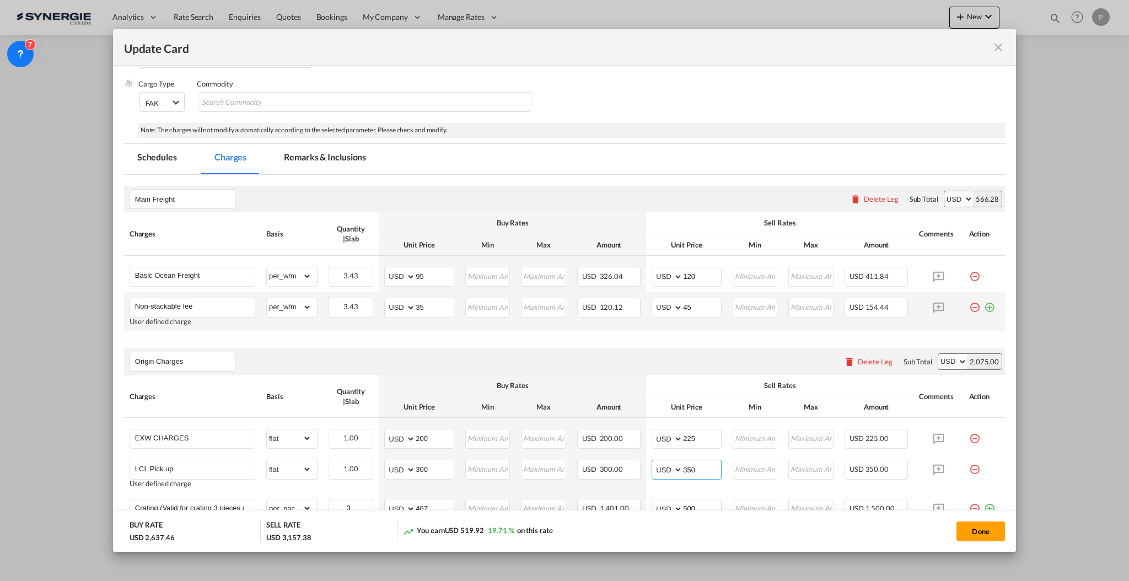
scroll to position [73, 0]
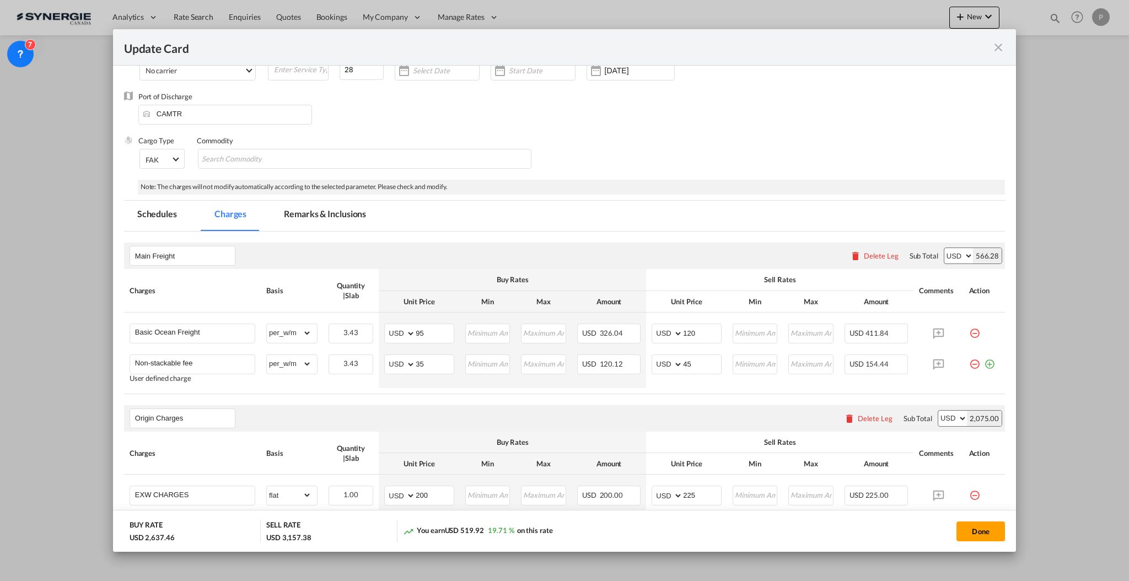
type input "350"
click at [331, 214] on md-tab-item "Remarks & Inclusions" at bounding box center [325, 216] width 109 height 30
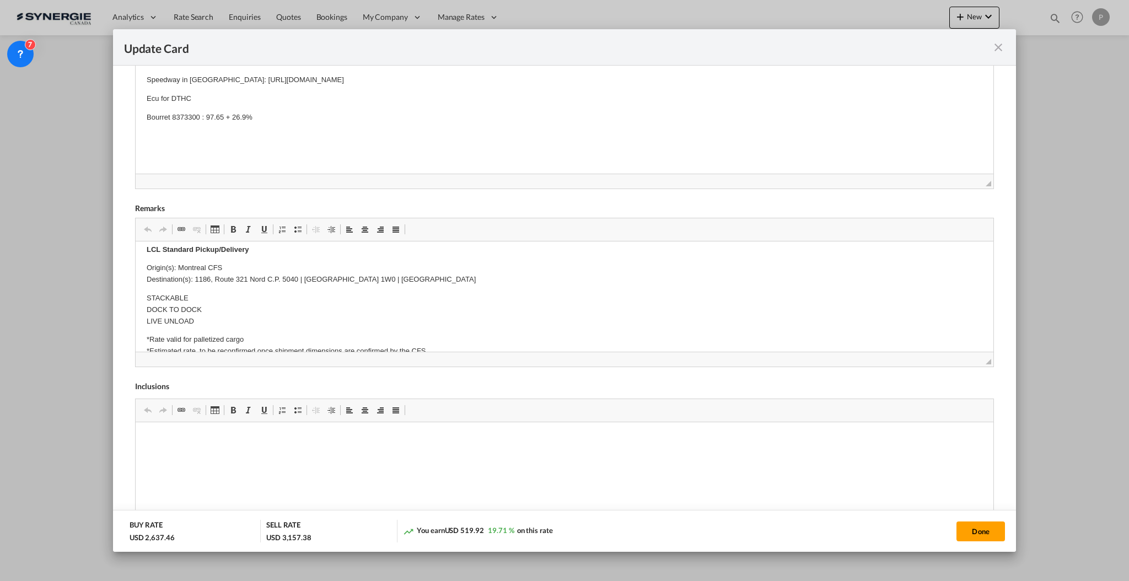
scroll to position [294, 0]
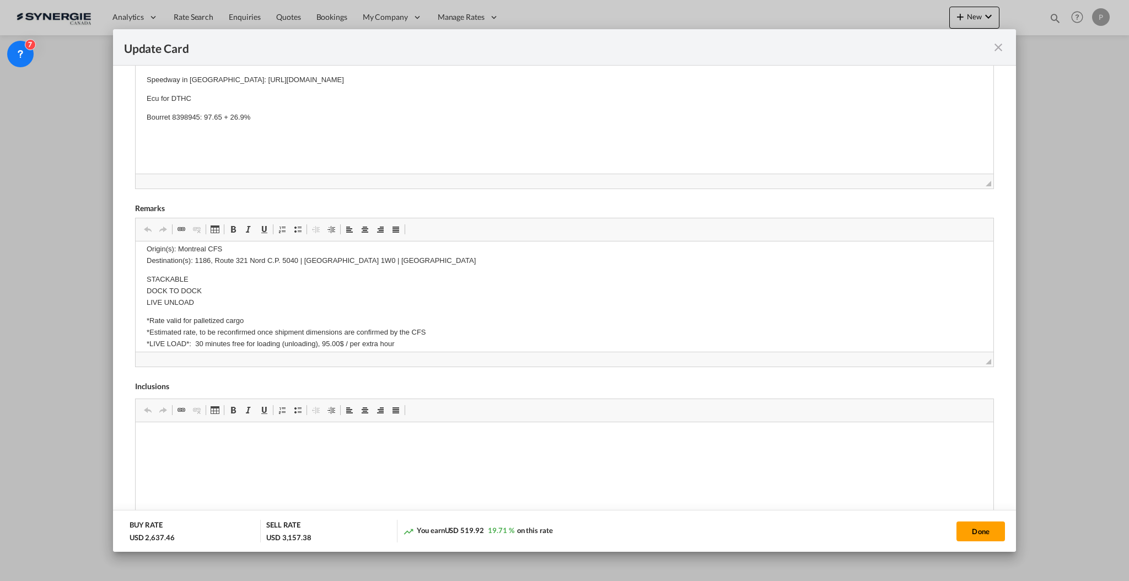
click at [216, 118] on p "Bourret 8398945 : 97.65 + 26.9%" at bounding box center [564, 118] width 836 height 12
drag, startPoint x: 244, startPoint y: 117, endPoint x: 231, endPoint y: 115, distance: 12.8
click at [231, 115] on p "Bourret 8398945 : 199.2 + 26.9%" at bounding box center [564, 118] width 836 height 12
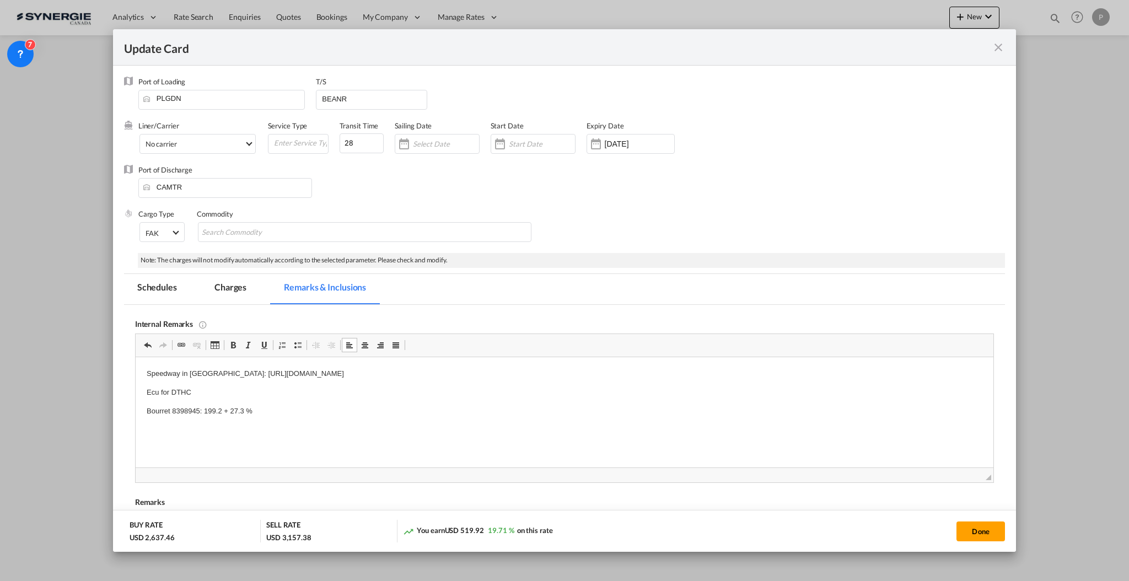
click at [245, 277] on md-tab-item "Charges" at bounding box center [230, 289] width 58 height 30
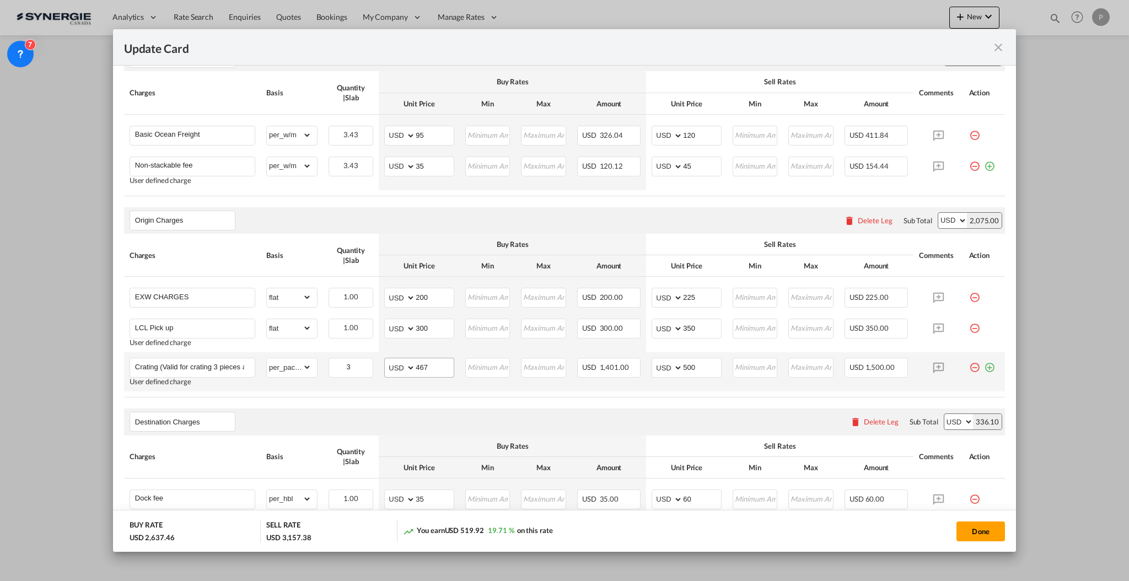
scroll to position [294, 0]
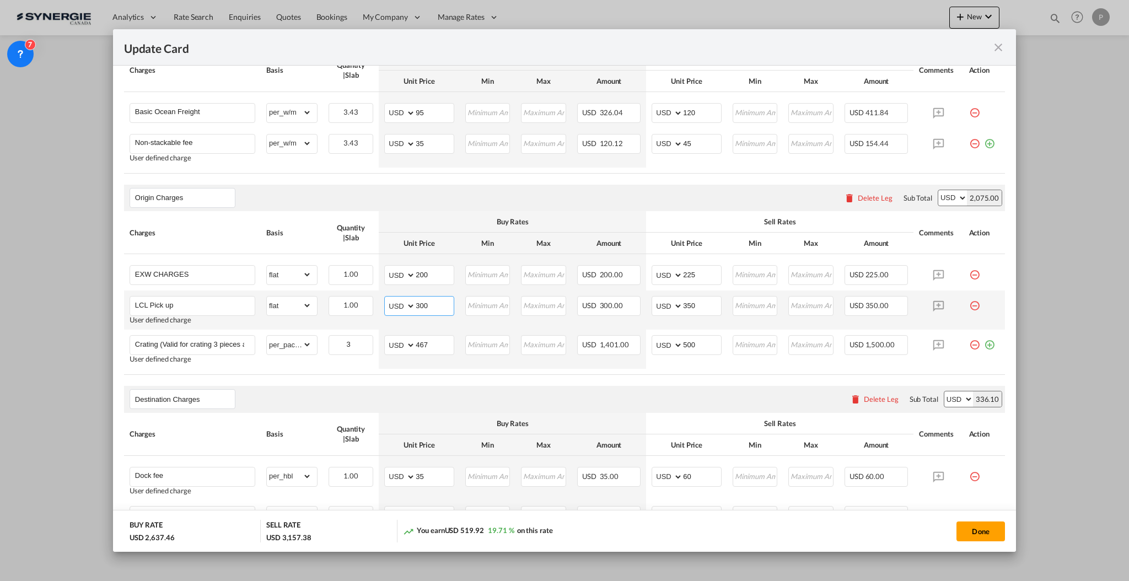
click at [418, 299] on input "300" at bounding box center [435, 305] width 38 height 17
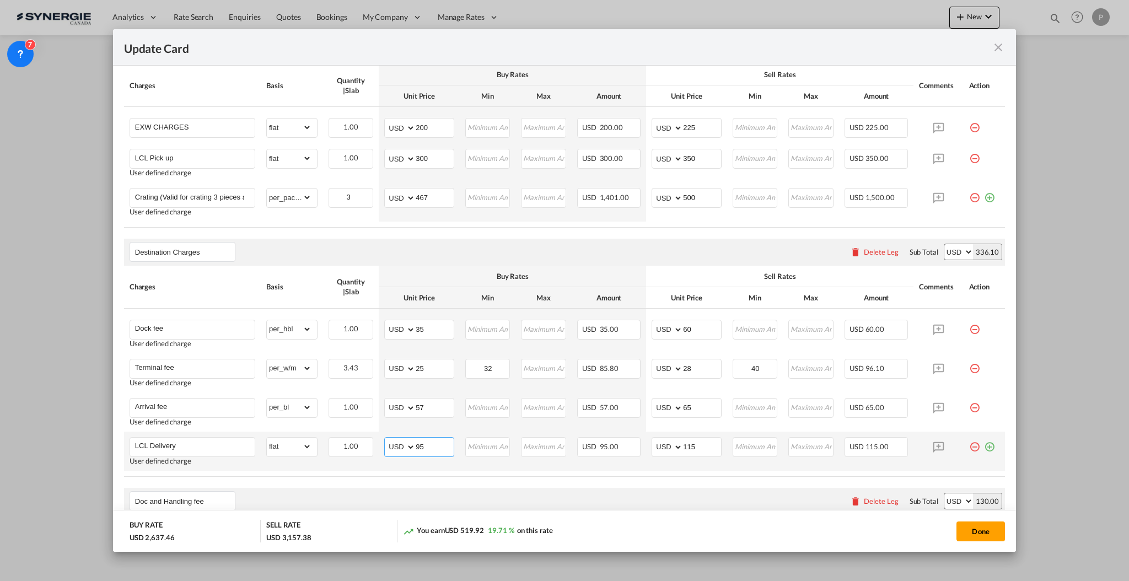
click at [428, 445] on input "95" at bounding box center [435, 446] width 38 height 17
click at [428, 452] on input "95" at bounding box center [435, 446] width 38 height 17
click at [428, 451] on input "95" at bounding box center [435, 446] width 38 height 17
type input "190"
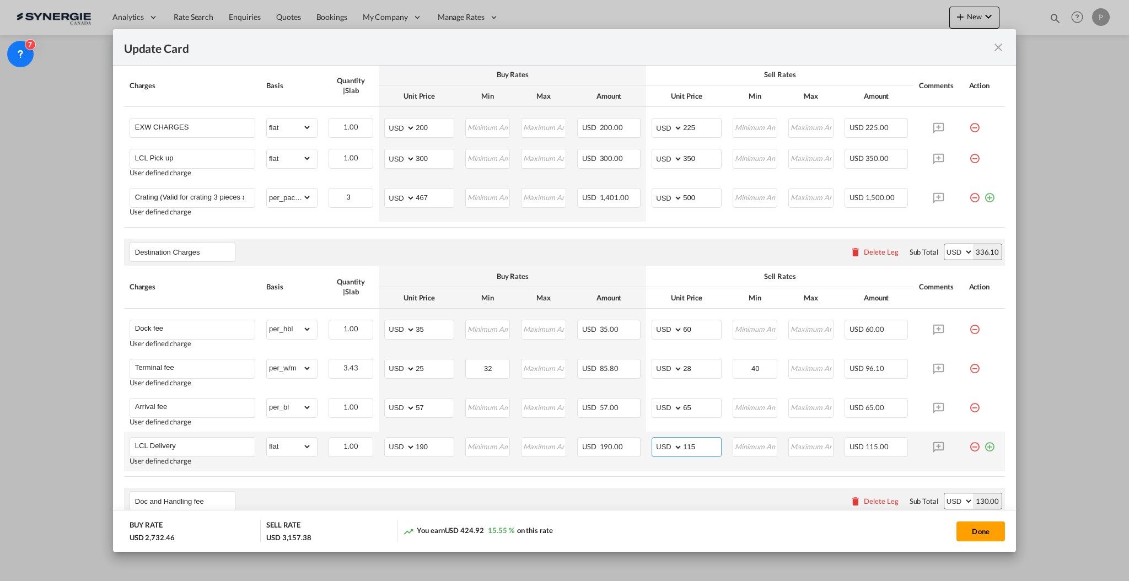
drag, startPoint x: 678, startPoint y: 444, endPoint x: 683, endPoint y: 443, distance: 5.6
click at [683, 443] on input "115" at bounding box center [702, 446] width 38 height 17
type input "215"
click at [683, 481] on air-lcl-rate-modification "Main Freight Please enter leg name Leg Name Already Exists Delete Leg Sub Total…" at bounding box center [564, 356] width 881 height 985
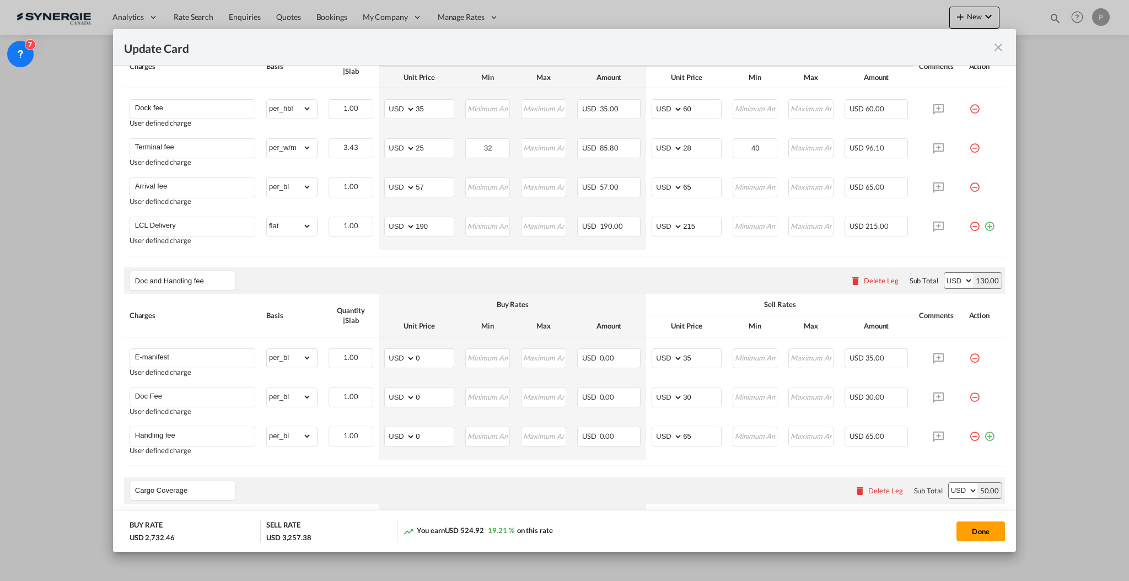
scroll to position [735, 0]
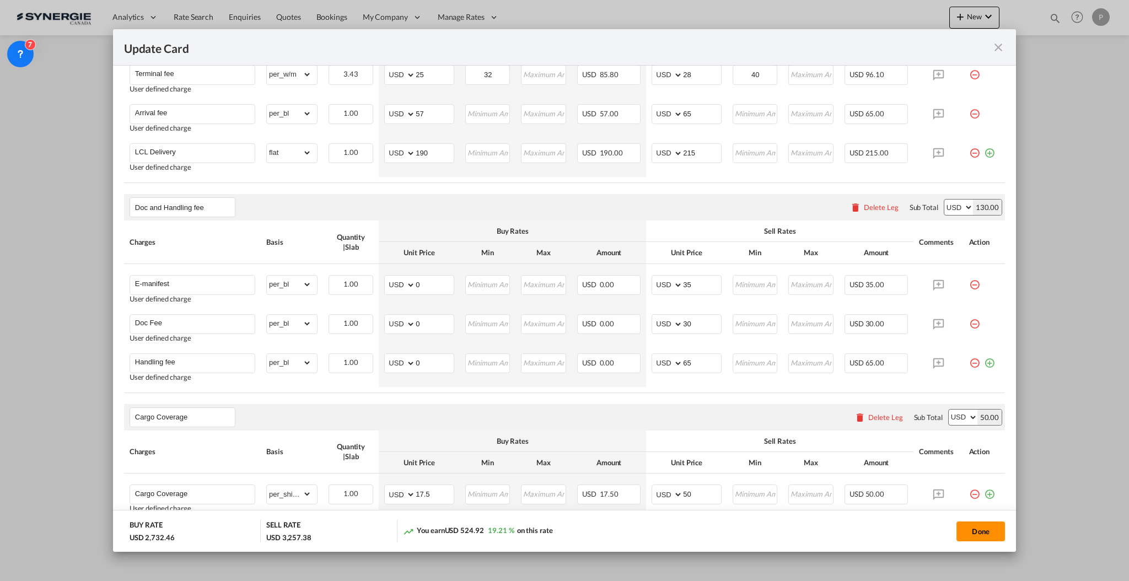
click at [975, 532] on button "Done" at bounding box center [980, 531] width 49 height 20
type input "[DATE]"
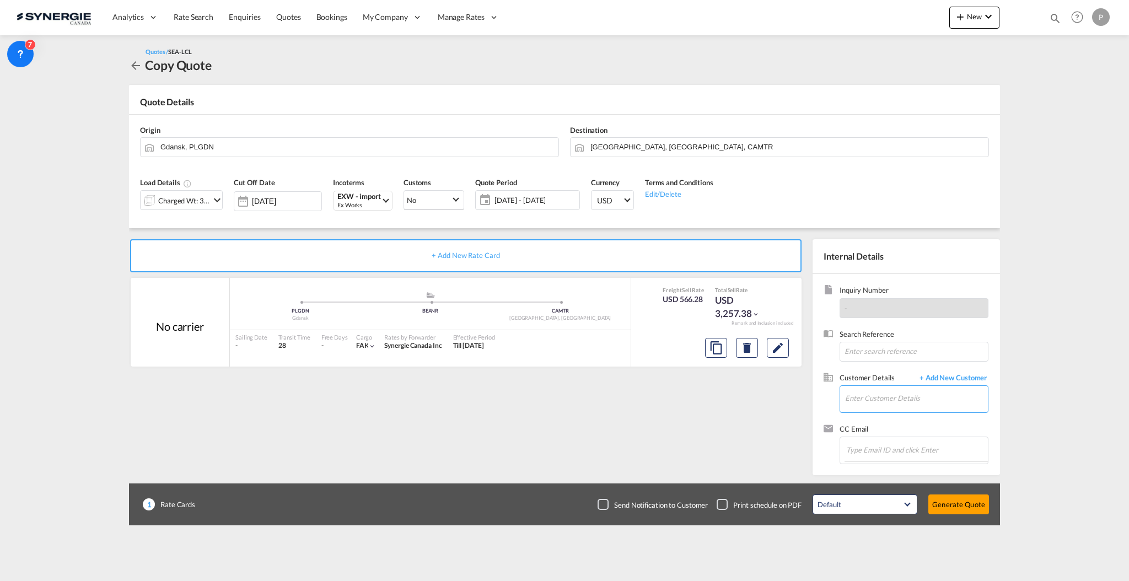
click at [906, 400] on input "Enter Customer Details" at bounding box center [916, 398] width 143 height 25
click at [912, 397] on input "Enter Customer Details" at bounding box center [916, 398] width 143 height 25
paste input "[PERSON_NAME][EMAIL_ADDRESS][PERSON_NAME][PERSON_NAME][DOMAIN_NAME]"
type input "[PERSON_NAME][EMAIL_ADDRESS][PERSON_NAME][PERSON_NAME][DOMAIN_NAME]"
click at [950, 381] on span "+ Add New Customer" at bounding box center [951, 379] width 74 height 13
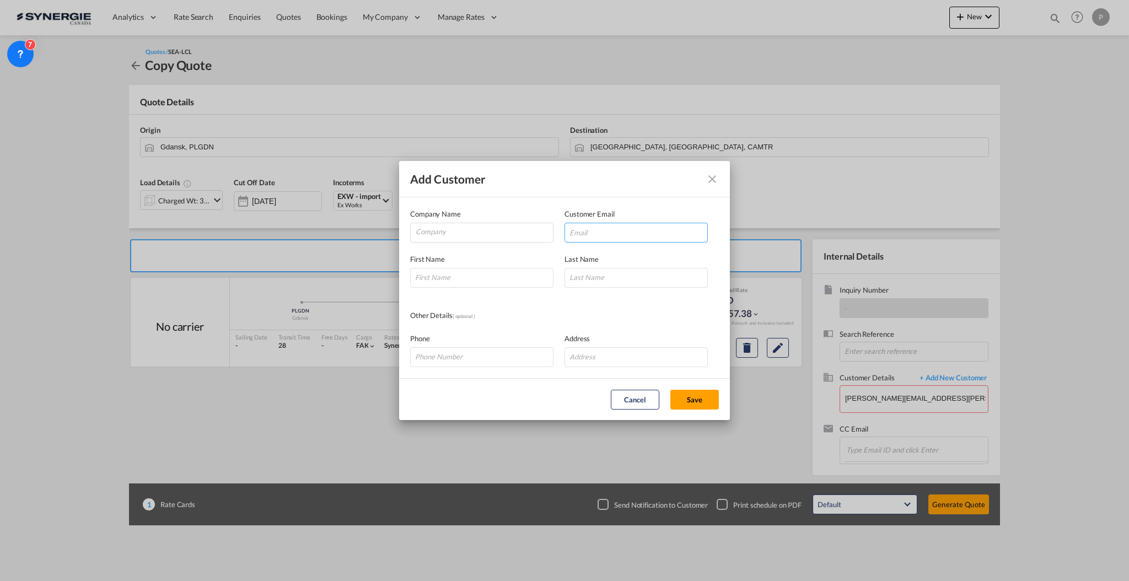
click at [666, 235] on input "Add Customer Company ..." at bounding box center [635, 233] width 143 height 20
paste input "[PERSON_NAME][EMAIL_ADDRESS][PERSON_NAME][PERSON_NAME][DOMAIN_NAME]"
type input "[PERSON_NAME][EMAIL_ADDRESS][PERSON_NAME][PERSON_NAME][DOMAIN_NAME]"
click at [508, 228] on input "Company" at bounding box center [484, 231] width 137 height 17
click at [498, 258] on li "[PERSON_NAME] [PERSON_NAME]" at bounding box center [484, 259] width 138 height 26
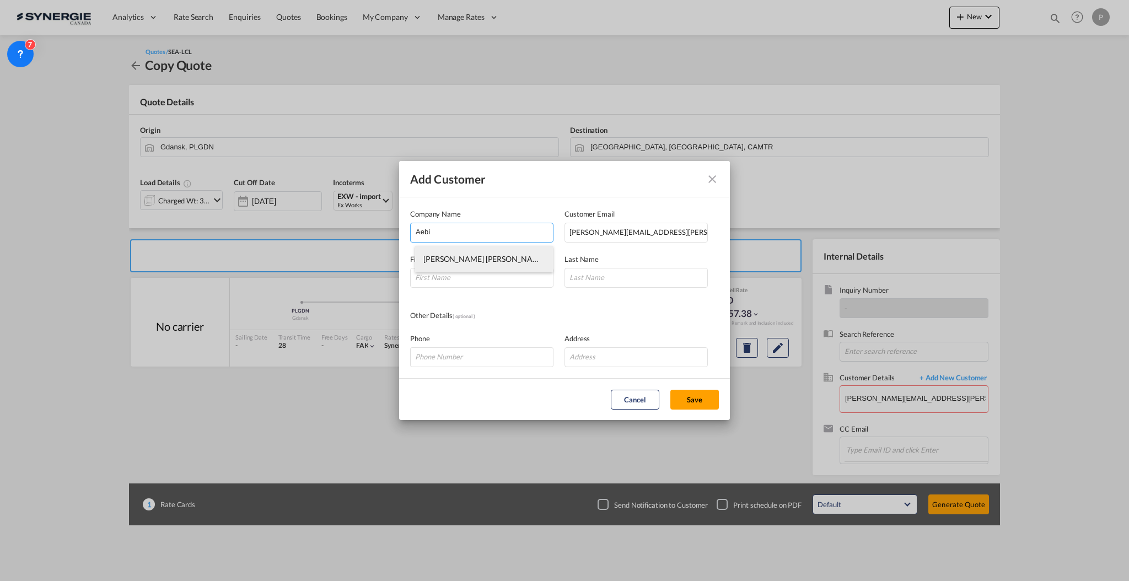
type input "[PERSON_NAME] [PERSON_NAME]"
click at [487, 273] on input "Add Customer Company ..." at bounding box center [481, 278] width 143 height 20
type input "Erick"
type input "Bedard"
click at [698, 401] on button "Save" at bounding box center [694, 400] width 49 height 20
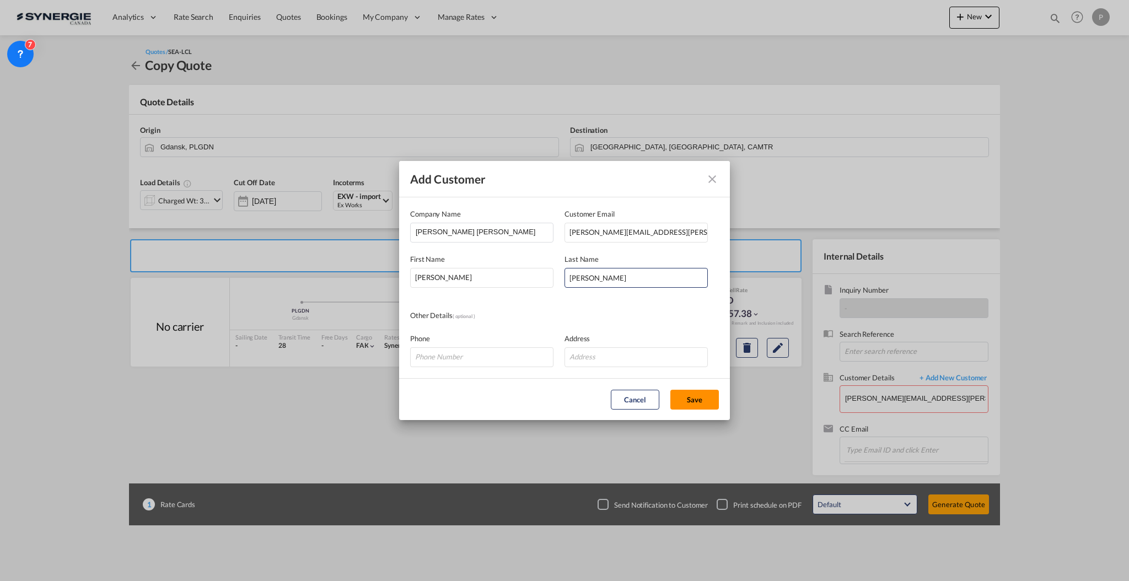
type input "[PERSON_NAME] [PERSON_NAME] Bedard, [EMAIL_ADDRESS][PERSON_NAME][PERSON_NAME][D…"
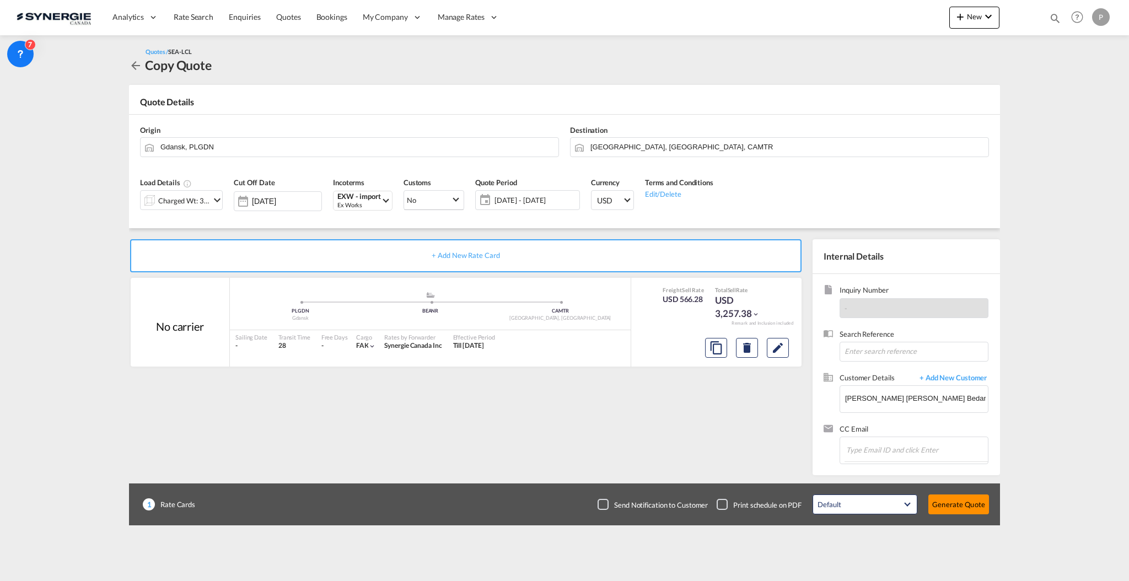
click at [973, 498] on button "Generate Quote" at bounding box center [958, 504] width 61 height 20
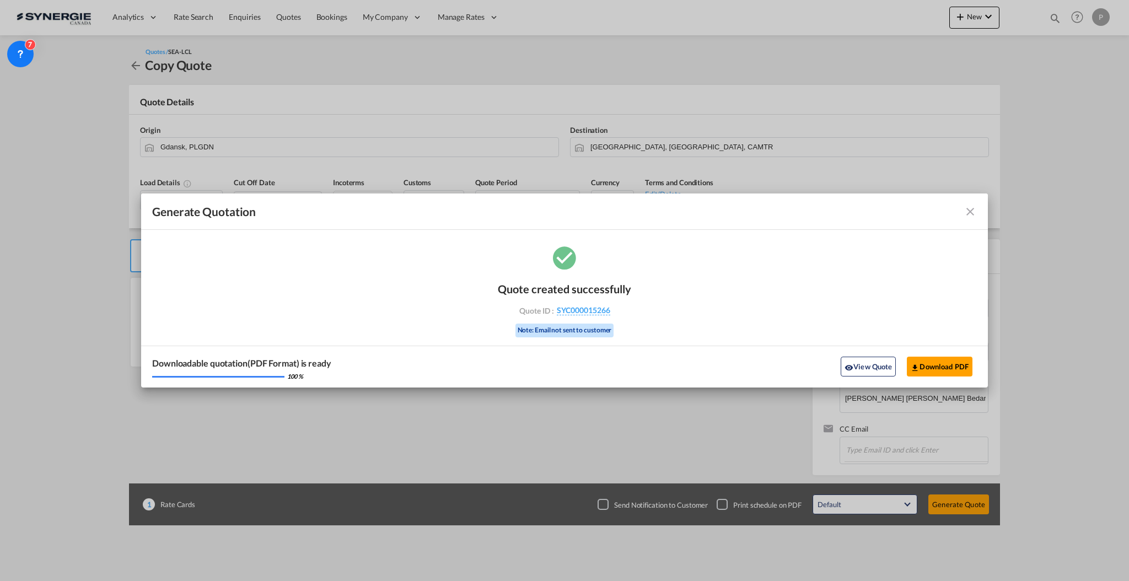
click at [611, 317] on div "Quote created successfully Quote ID : SYC000015266 Note: Email not sent to cust…" at bounding box center [564, 308] width 133 height 74
copy div "SYC000015266"
click at [848, 370] on md-icon "icon-eye" at bounding box center [848, 367] width 9 height 9
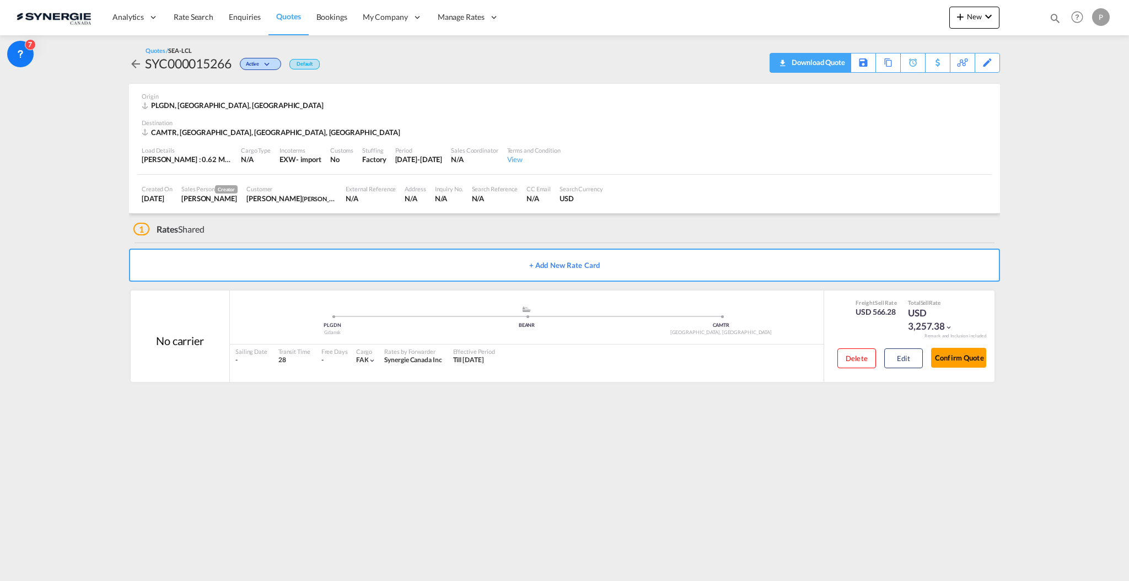
click at [829, 64] on div "Download Quote" at bounding box center [817, 62] width 56 height 18
click at [995, 18] on button "New" at bounding box center [974, 18] width 50 height 22
click at [940, 84] on span "Quote" at bounding box center [944, 83] width 12 height 22
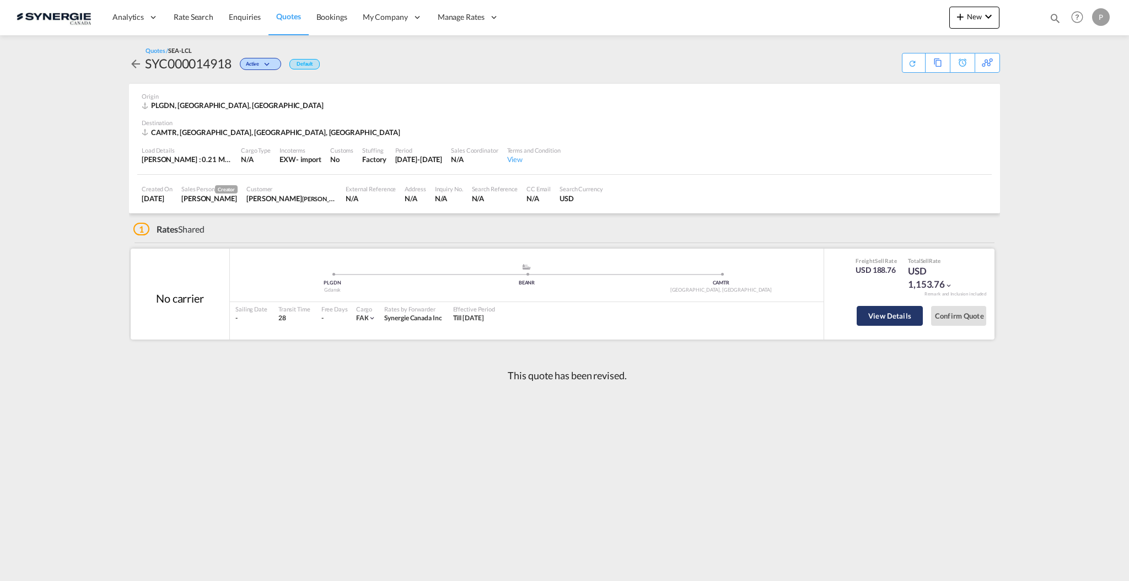
click at [896, 313] on button "View Details" at bounding box center [889, 316] width 66 height 20
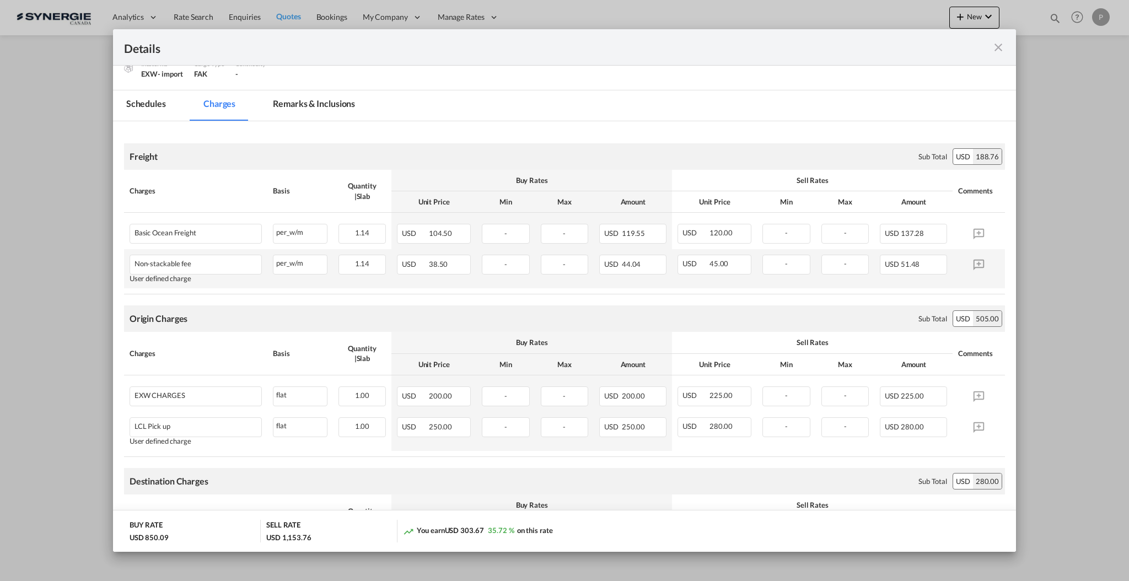
scroll to position [147, 0]
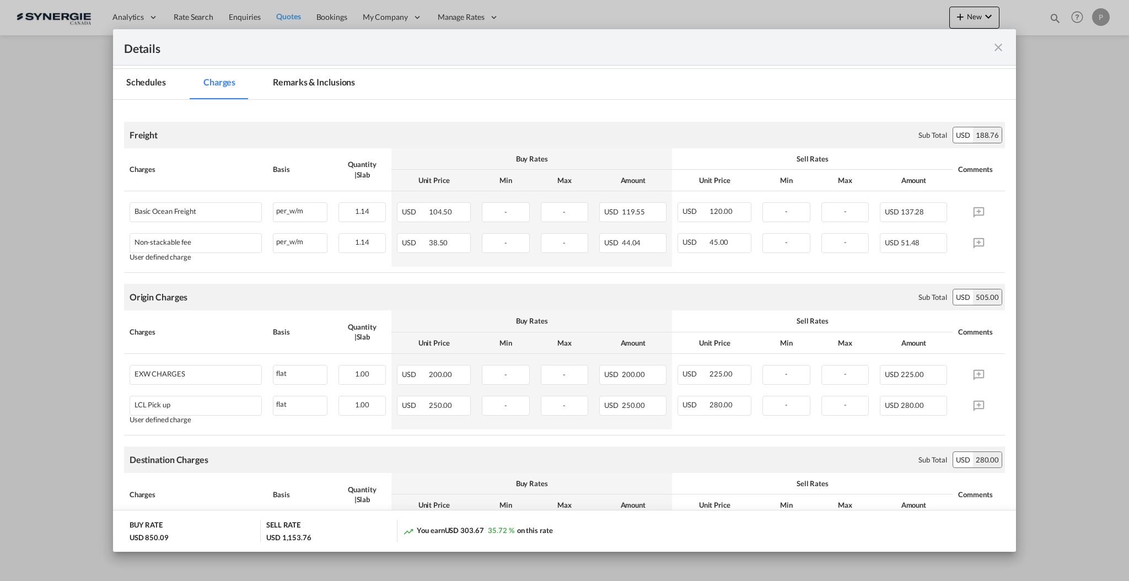
drag, startPoint x: 1009, startPoint y: 51, endPoint x: 1003, endPoint y: 51, distance: 6.6
click at [1006, 51] on div "Details" at bounding box center [564, 47] width 903 height 36
click at [1001, 50] on md-icon "icon-close fg-AAA8AD m-0 cursor" at bounding box center [998, 47] width 13 height 13
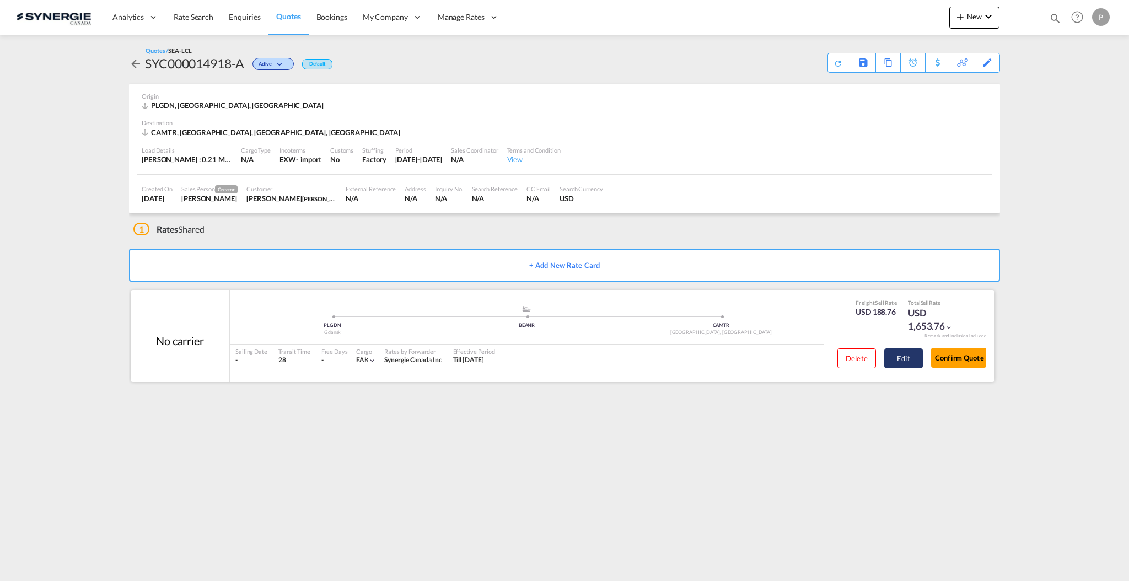
click at [919, 354] on button "Edit" at bounding box center [903, 358] width 39 height 20
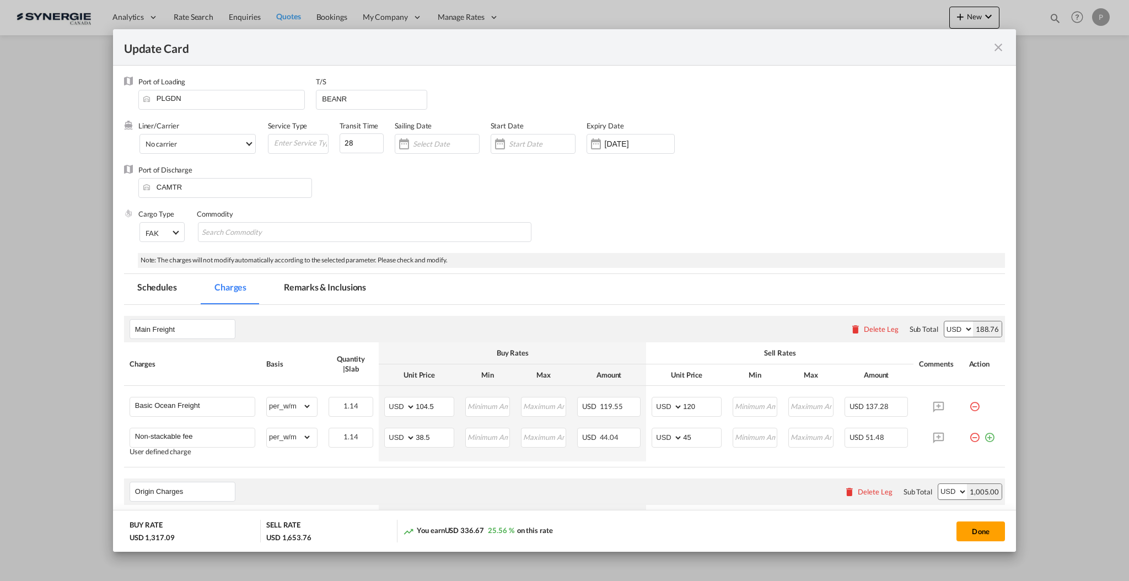
click at [293, 286] on md-tab-item "Remarks & Inclusions" at bounding box center [325, 289] width 109 height 30
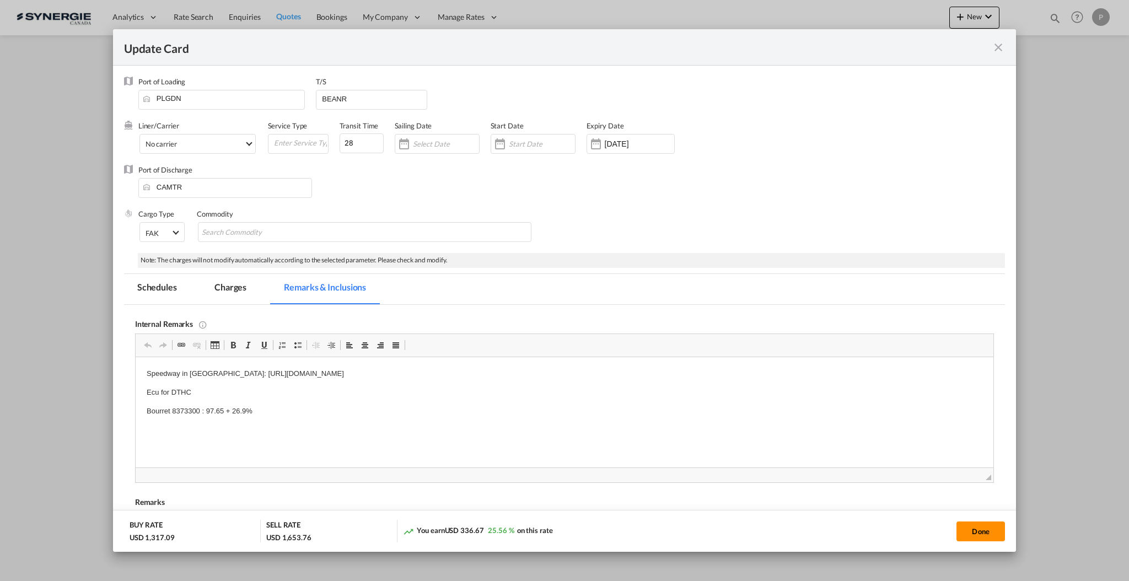
click at [993, 527] on button "Done" at bounding box center [980, 531] width 49 height 20
type input "[DATE]"
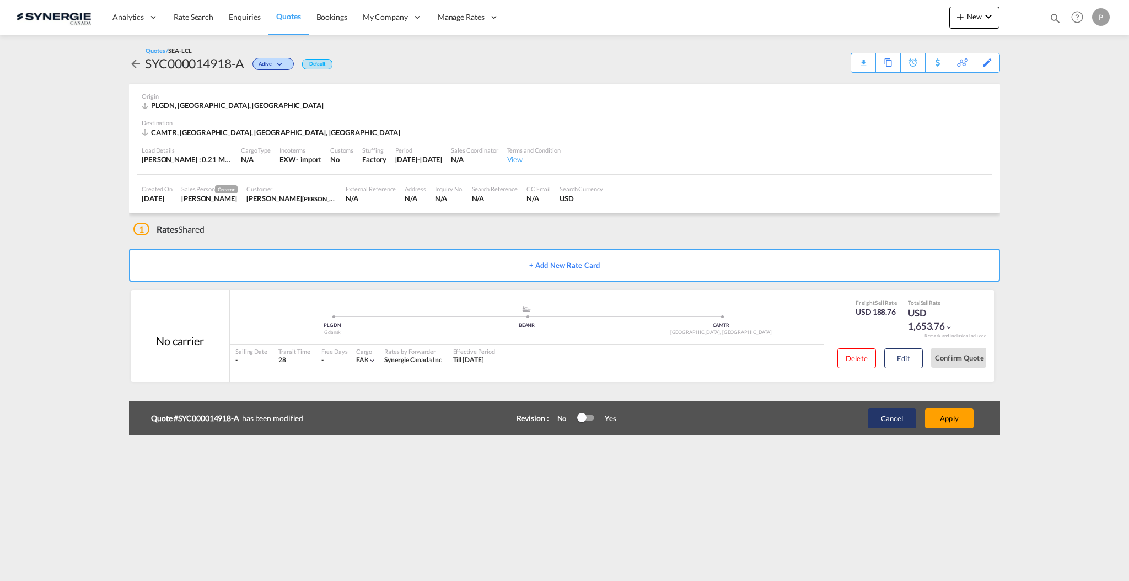
click at [889, 421] on button "Cancel" at bounding box center [892, 418] width 49 height 20
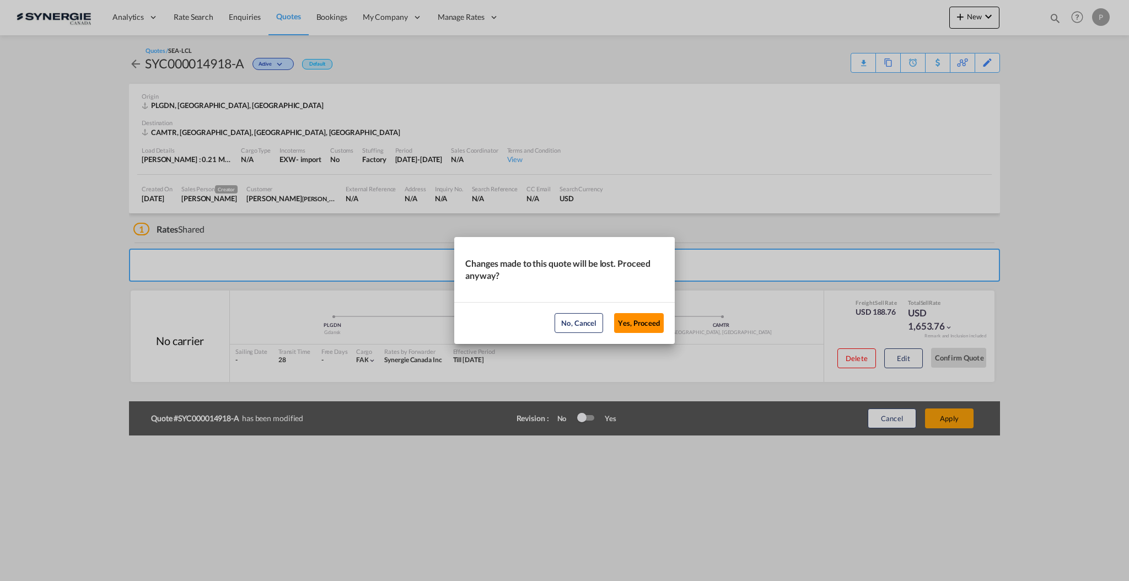
click at [623, 329] on button "Yes, Proceed" at bounding box center [639, 323] width 50 height 20
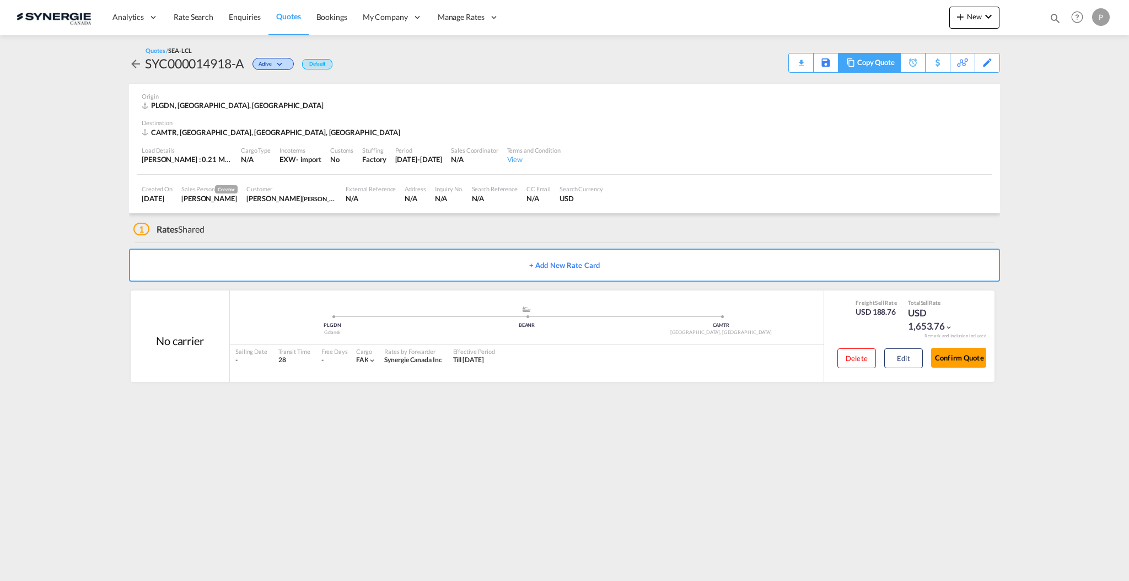
click at [892, 68] on div "Copy Quote" at bounding box center [875, 62] width 37 height 19
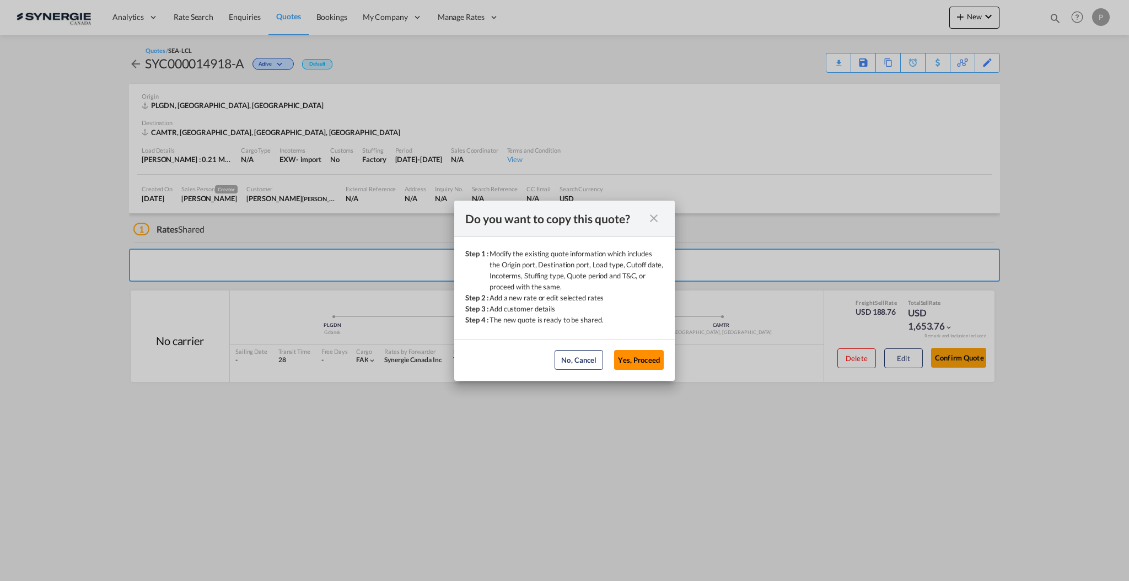
click at [633, 358] on button "Yes, Proceed" at bounding box center [639, 360] width 50 height 20
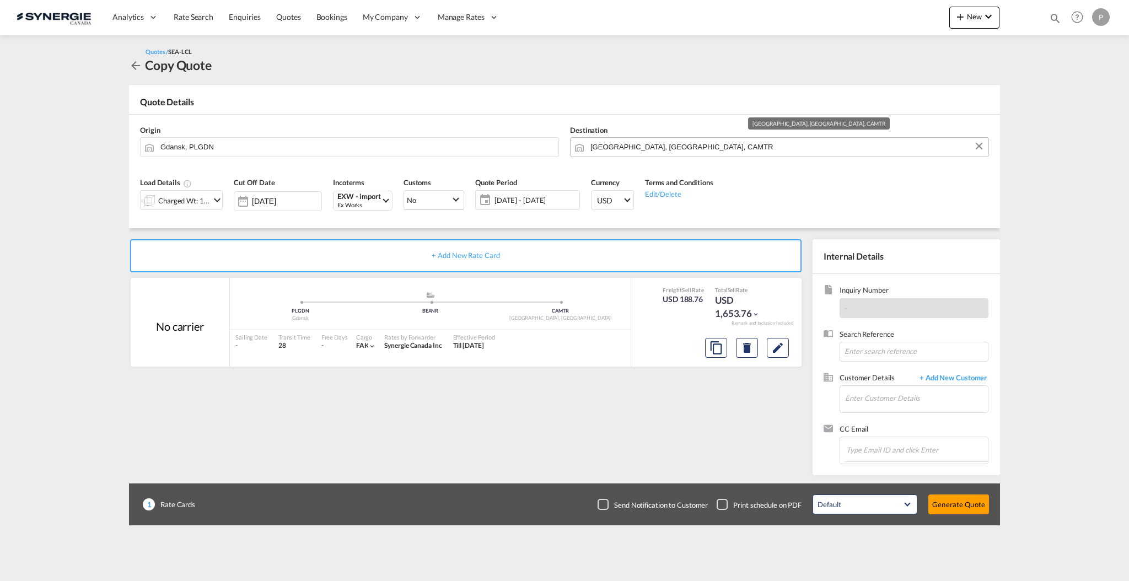
click at [675, 144] on input "[GEOGRAPHIC_DATA], [GEOGRAPHIC_DATA], CAMTR" at bounding box center [786, 146] width 392 height 19
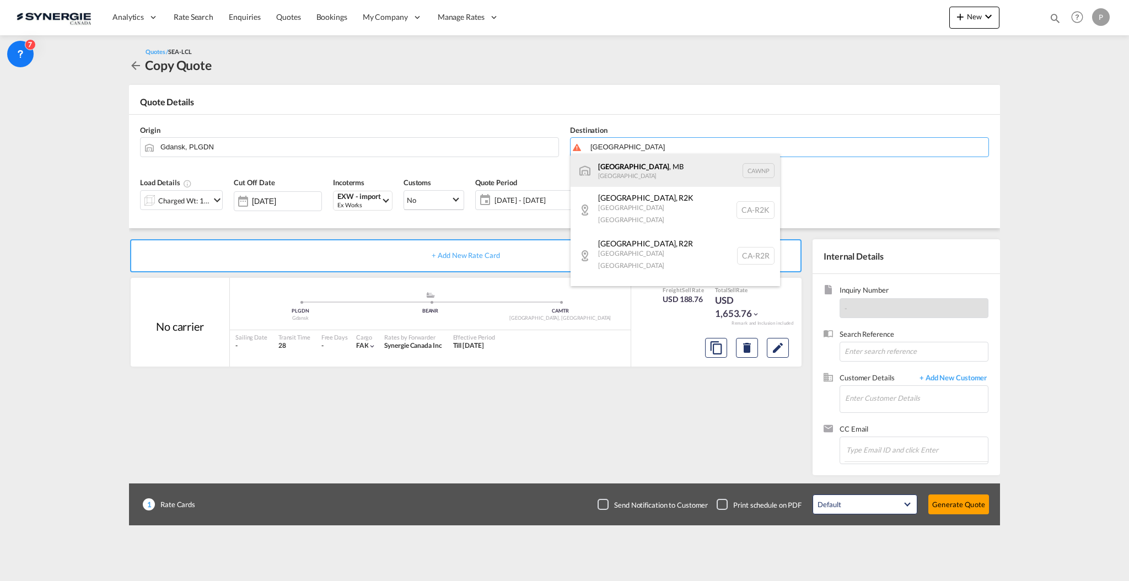
click at [648, 179] on div "[GEOGRAPHIC_DATA] , [GEOGRAPHIC_DATA] [GEOGRAPHIC_DATA] [GEOGRAPHIC_DATA]" at bounding box center [674, 170] width 209 height 33
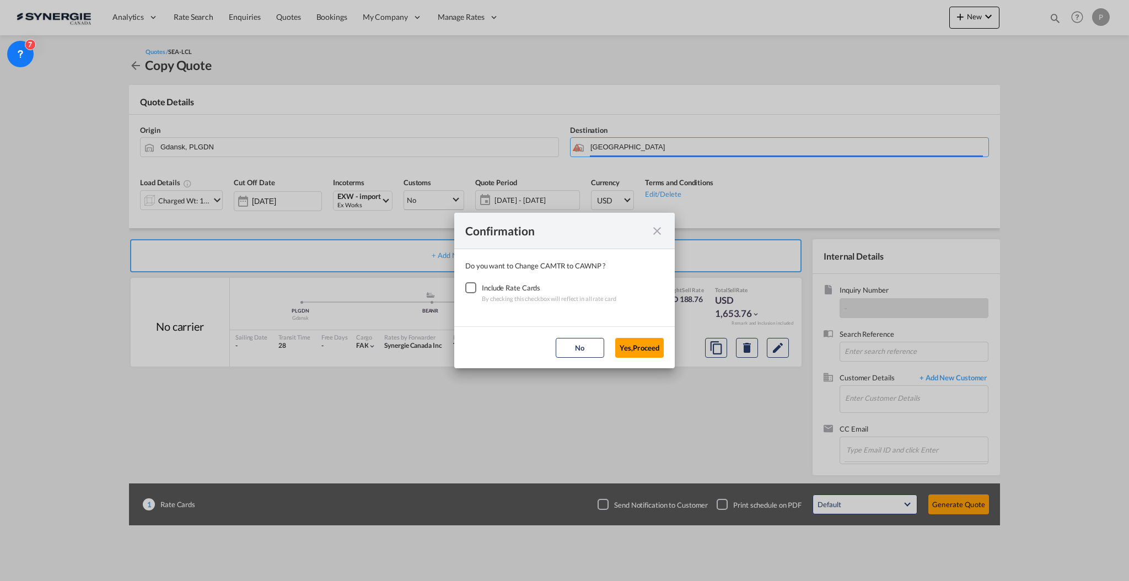
type input "[GEOGRAPHIC_DATA], [GEOGRAPHIC_DATA], [GEOGRAPHIC_DATA]"
click at [465, 288] on div "Checkbox No Ink" at bounding box center [470, 287] width 11 height 11
click at [653, 352] on button "Yes,Proceed" at bounding box center [639, 348] width 49 height 20
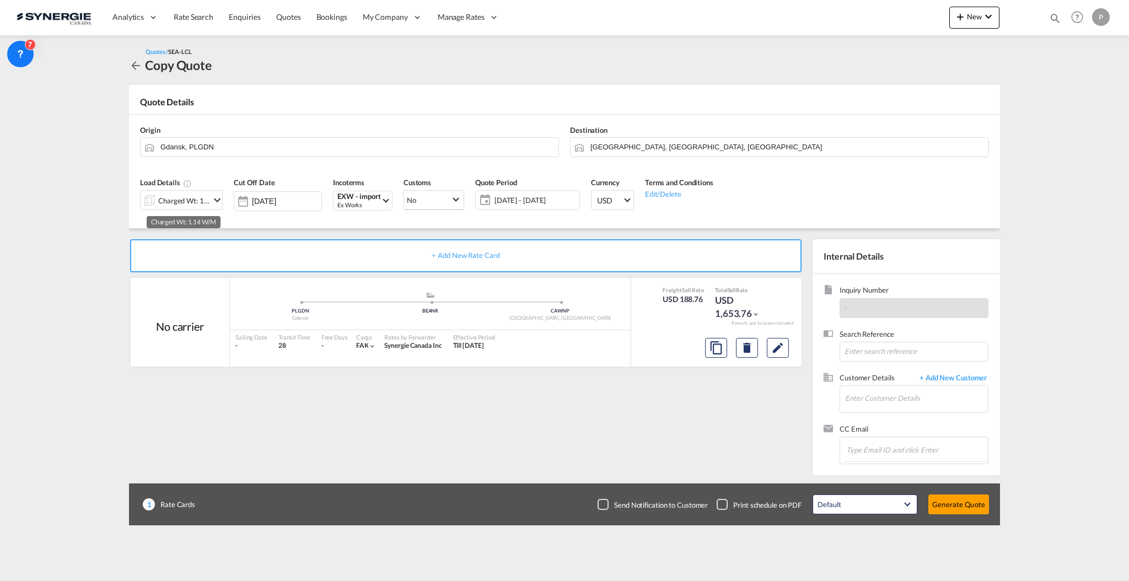
click at [197, 203] on div "Charged Wt: 1.14 W/M" at bounding box center [184, 200] width 52 height 15
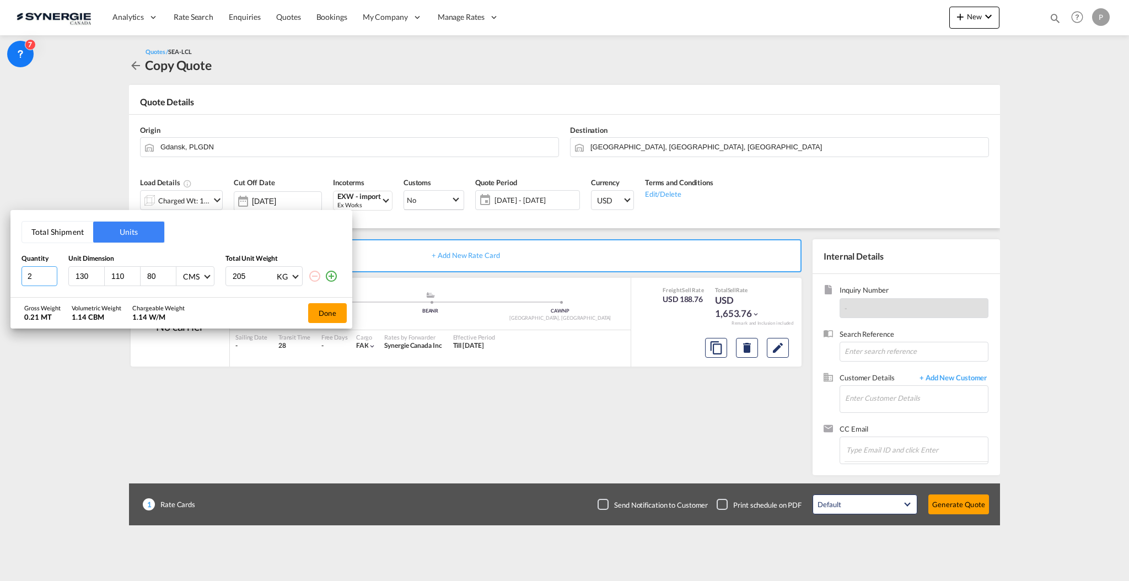
type input "2"
click at [51, 271] on input "2" at bounding box center [39, 276] width 36 height 20
click at [330, 312] on button "Done" at bounding box center [327, 313] width 39 height 20
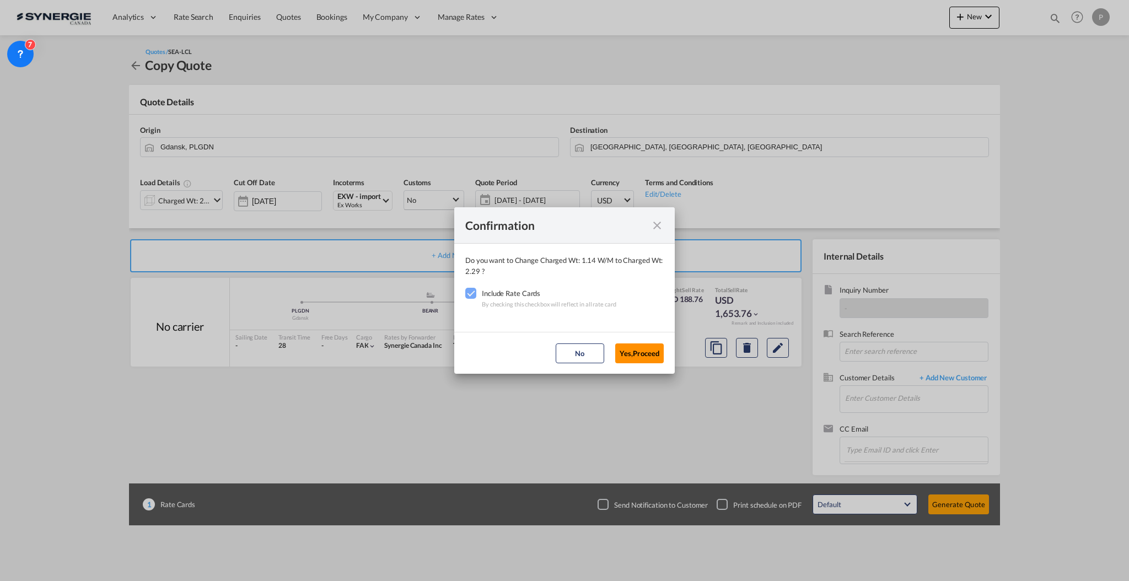
click at [622, 348] on button "Yes,Proceed" at bounding box center [639, 353] width 49 height 20
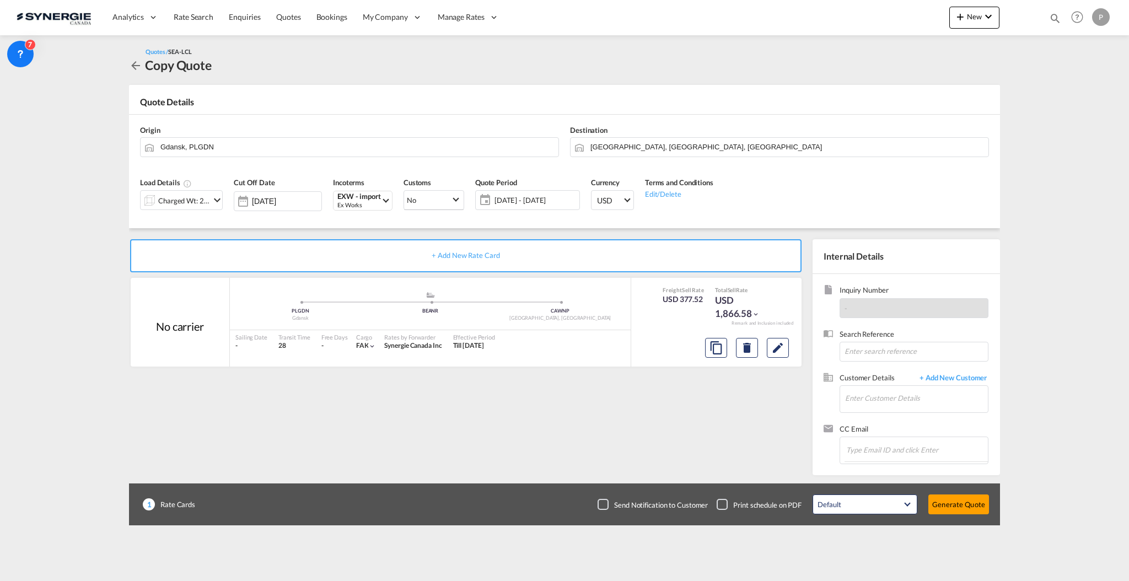
click at [788, 349] on button "Edit" at bounding box center [778, 348] width 22 height 20
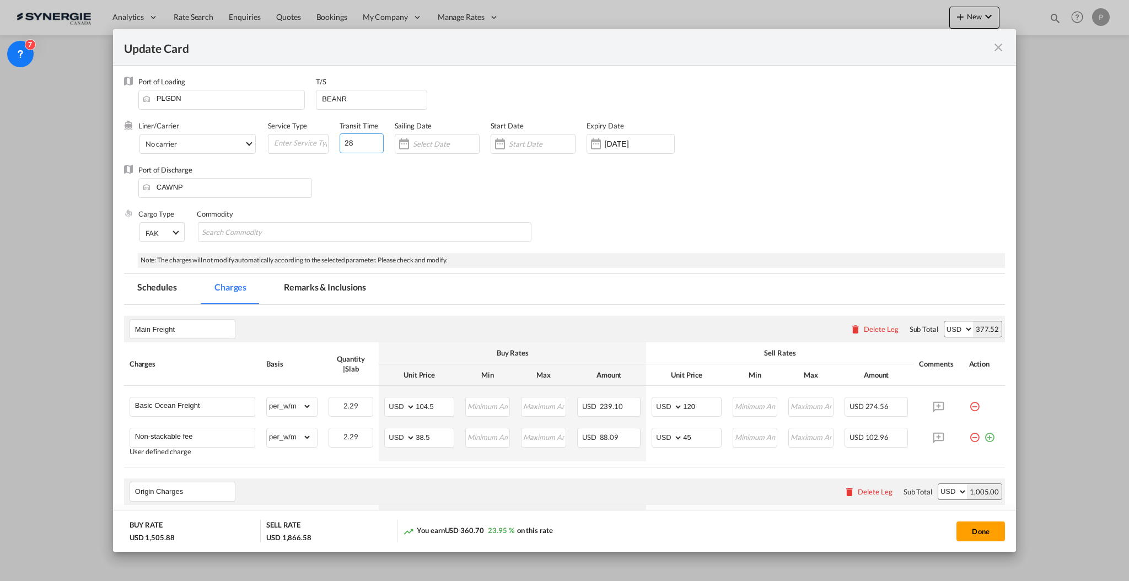
click at [363, 144] on input "28" at bounding box center [362, 143] width 44 height 20
type input "35"
click at [401, 202] on div "Port of Discharge [GEOGRAPHIC_DATA]" at bounding box center [564, 187] width 881 height 44
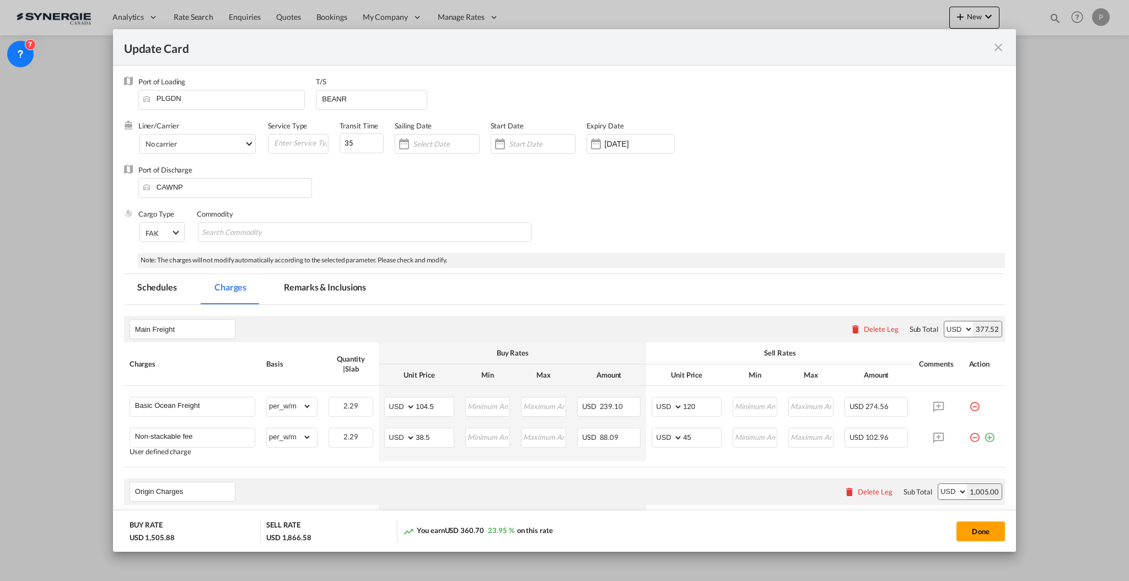
scroll to position [73, 0]
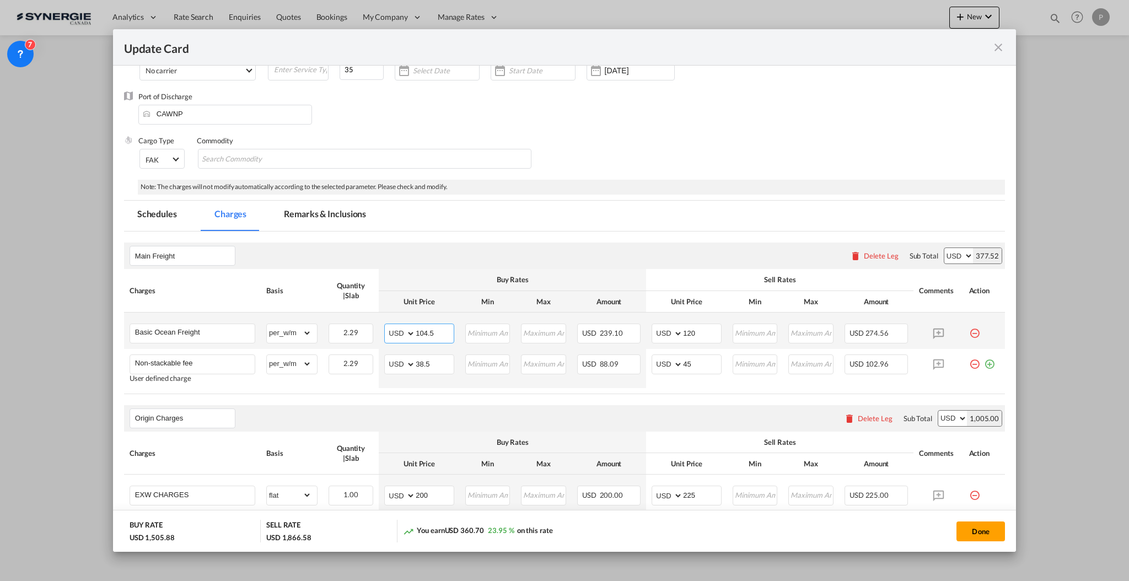
click at [417, 331] on input "104.5" at bounding box center [435, 332] width 38 height 17
type input "165"
type input "180"
click at [418, 362] on input "38.5" at bounding box center [435, 363] width 38 height 17
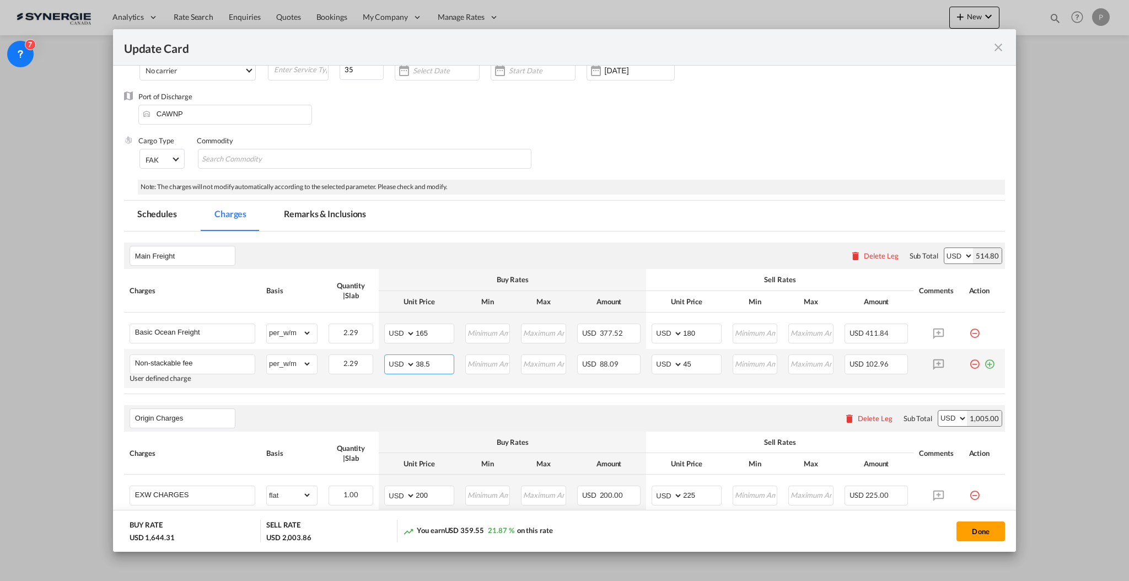
click at [418, 362] on input "38.5" at bounding box center [435, 363] width 38 height 17
type input "45"
type input "50"
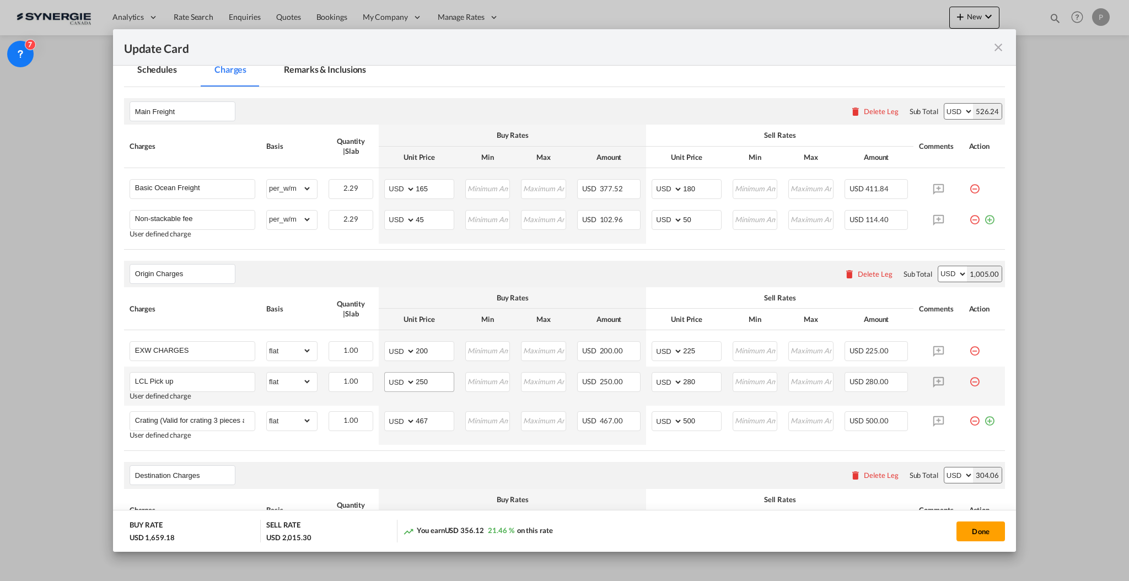
scroll to position [220, 0]
drag, startPoint x: 430, startPoint y: 376, endPoint x: 419, endPoint y: 373, distance: 12.0
click at [419, 373] on input "250" at bounding box center [435, 378] width 38 height 17
type input "280"
type input "310"
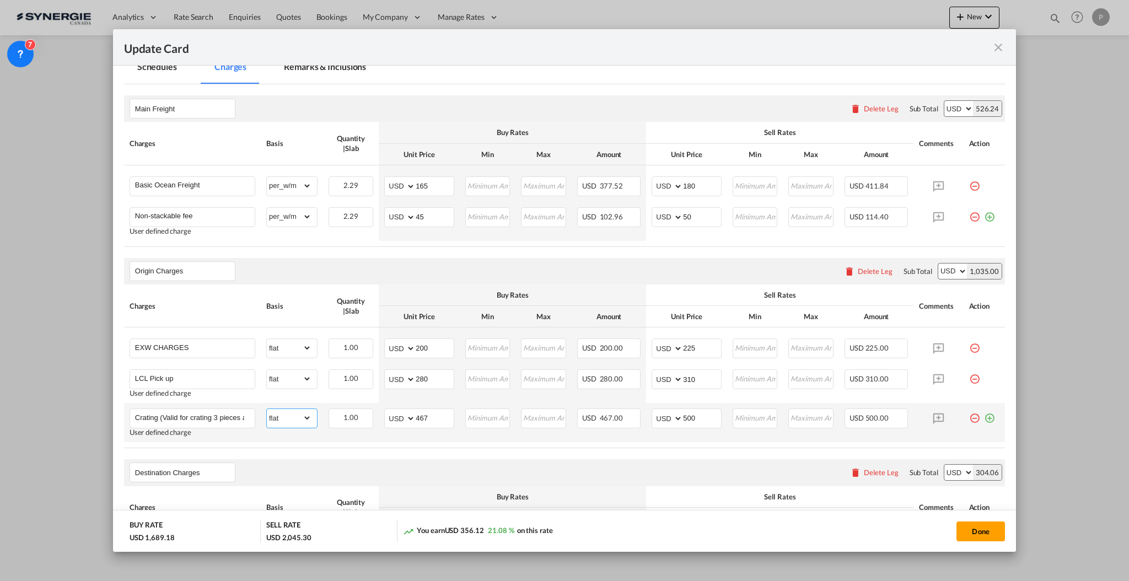
click at [287, 418] on select "gross_weight volumetric_weight per_shipment per_bl per_km per_hawb per_kg flat …" at bounding box center [289, 418] width 45 height 18
select select "per_package"
click at [267, 410] on select "gross_weight volumetric_weight per_shipment per_bl per_km per_hawb per_kg flat …" at bounding box center [289, 418] width 45 height 18
click at [363, 411] on input "1" at bounding box center [352, 417] width 44 height 17
type input "2"
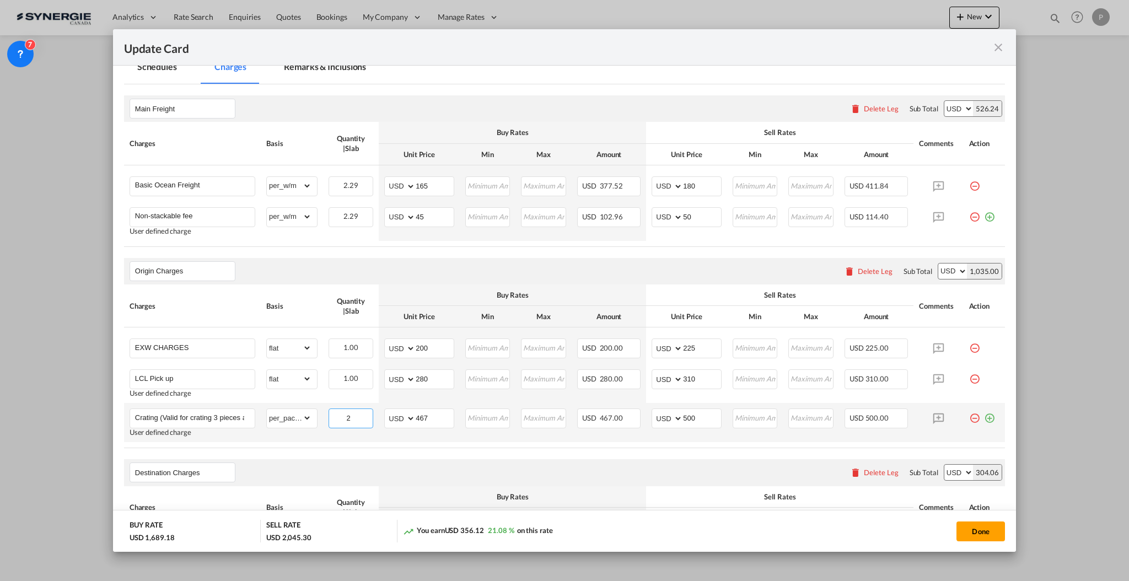
click at [364, 414] on input "2" at bounding box center [352, 417] width 44 height 17
click at [418, 445] on table "Charges Basis Quantity | Slab Buy Rates Sell Rates Comments Action Unit Price M…" at bounding box center [564, 366] width 881 height 164
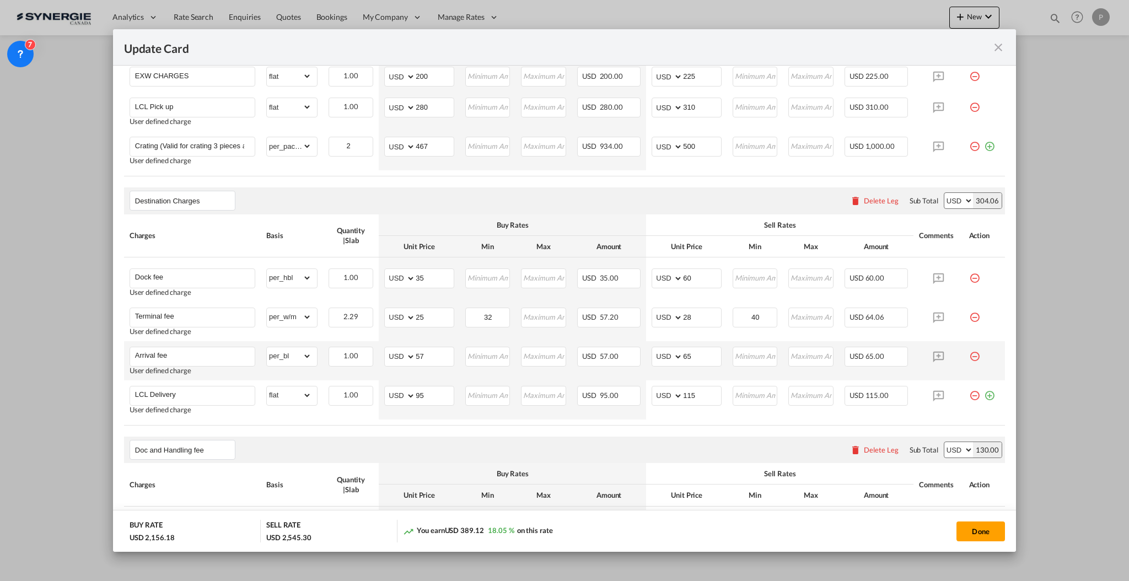
scroll to position [514, 0]
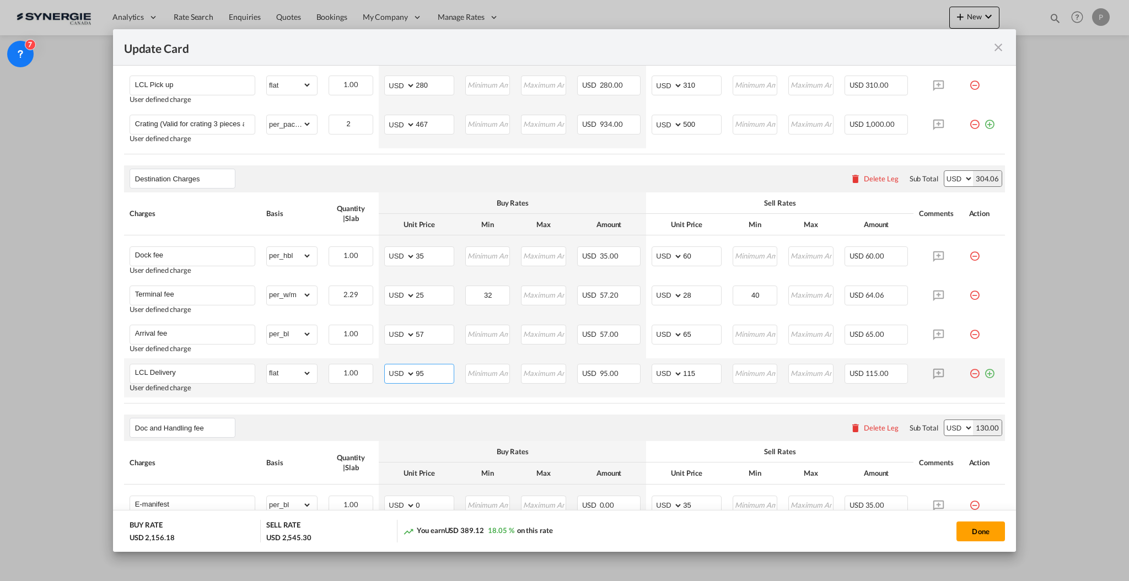
click at [418, 376] on input "95" at bounding box center [435, 372] width 38 height 17
click at [694, 373] on input "115" at bounding box center [702, 372] width 38 height 17
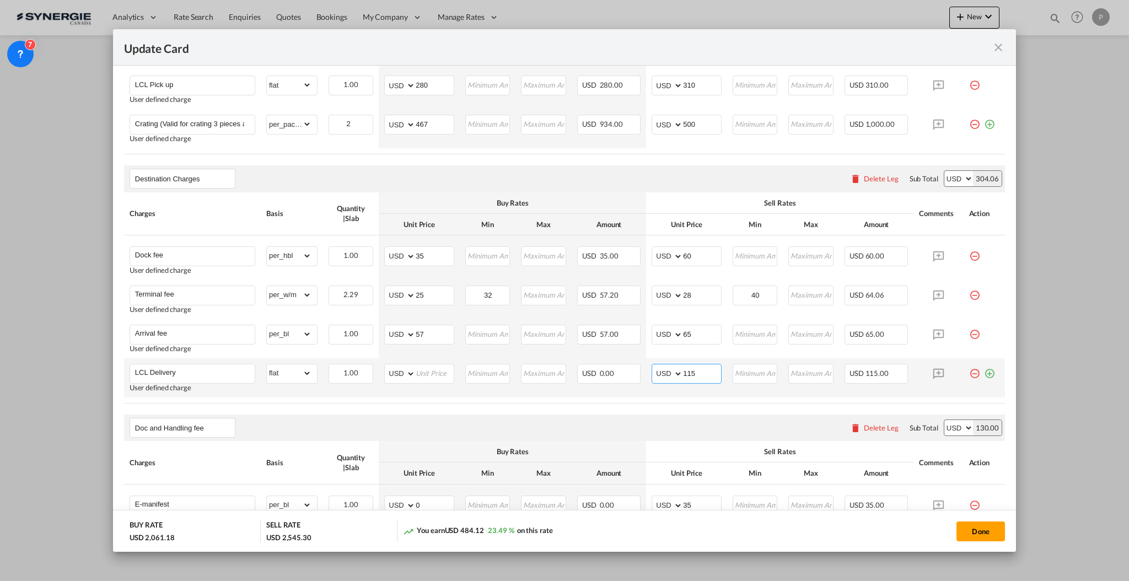
click at [688, 371] on input "115" at bounding box center [702, 372] width 38 height 17
type input "0"
click at [422, 368] on input "Update Card Port ..." at bounding box center [435, 372] width 38 height 17
type input "0"
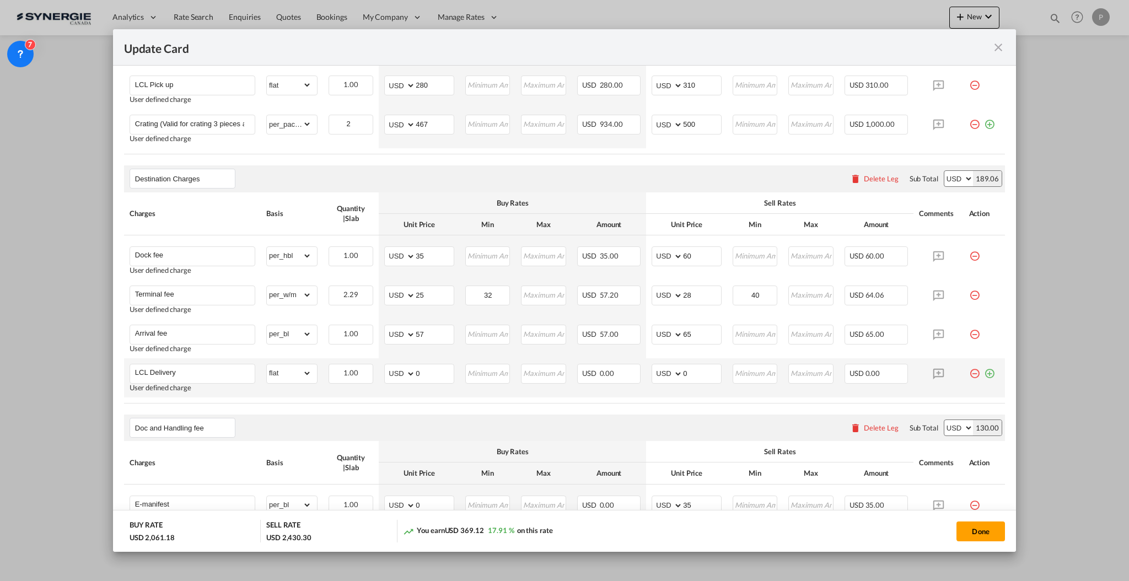
click at [472, 392] on td "Please Enter Invalid Input" at bounding box center [488, 377] width 56 height 39
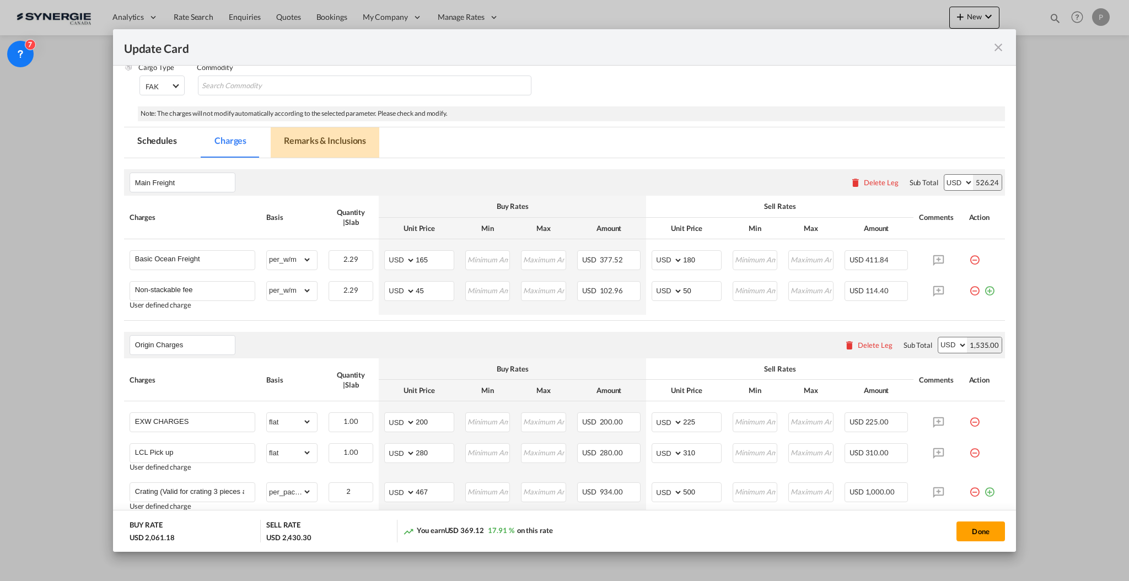
drag, startPoint x: 315, startPoint y: 144, endPoint x: 1070, endPoint y: 186, distance: 756.8
click at [315, 144] on md-tab-item "Remarks & Inclusions" at bounding box center [325, 142] width 109 height 30
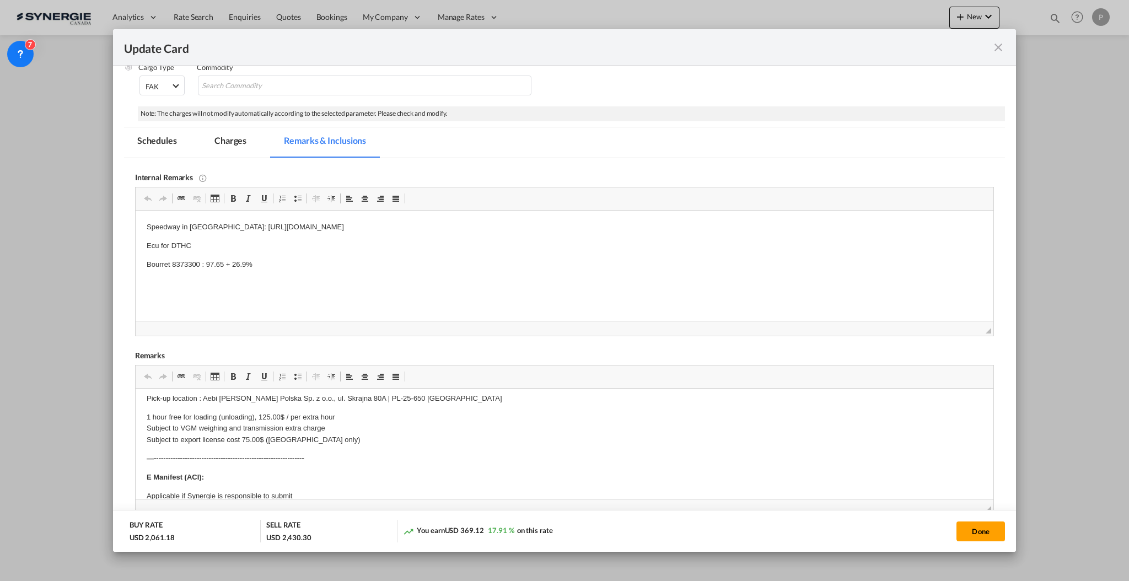
scroll to position [0, 0]
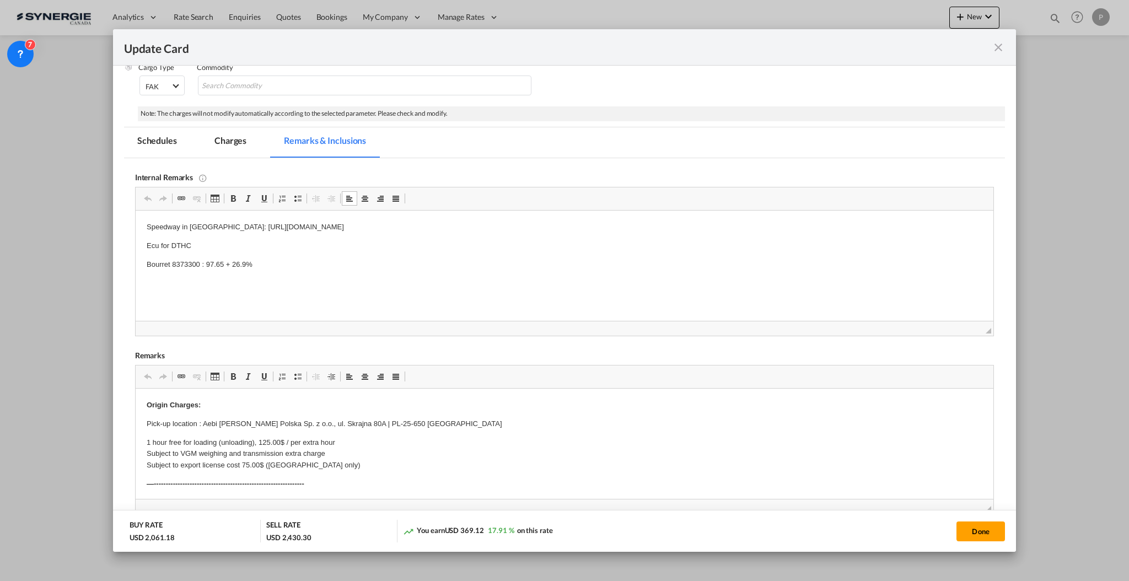
click at [272, 264] on p "Bourret 8373300 : 97.65 + 26.9%" at bounding box center [564, 265] width 836 height 12
click at [272, 263] on p "Bourret 8373300 : 97.65 + 26.9%" at bounding box center [564, 265] width 836 height 12
click at [988, 535] on button "Done" at bounding box center [980, 531] width 49 height 20
type input "[DATE]"
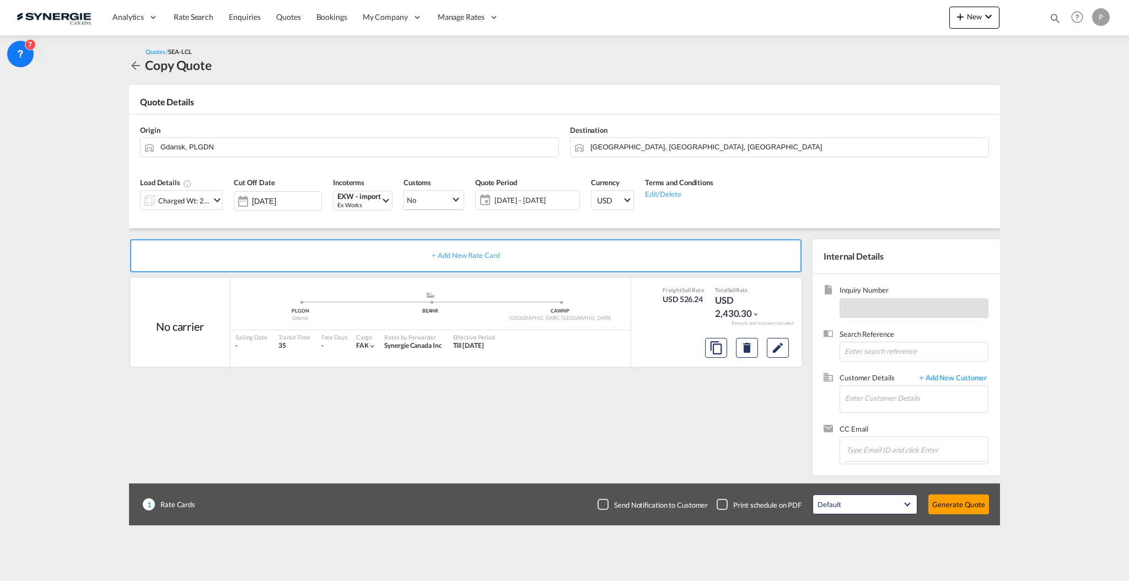
scroll to position [10, 0]
click at [916, 395] on input "Enter Customer Details" at bounding box center [916, 398] width 143 height 25
click at [882, 391] on input "Enter Customer Details" at bounding box center [916, 398] width 143 height 25
paste input "[PERSON_NAME][EMAIL_ADDRESS][PERSON_NAME][PERSON_NAME][DOMAIN_NAME]"
click at [879, 412] on div "[PERSON_NAME] [PERSON_NAME][EMAIL_ADDRESS][PERSON_NAME][PERSON_NAME][DOMAIN_NAM…" at bounding box center [948, 417] width 209 height 30
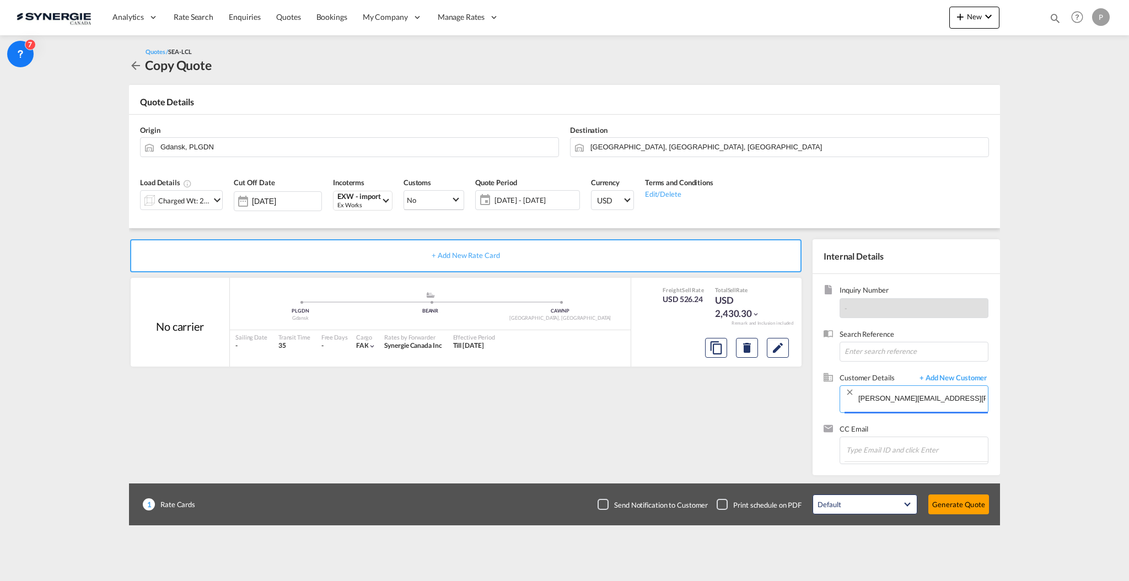
type input "[PERSON_NAME] [PERSON_NAME] Bedard, [EMAIL_ADDRESS][PERSON_NAME][PERSON_NAME][D…"
click at [954, 510] on button "Generate Quote" at bounding box center [958, 504] width 61 height 20
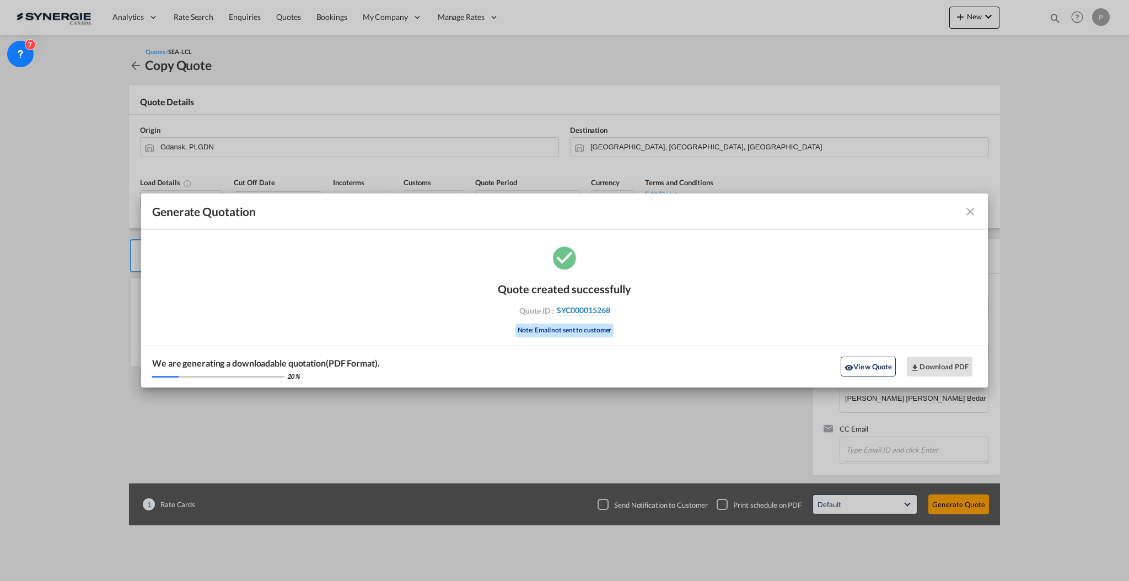
drag, startPoint x: 631, startPoint y: 310, endPoint x: 608, endPoint y: 311, distance: 22.7
click at [608, 311] on div "Quote created successfully Quote ID : SYC000015268 Note: Email not sent to cust…" at bounding box center [564, 316] width 847 height 144
copy div "SYC000015268"
